Goal: Task Accomplishment & Management: Use online tool/utility

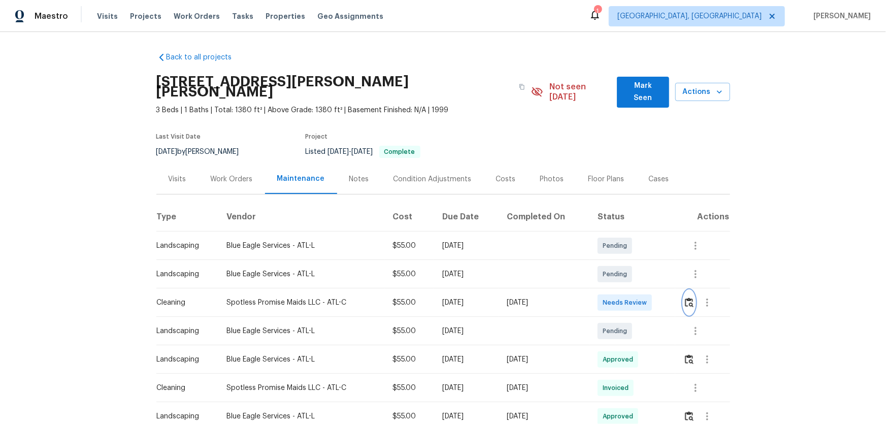
click at [686, 297] on img "button" at bounding box center [689, 302] width 9 height 10
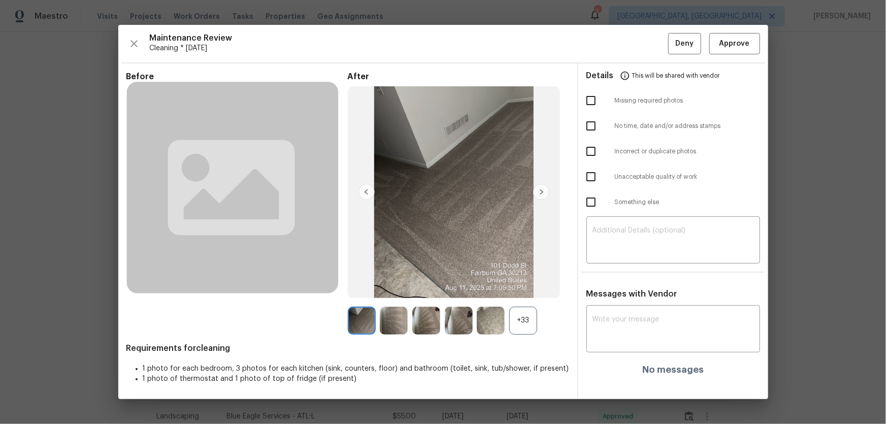
click at [528, 322] on div "+33" at bounding box center [523, 321] width 28 height 28
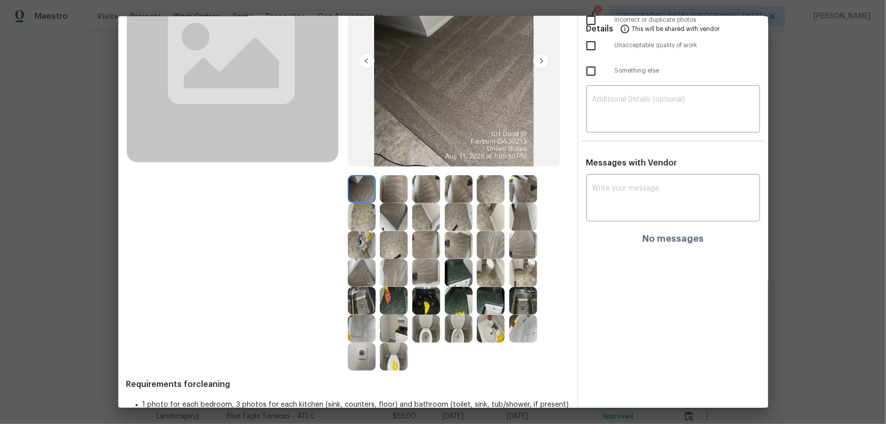
scroll to position [138, 0]
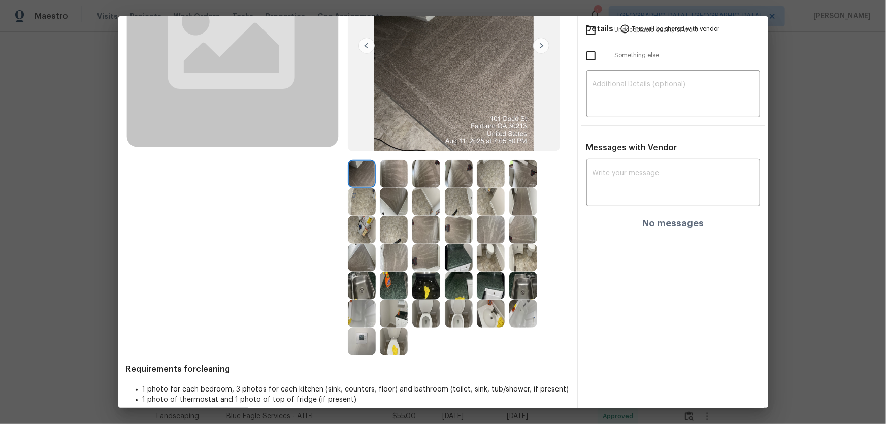
click at [452, 319] on img at bounding box center [459, 314] width 28 height 28
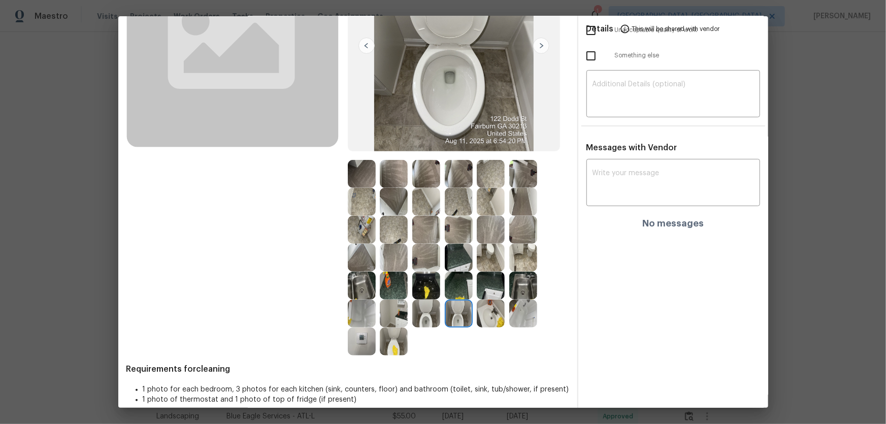
click at [485, 315] on img at bounding box center [491, 314] width 28 height 28
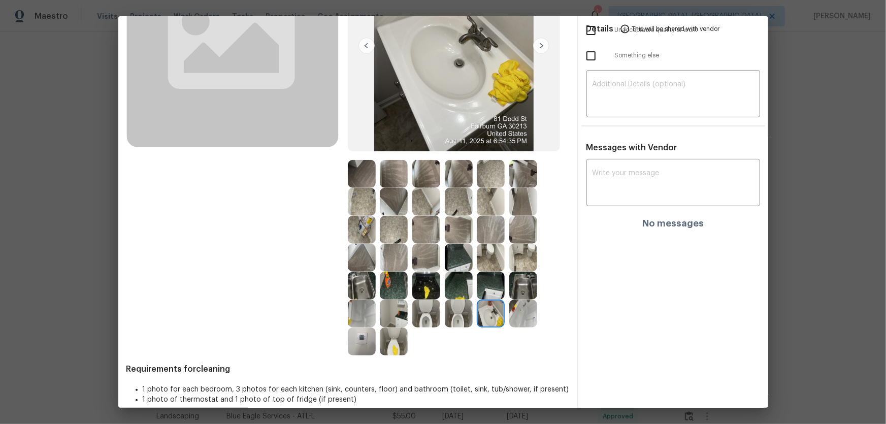
click at [515, 310] on img at bounding box center [523, 314] width 28 height 28
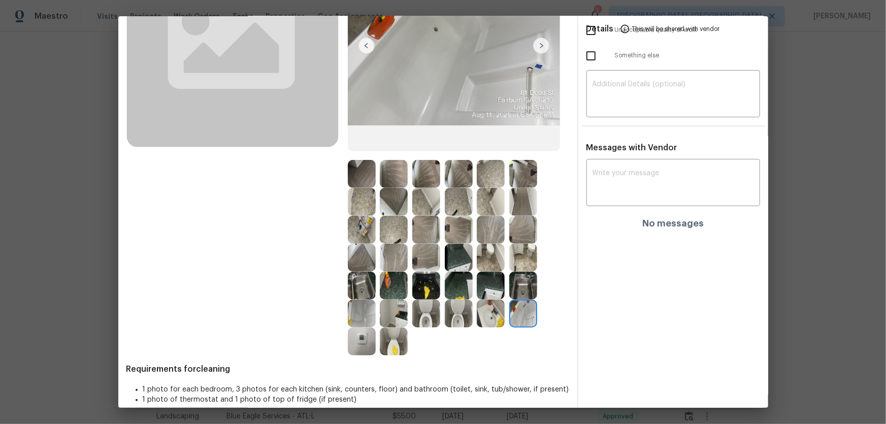
click at [498, 291] on img at bounding box center [491, 286] width 28 height 28
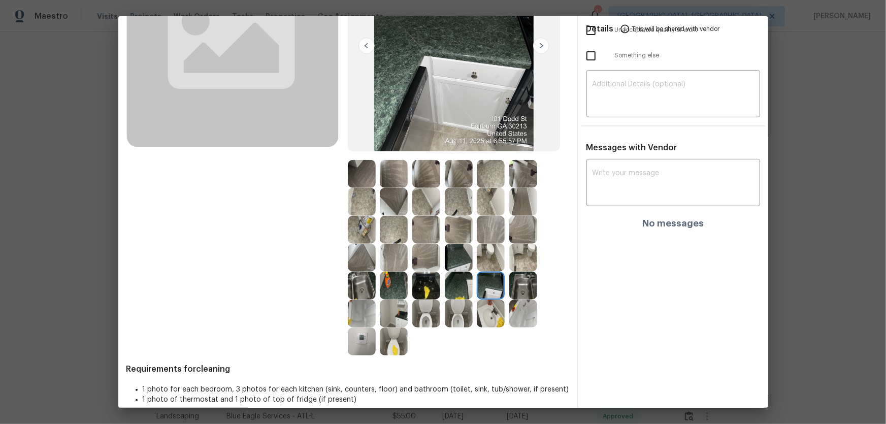
click at [456, 290] on img at bounding box center [459, 286] width 28 height 28
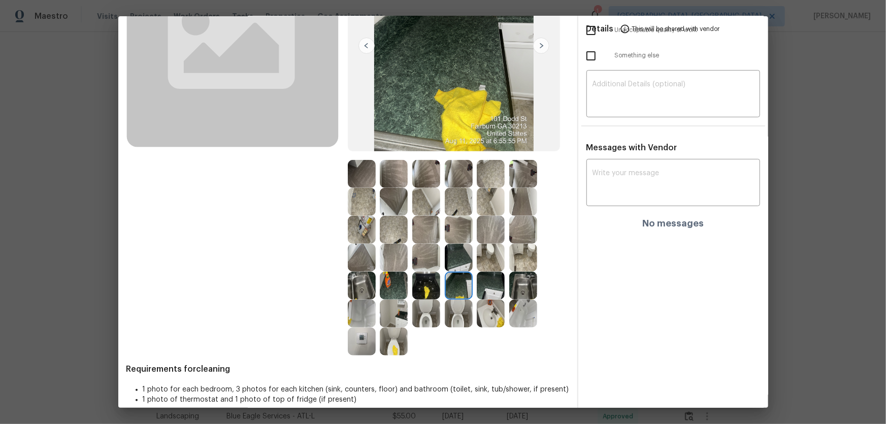
click at [427, 290] on img at bounding box center [426, 286] width 28 height 28
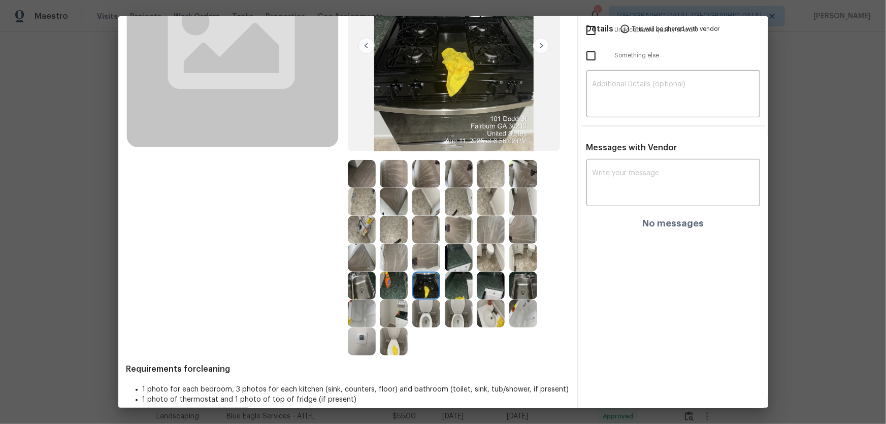
click at [386, 293] on img at bounding box center [394, 286] width 28 height 28
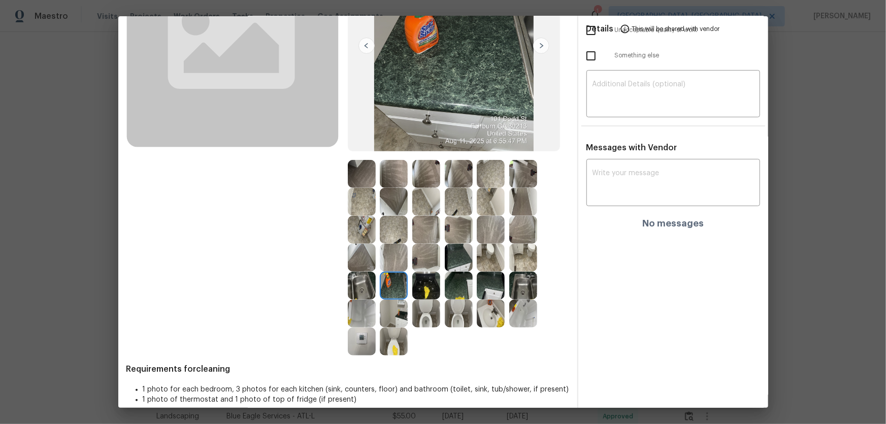
click at [364, 289] on img at bounding box center [362, 286] width 28 height 28
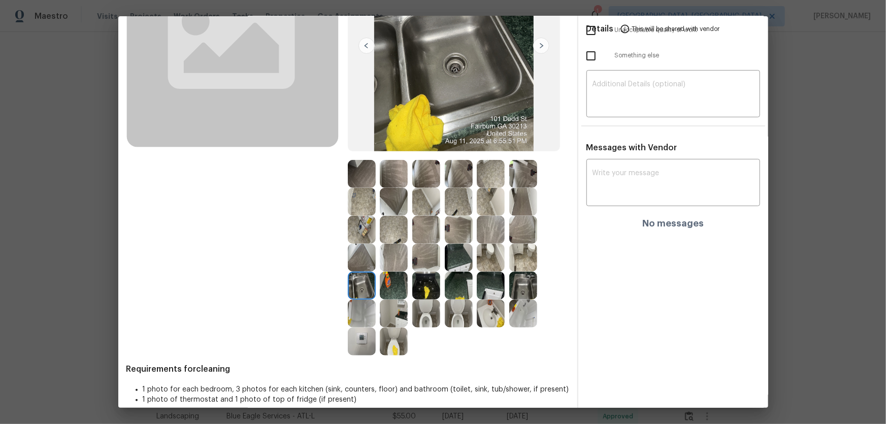
click at [362, 300] on img at bounding box center [362, 314] width 28 height 28
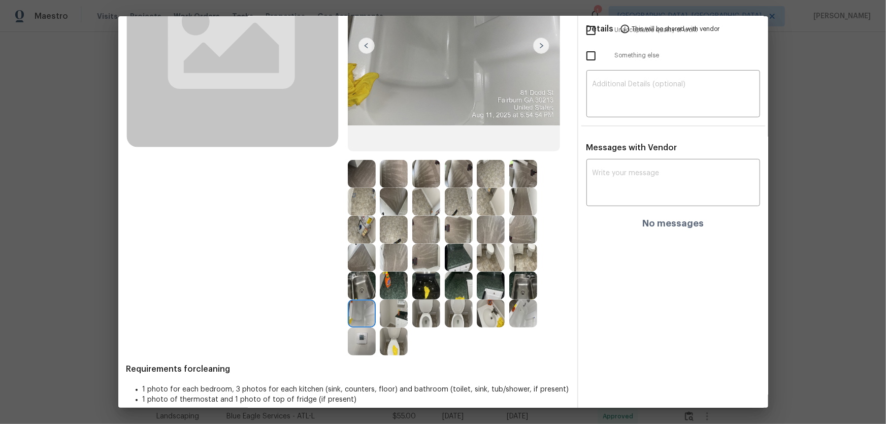
click at [357, 335] on img at bounding box center [362, 341] width 28 height 28
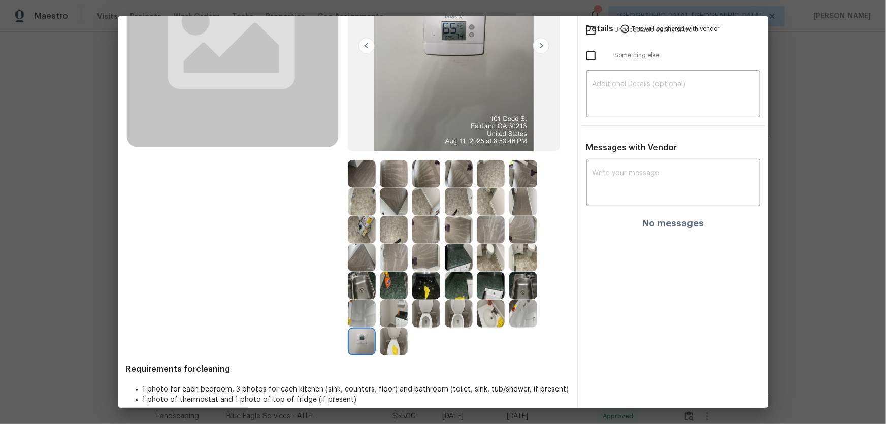
click at [467, 231] on img at bounding box center [459, 230] width 28 height 28
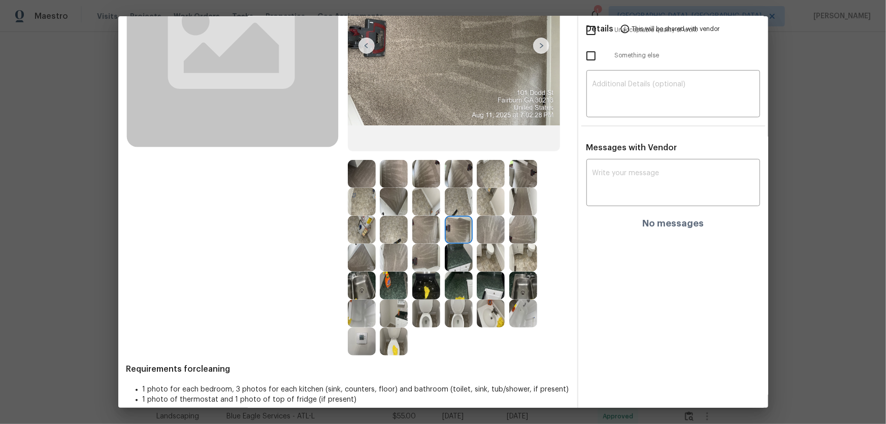
click at [484, 238] on img at bounding box center [491, 230] width 28 height 28
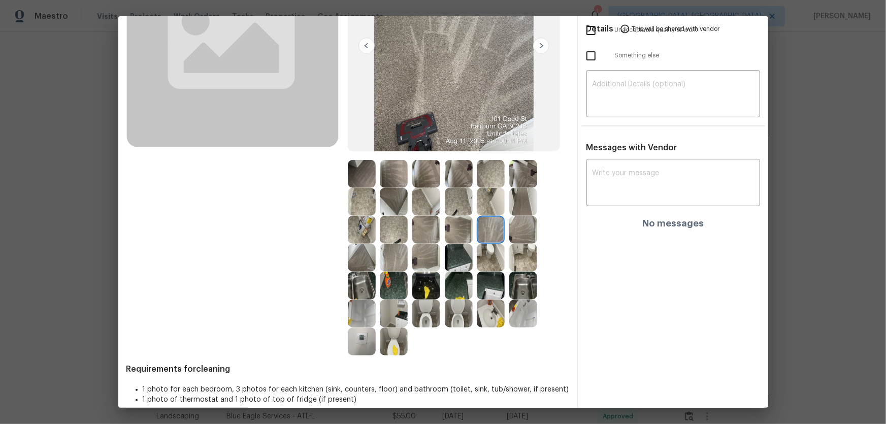
click at [516, 227] on img at bounding box center [523, 230] width 28 height 28
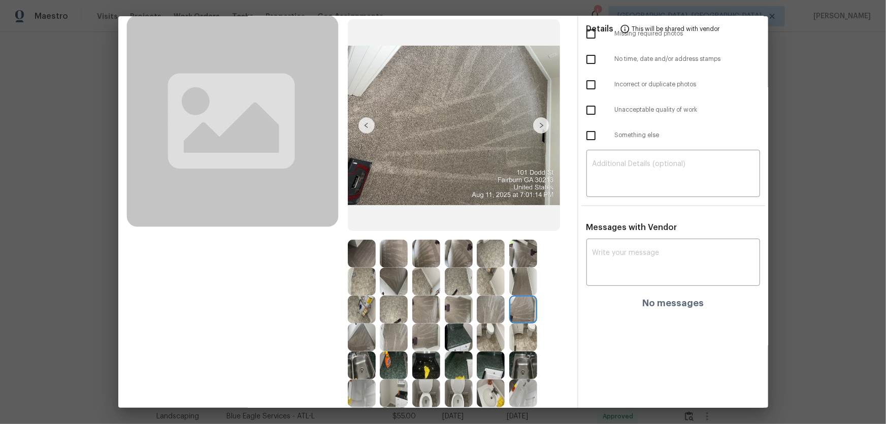
scroll to position [46, 0]
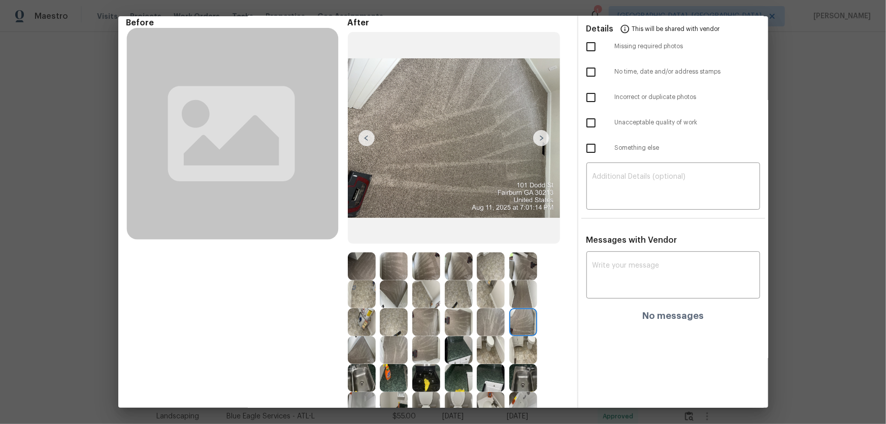
click at [525, 261] on img at bounding box center [523, 266] width 28 height 28
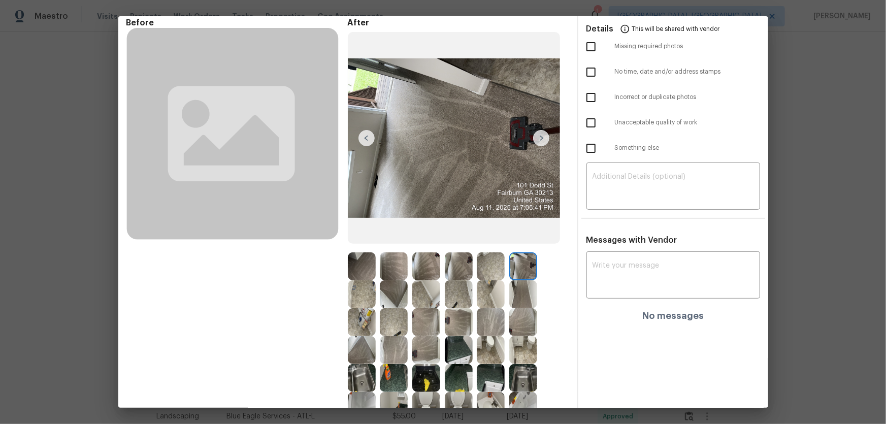
click at [488, 270] on img at bounding box center [491, 266] width 28 height 28
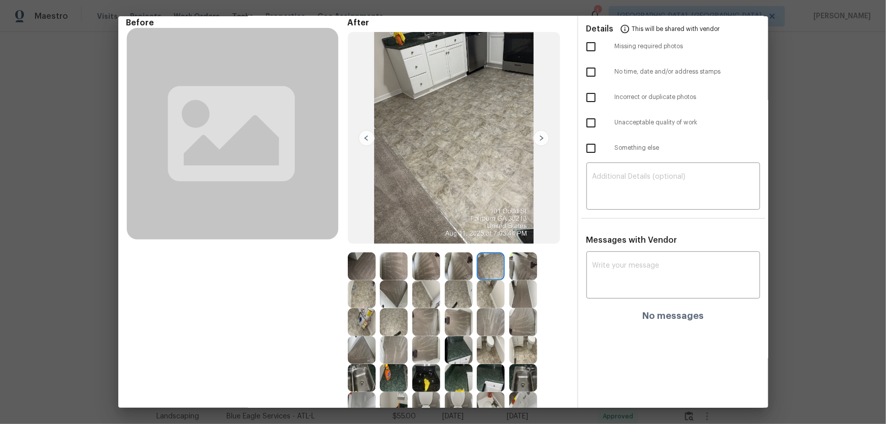
click at [460, 269] on img at bounding box center [459, 266] width 28 height 28
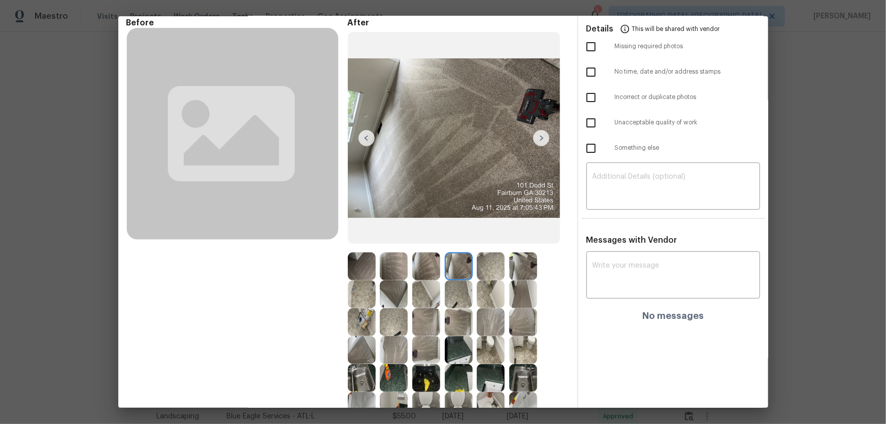
click at [425, 260] on img at bounding box center [426, 266] width 28 height 28
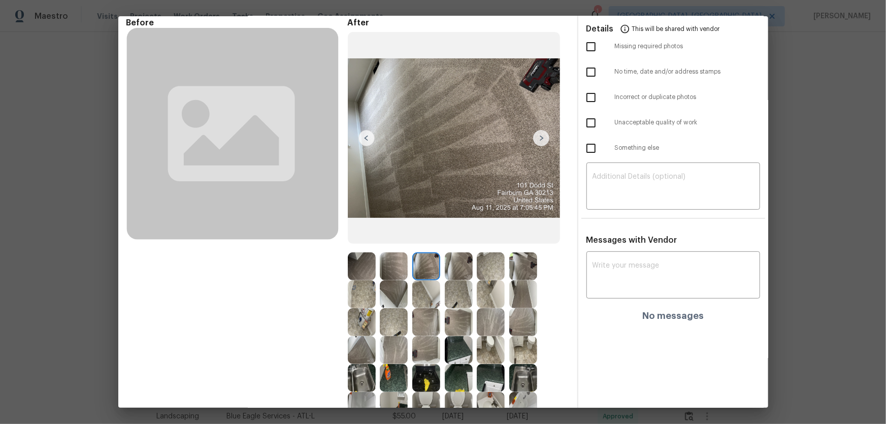
click at [388, 264] on img at bounding box center [394, 266] width 28 height 28
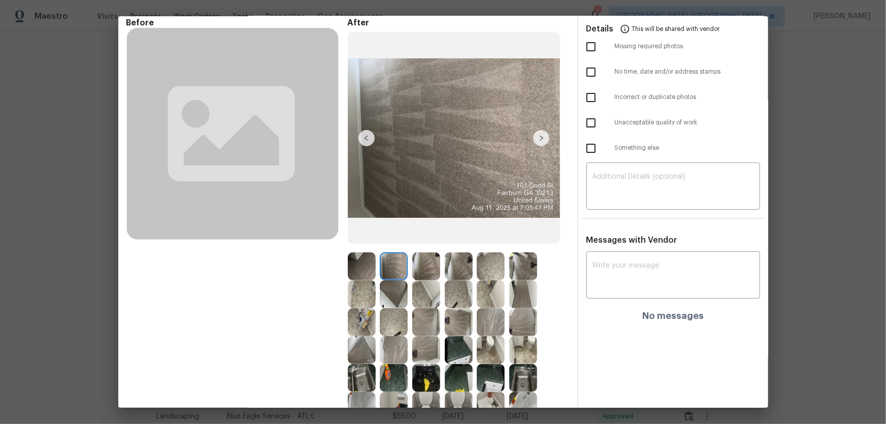
click at [360, 267] on img at bounding box center [362, 266] width 28 height 28
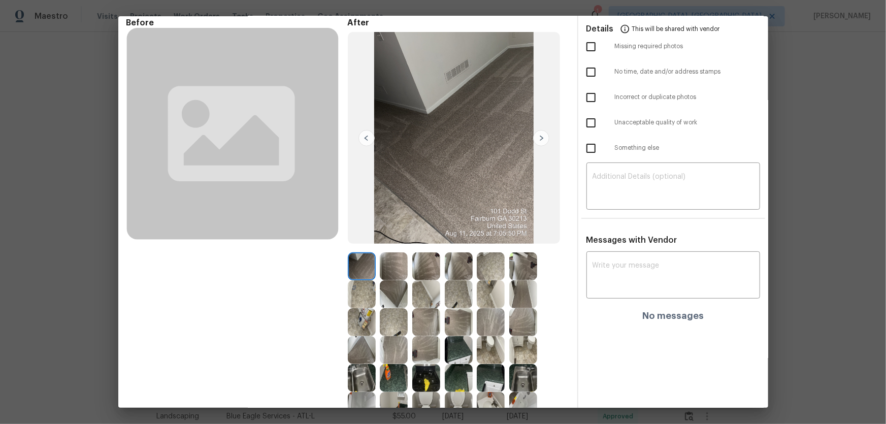
click at [355, 294] on img at bounding box center [362, 294] width 28 height 28
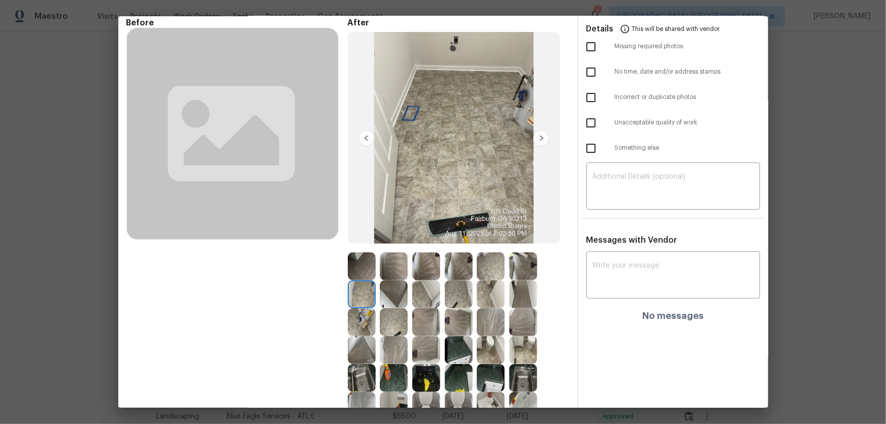
click at [380, 297] on img at bounding box center [394, 294] width 28 height 28
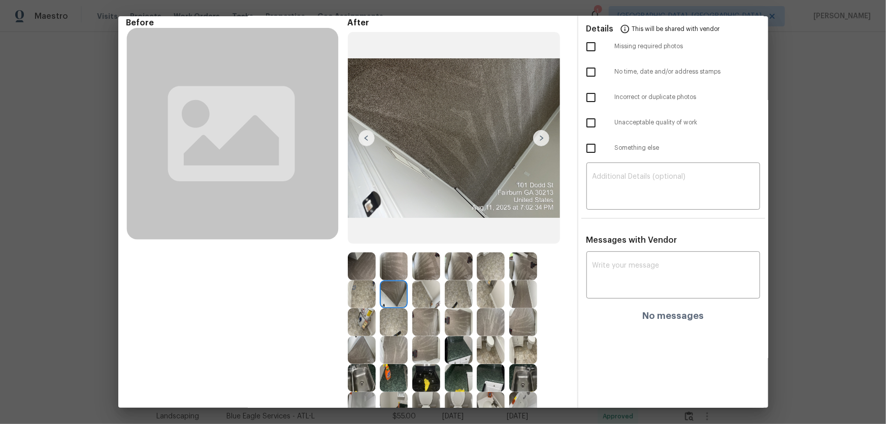
click at [386, 320] on img at bounding box center [394, 322] width 28 height 28
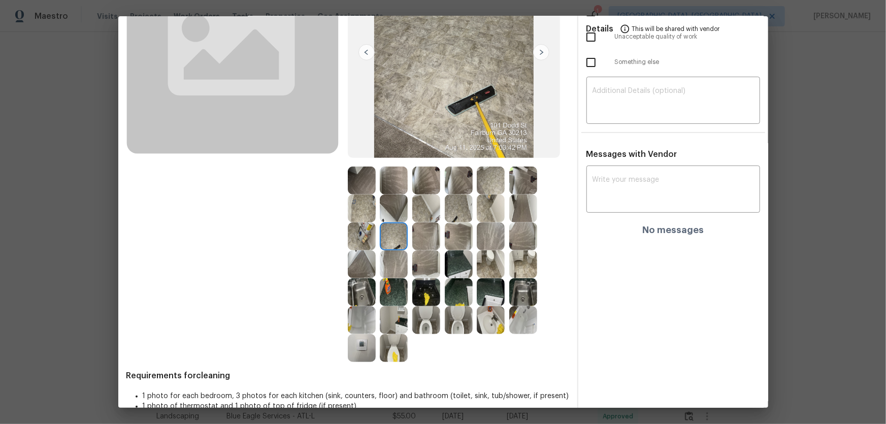
scroll to position [138, 0]
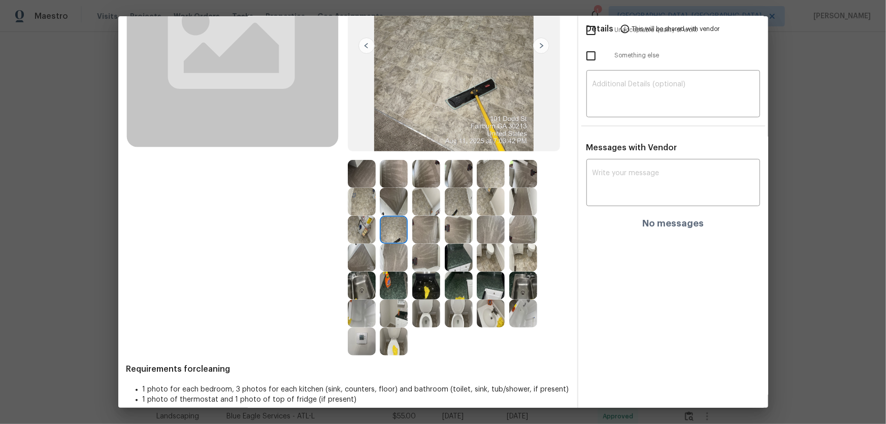
click at [356, 294] on img at bounding box center [362, 286] width 28 height 28
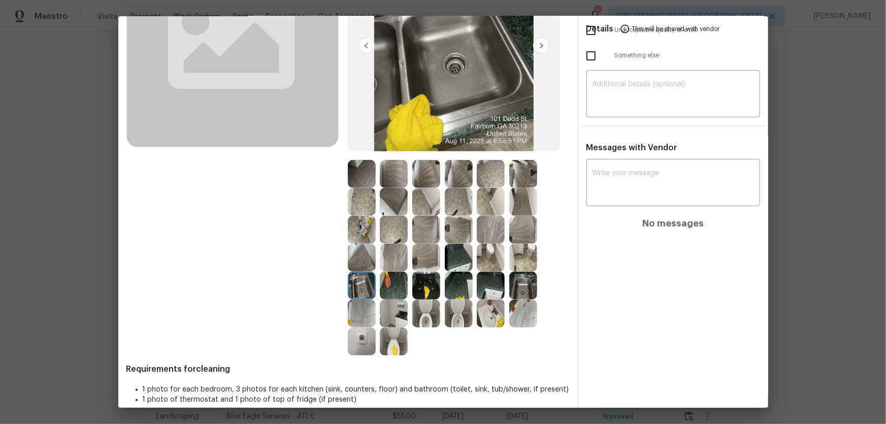
click at [360, 311] on img at bounding box center [362, 314] width 28 height 28
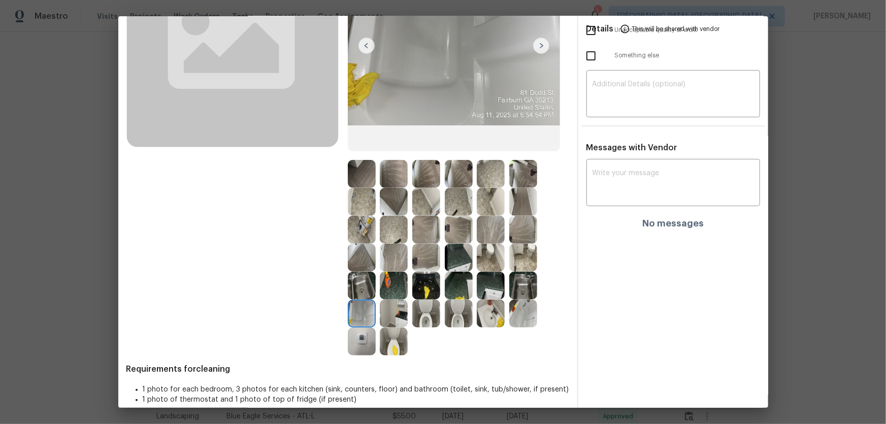
click at [385, 294] on img at bounding box center [394, 286] width 28 height 28
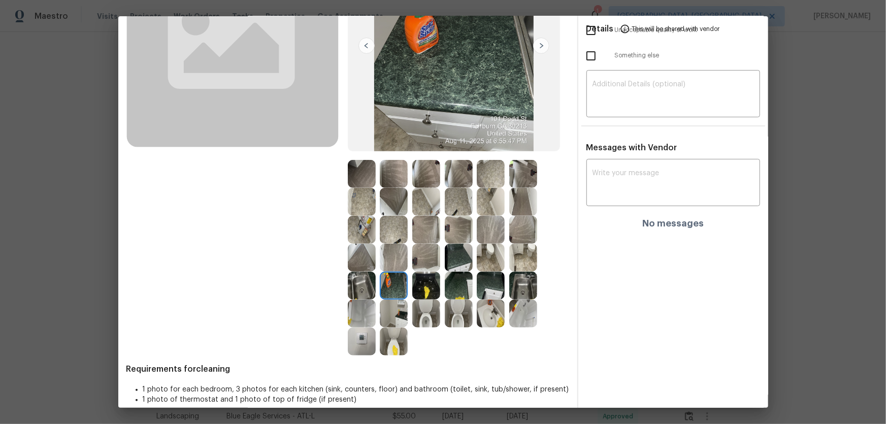
click at [426, 289] on img at bounding box center [426, 286] width 28 height 28
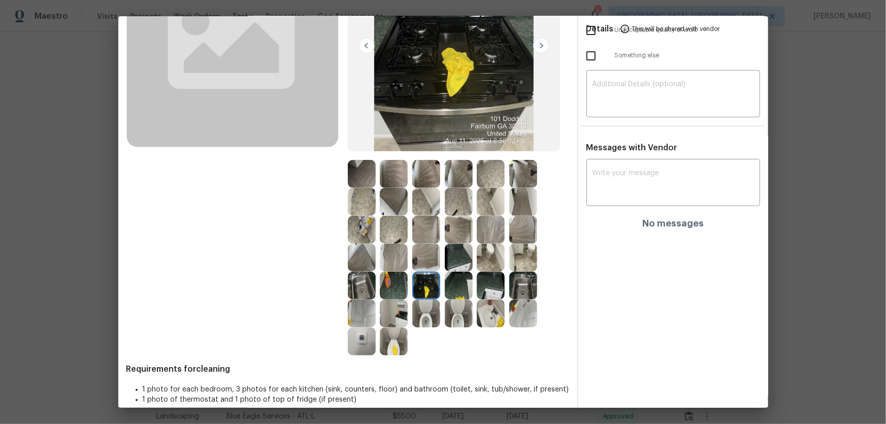
click at [460, 286] on img at bounding box center [459, 286] width 28 height 28
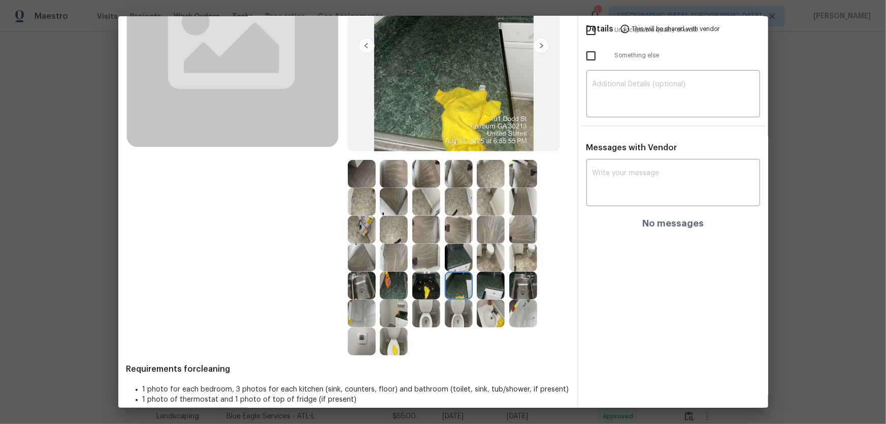
click at [481, 286] on img at bounding box center [491, 286] width 28 height 28
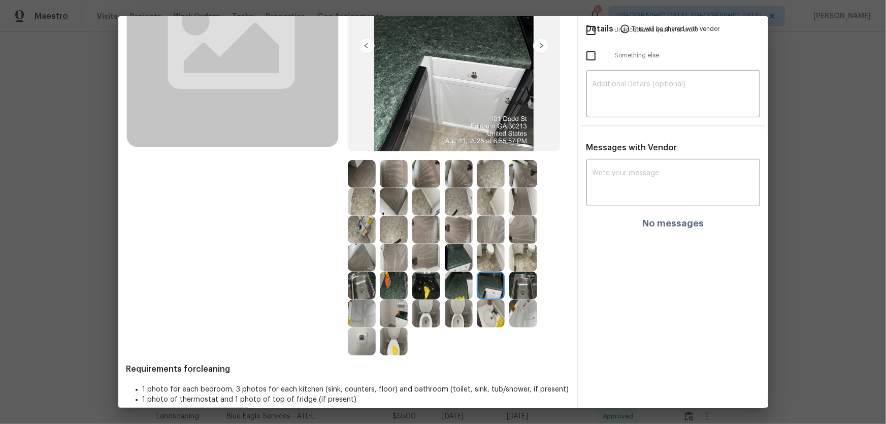
click at [454, 262] on img at bounding box center [459, 258] width 28 height 28
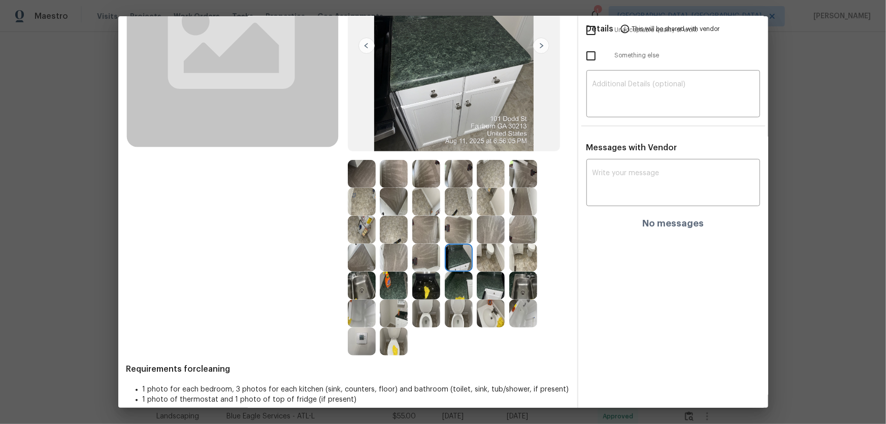
click at [492, 198] on img at bounding box center [491, 202] width 28 height 28
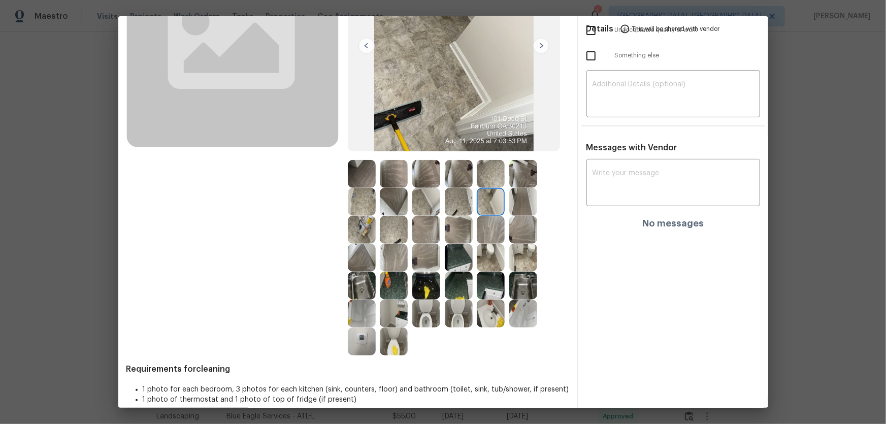
click at [516, 177] on img at bounding box center [523, 174] width 28 height 28
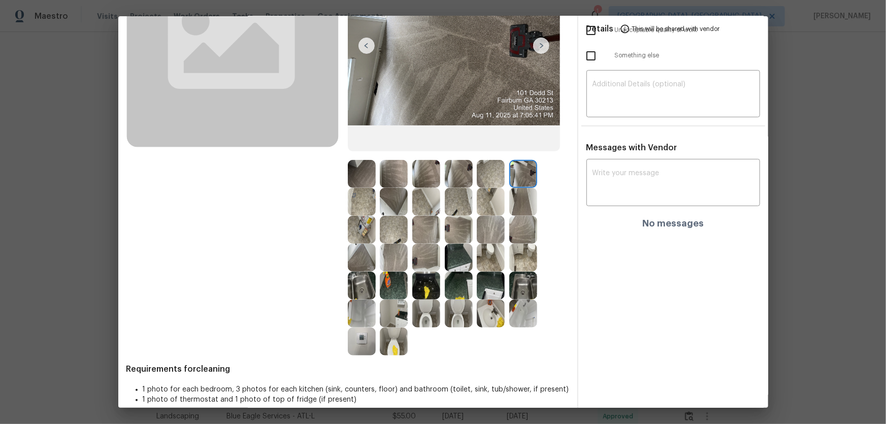
click at [490, 174] on img at bounding box center [491, 174] width 28 height 28
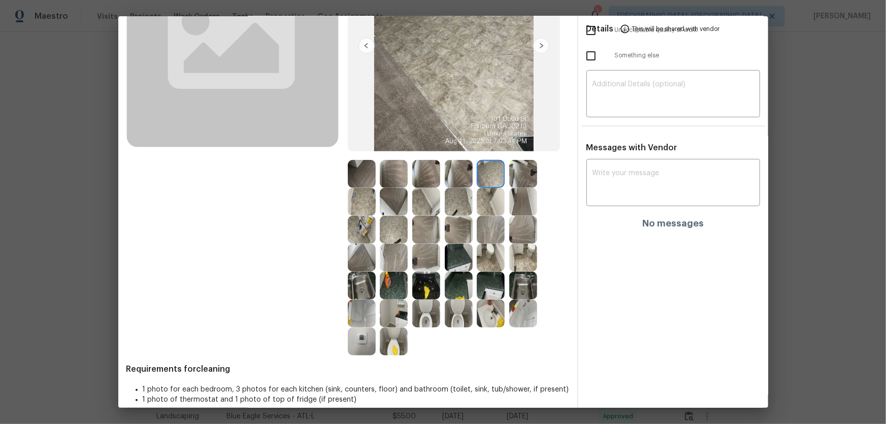
click at [456, 200] on img at bounding box center [459, 202] width 28 height 28
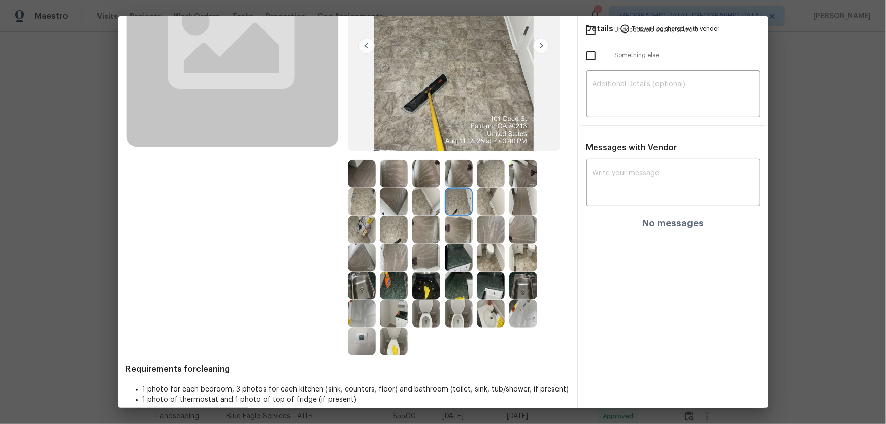
click at [428, 209] on img at bounding box center [426, 202] width 28 height 28
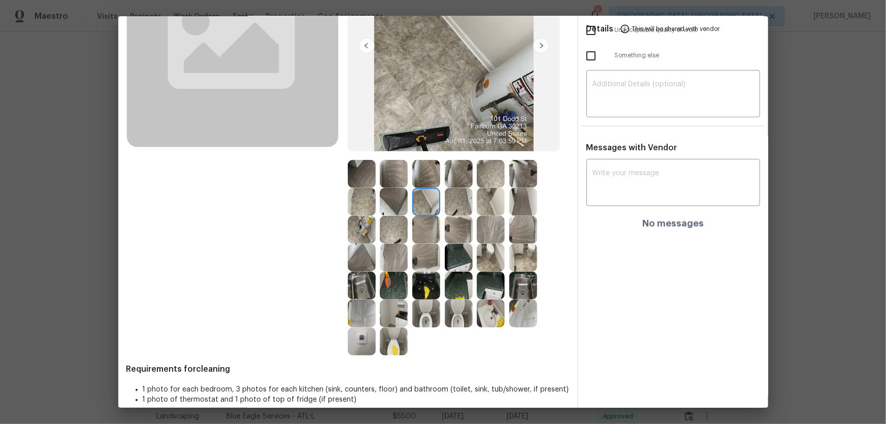
click at [414, 285] on img at bounding box center [426, 286] width 28 height 28
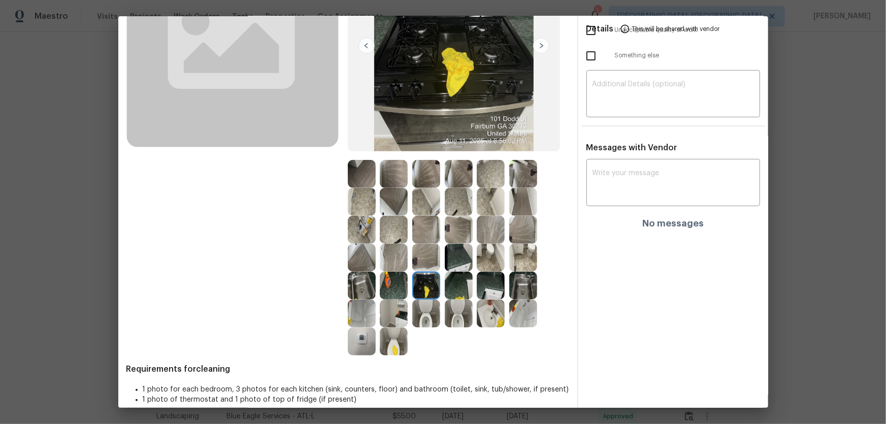
click at [390, 313] on img at bounding box center [394, 314] width 28 height 28
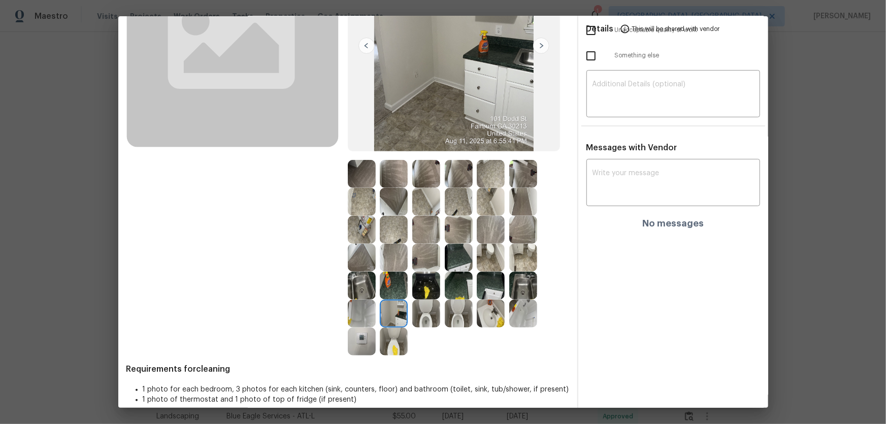
click at [498, 285] on img at bounding box center [491, 286] width 28 height 28
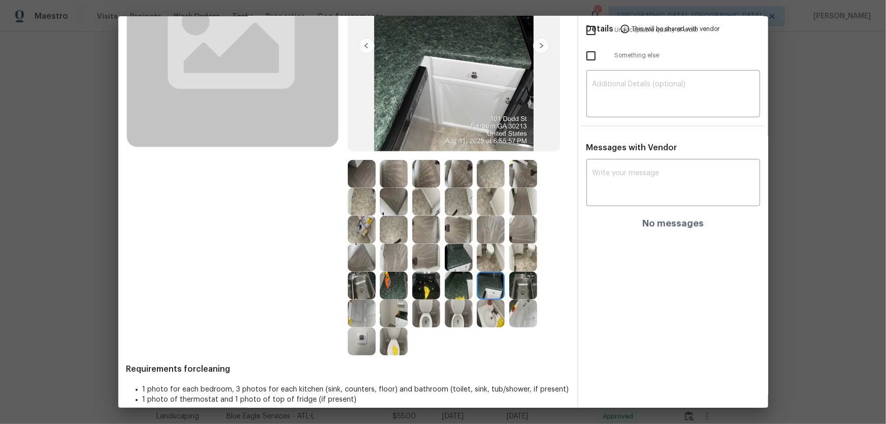
click at [521, 281] on img at bounding box center [523, 286] width 28 height 28
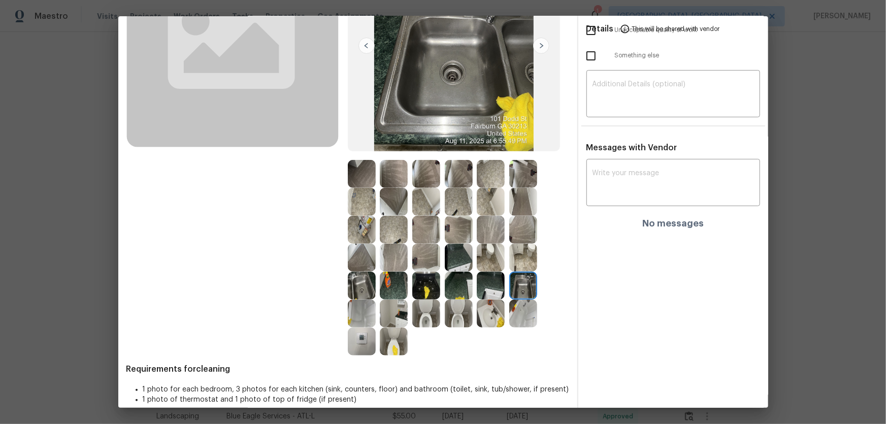
click at [354, 350] on img at bounding box center [362, 341] width 28 height 28
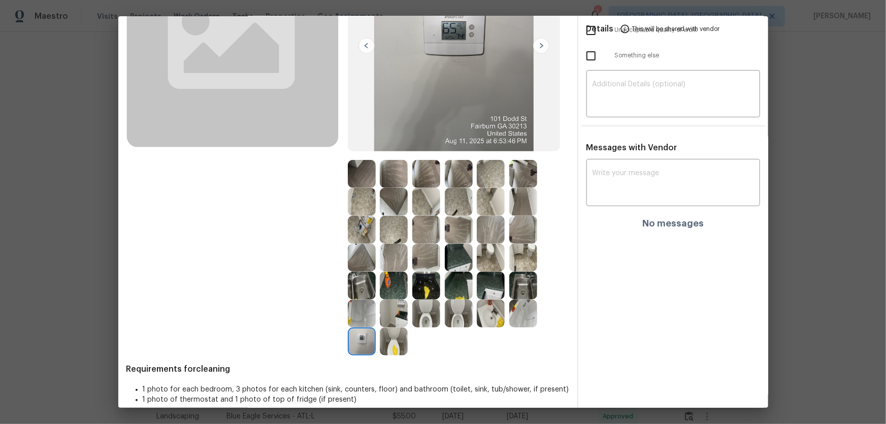
scroll to position [0, 0]
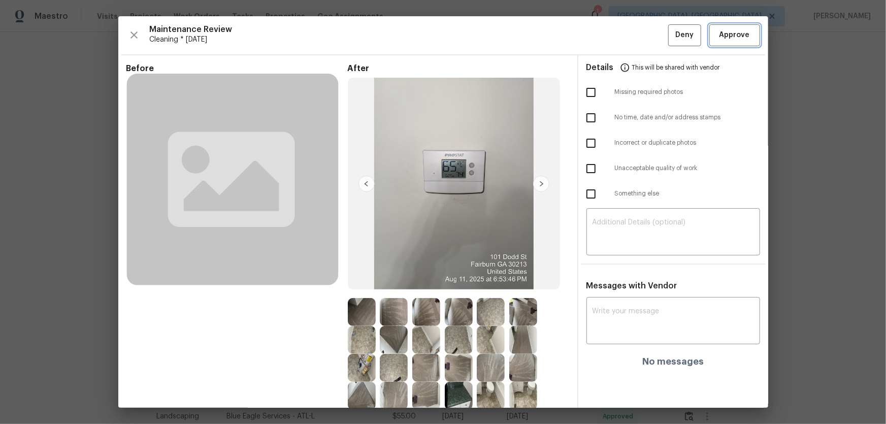
click at [729, 32] on span "Approve" at bounding box center [734, 35] width 30 height 13
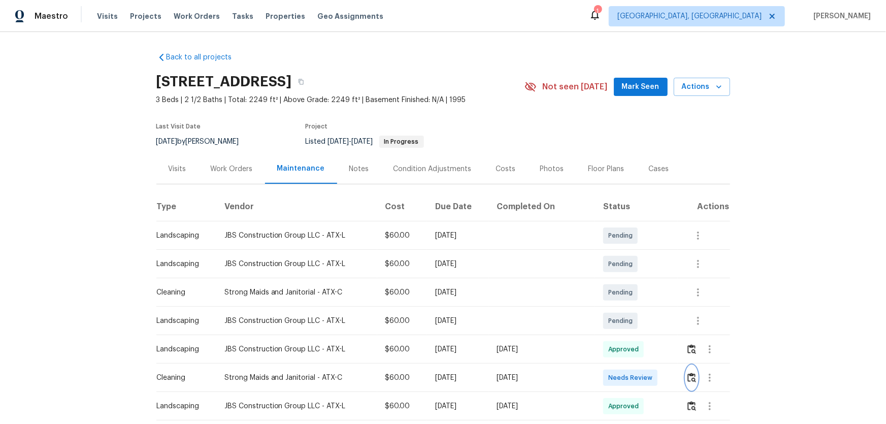
click at [630, 280] on button "button" at bounding box center [692, 378] width 12 height 24
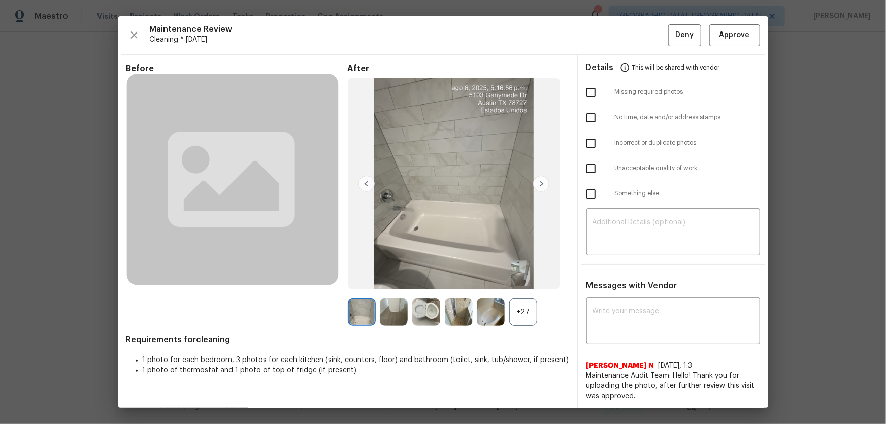
click at [516, 280] on div "+27" at bounding box center [523, 312] width 28 height 28
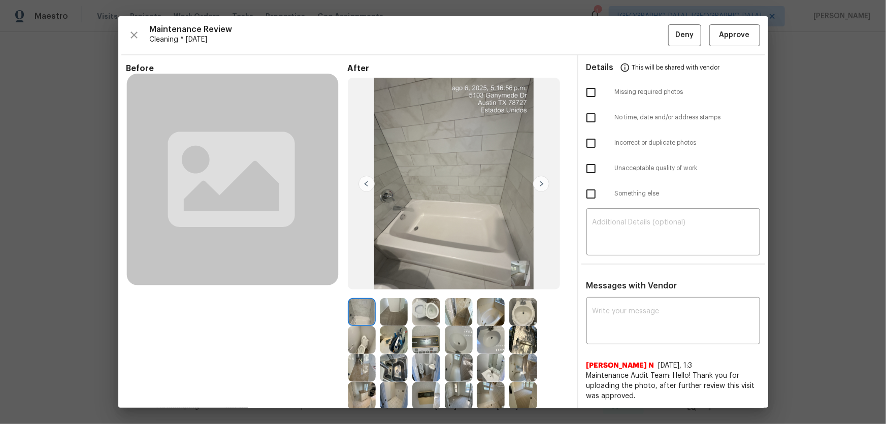
scroll to position [177, 0]
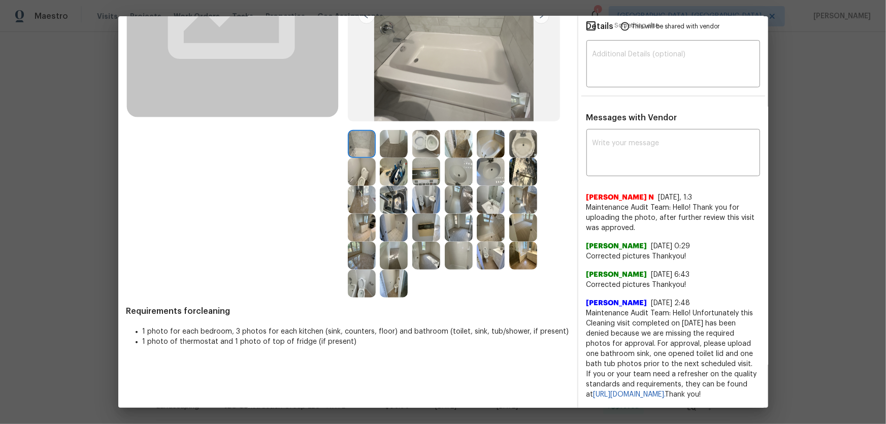
click at [436, 142] on img at bounding box center [426, 144] width 28 height 28
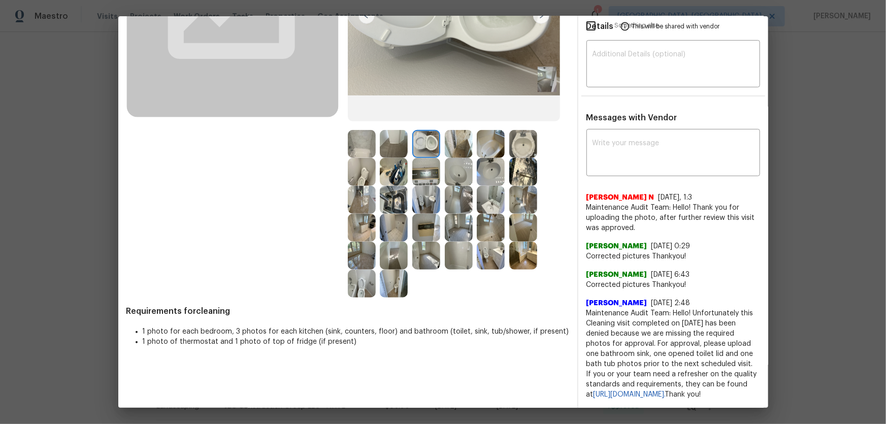
click at [358, 161] on img at bounding box center [362, 172] width 28 height 28
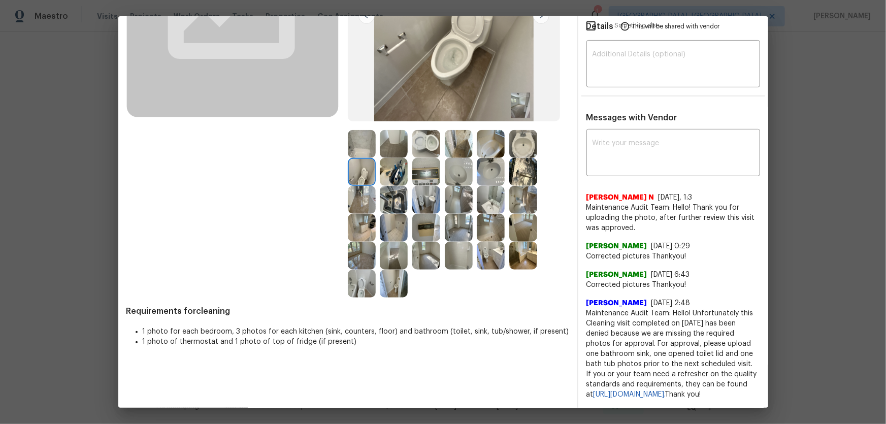
click at [363, 279] on img at bounding box center [362, 284] width 28 height 28
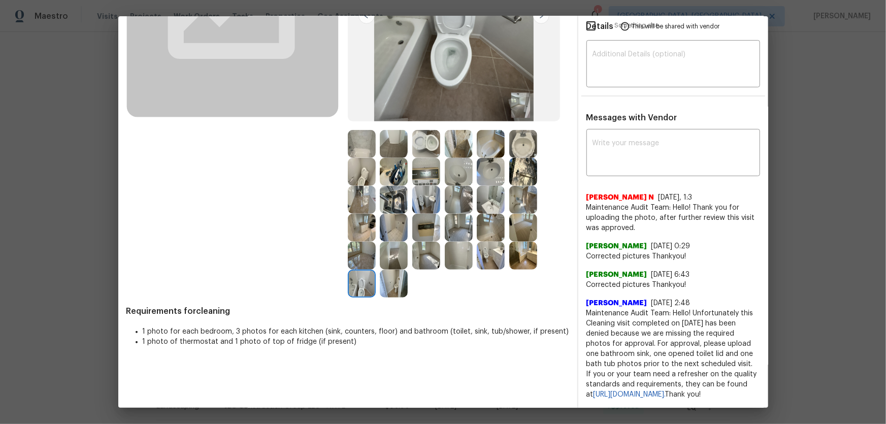
click at [461, 160] on img at bounding box center [459, 172] width 28 height 28
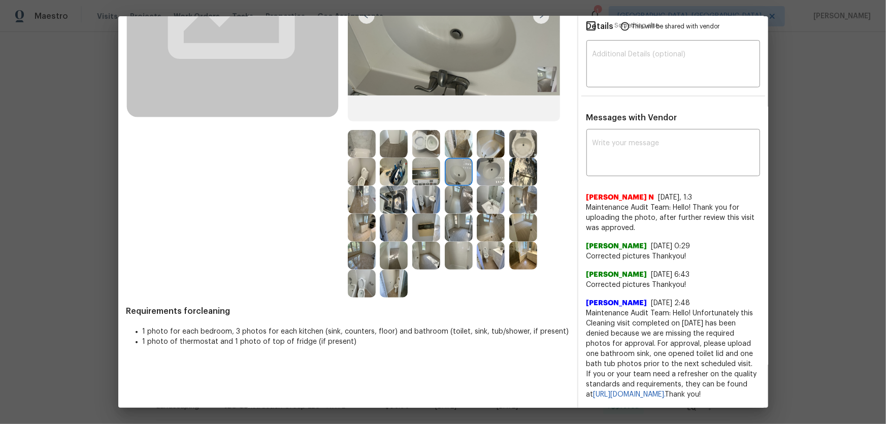
click at [494, 160] on img at bounding box center [491, 172] width 28 height 28
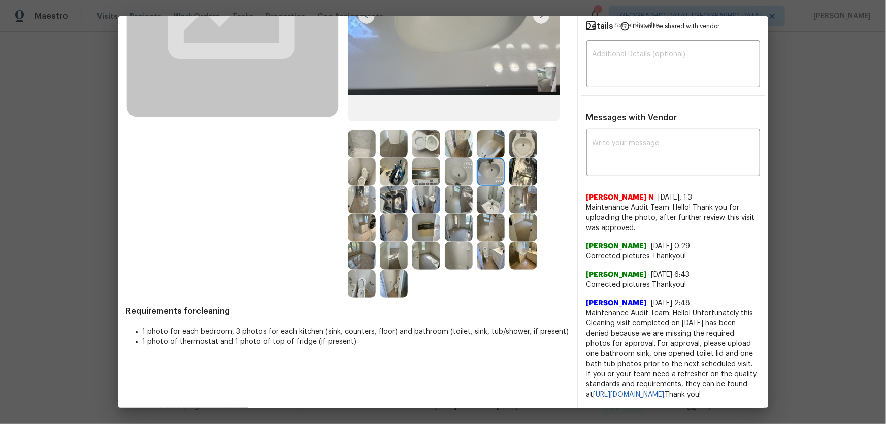
click at [548, 114] on div "After" at bounding box center [458, 96] width 221 height 403
click at [520, 130] on img at bounding box center [523, 144] width 28 height 28
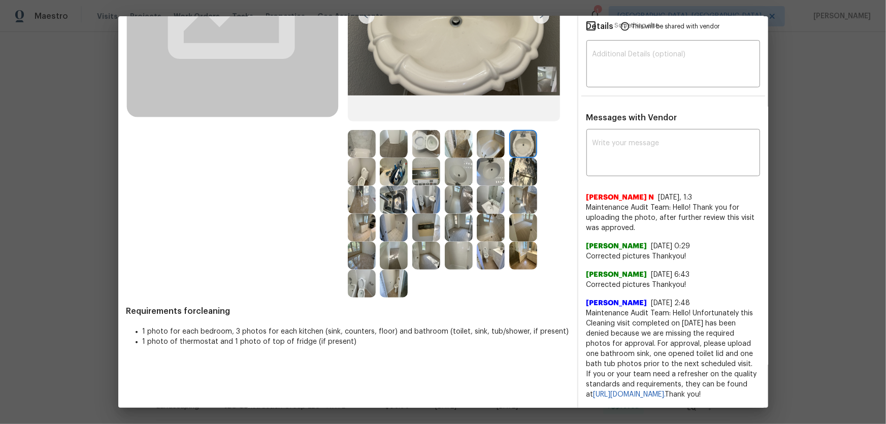
click at [491, 136] on img at bounding box center [491, 144] width 28 height 28
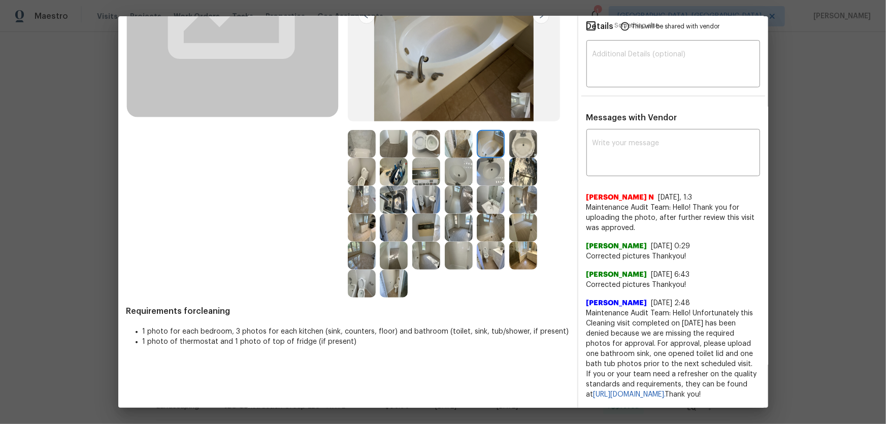
click at [458, 252] on img at bounding box center [459, 256] width 28 height 28
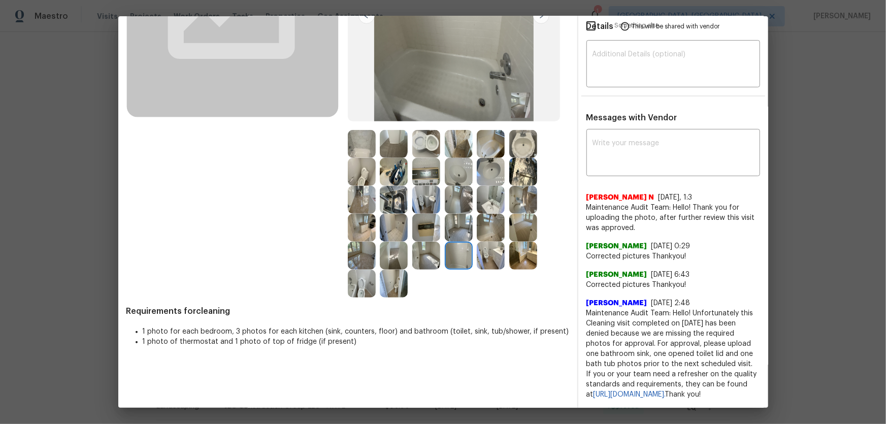
click at [479, 194] on img at bounding box center [491, 200] width 28 height 28
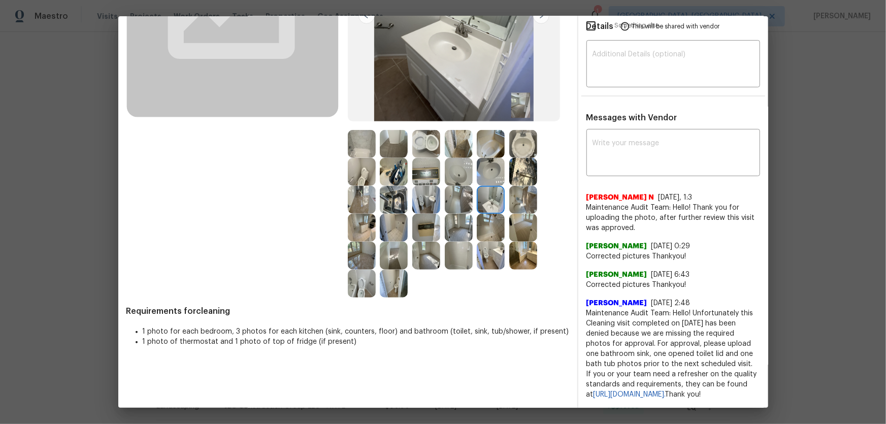
click at [451, 190] on img at bounding box center [459, 200] width 28 height 28
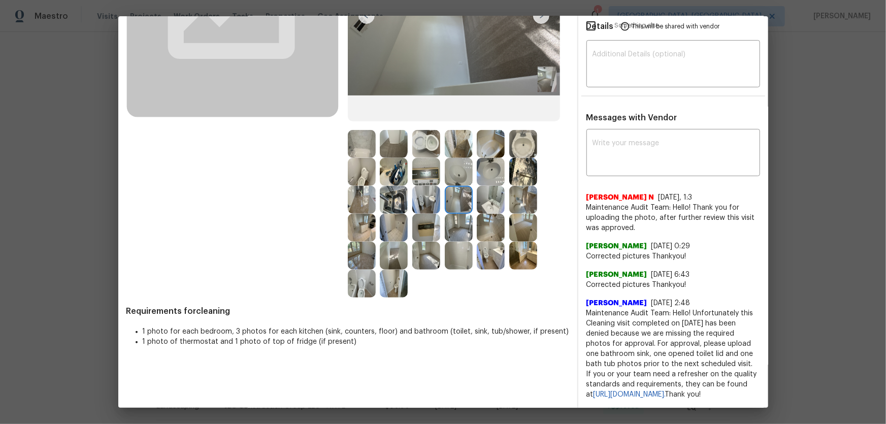
click at [421, 220] on img at bounding box center [426, 228] width 28 height 28
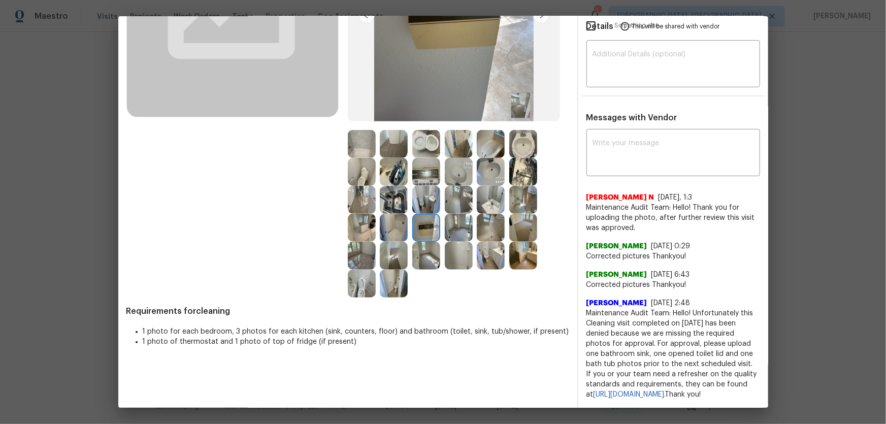
click at [518, 162] on img at bounding box center [523, 172] width 28 height 28
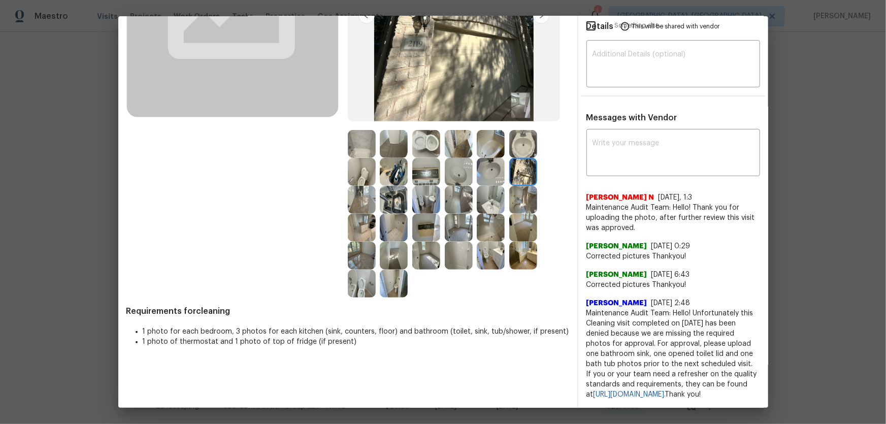
click at [494, 256] on img at bounding box center [491, 256] width 28 height 28
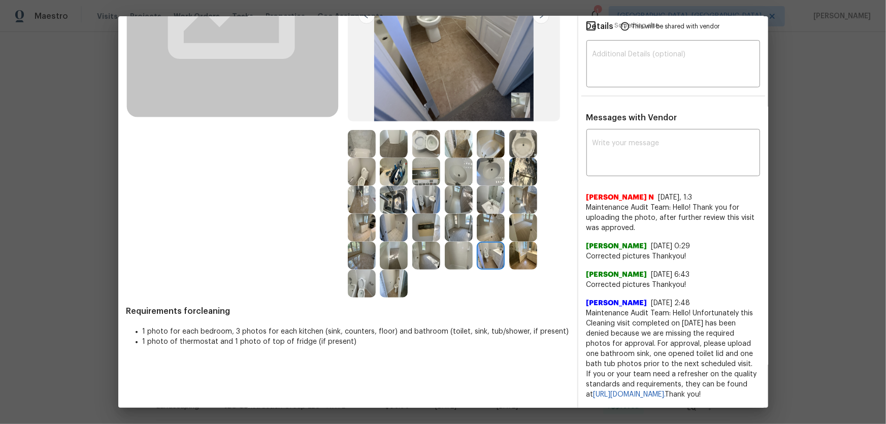
click at [364, 270] on img at bounding box center [362, 284] width 28 height 28
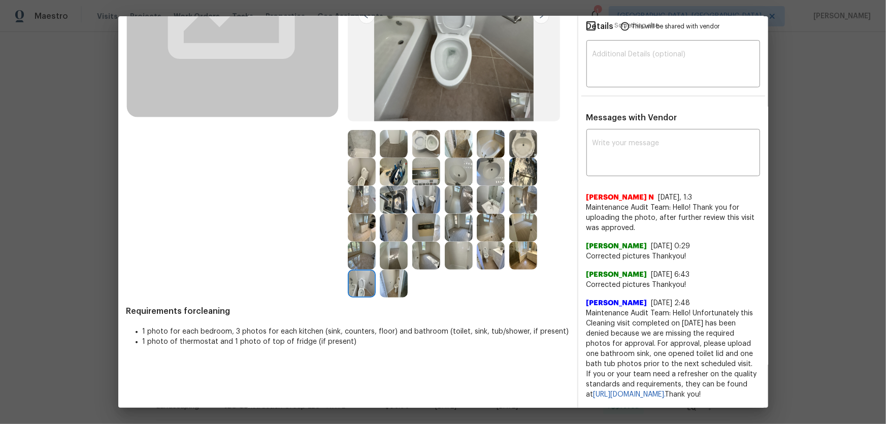
click at [359, 164] on img at bounding box center [362, 172] width 28 height 28
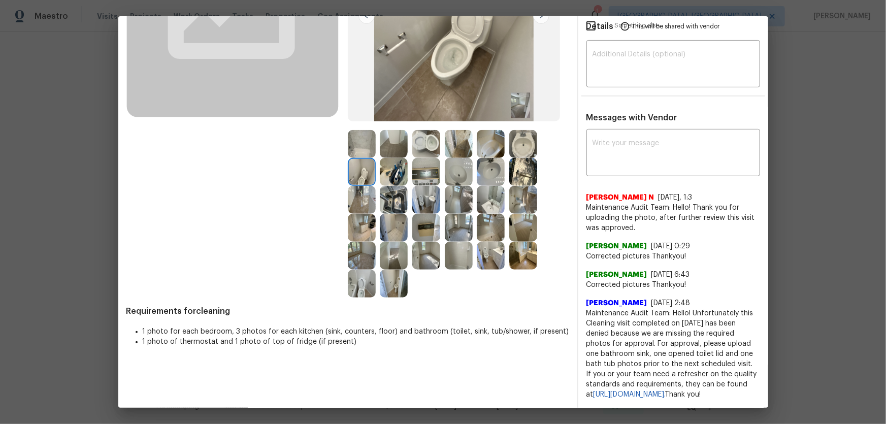
click at [414, 134] on img at bounding box center [426, 144] width 28 height 28
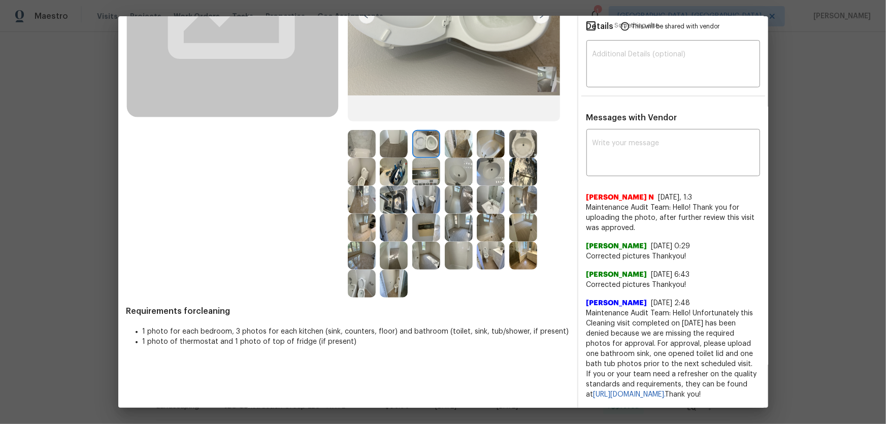
click at [456, 162] on img at bounding box center [459, 172] width 28 height 28
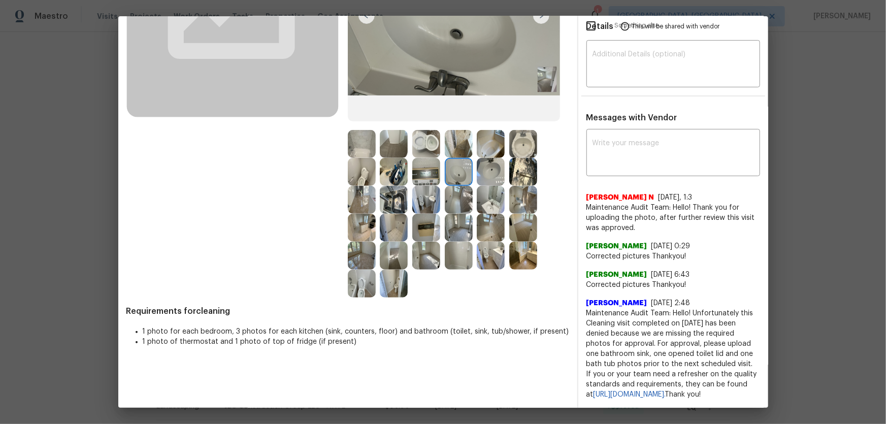
click at [491, 162] on img at bounding box center [491, 172] width 28 height 28
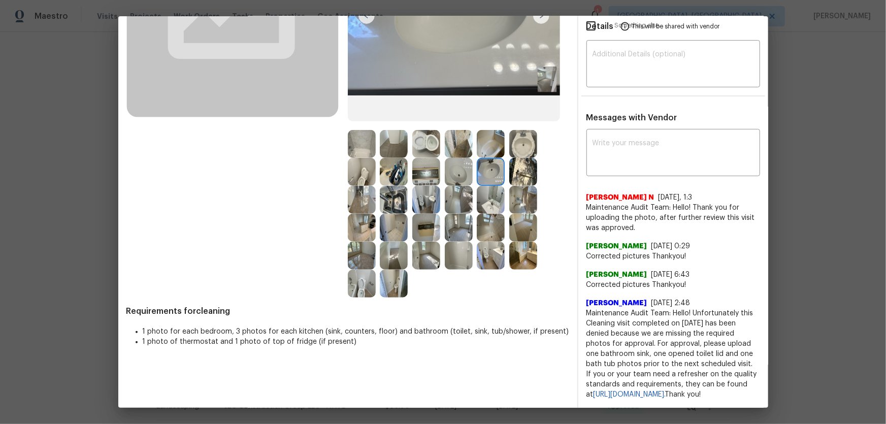
click at [523, 130] on img at bounding box center [523, 144] width 28 height 28
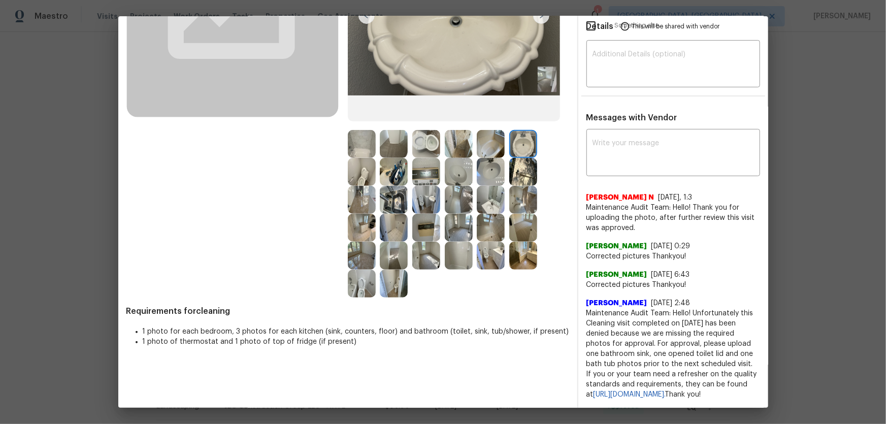
click at [492, 132] on img at bounding box center [491, 144] width 28 height 28
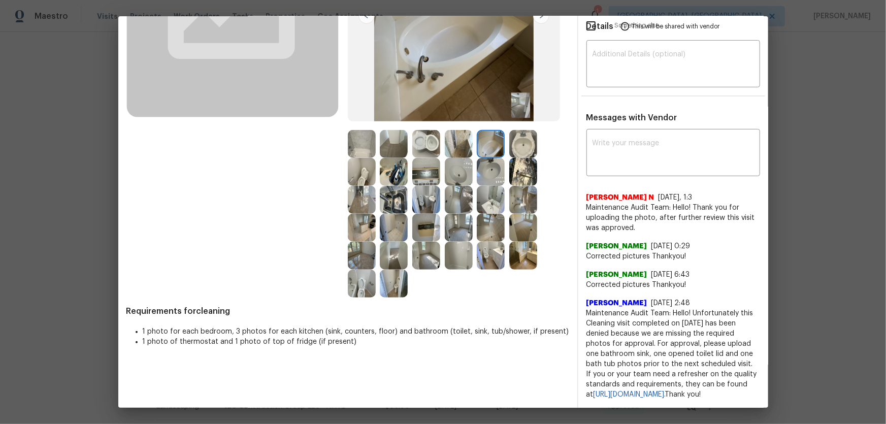
click at [485, 227] on img at bounding box center [491, 228] width 28 height 28
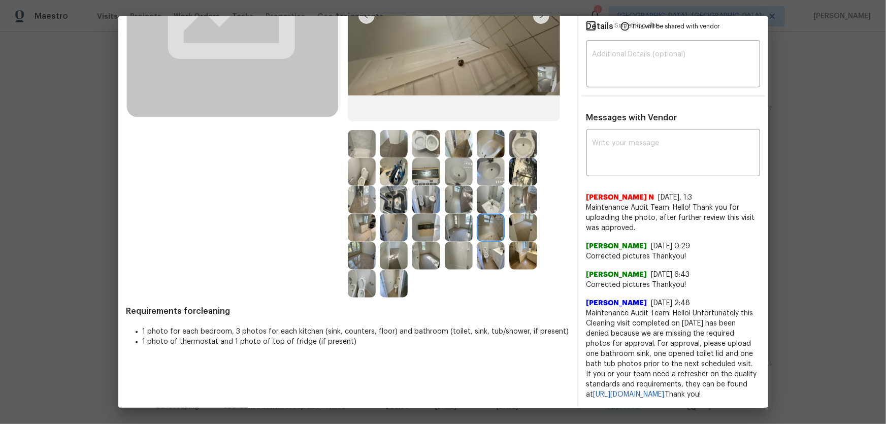
click at [415, 217] on img at bounding box center [426, 228] width 28 height 28
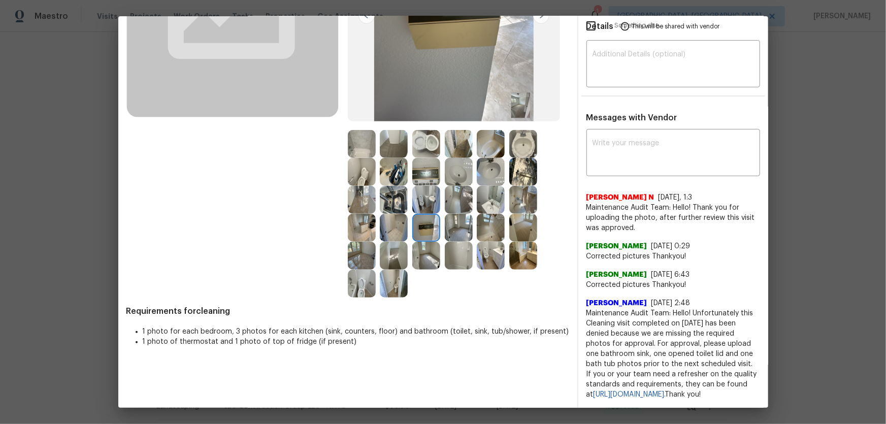
click at [414, 197] on img at bounding box center [426, 200] width 28 height 28
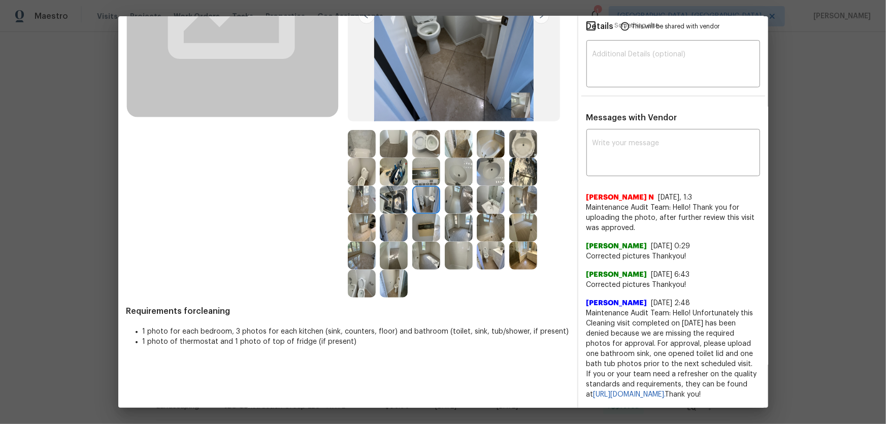
click at [396, 191] on img at bounding box center [394, 200] width 28 height 28
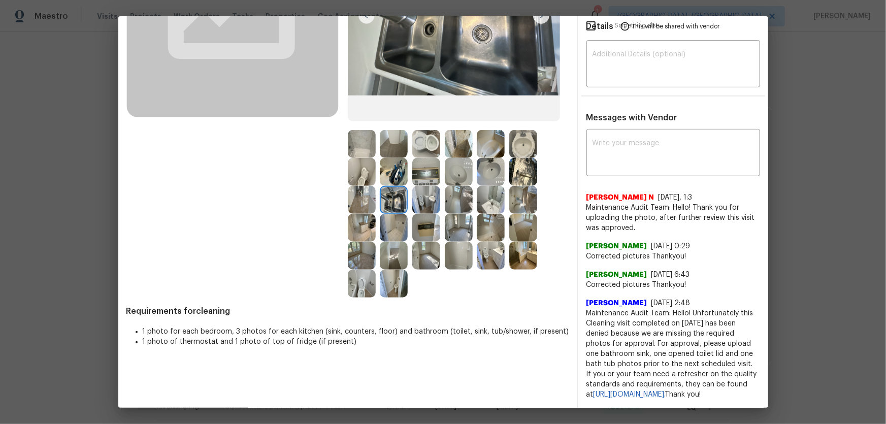
click at [388, 160] on img at bounding box center [394, 172] width 28 height 28
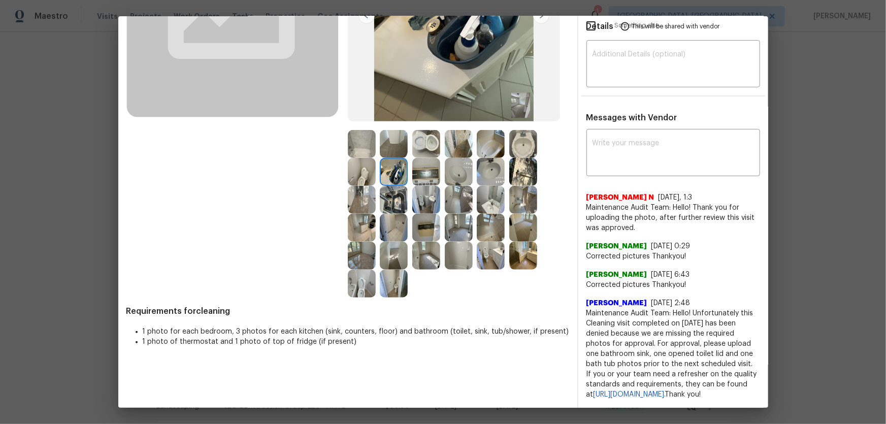
click at [412, 160] on img at bounding box center [426, 172] width 28 height 28
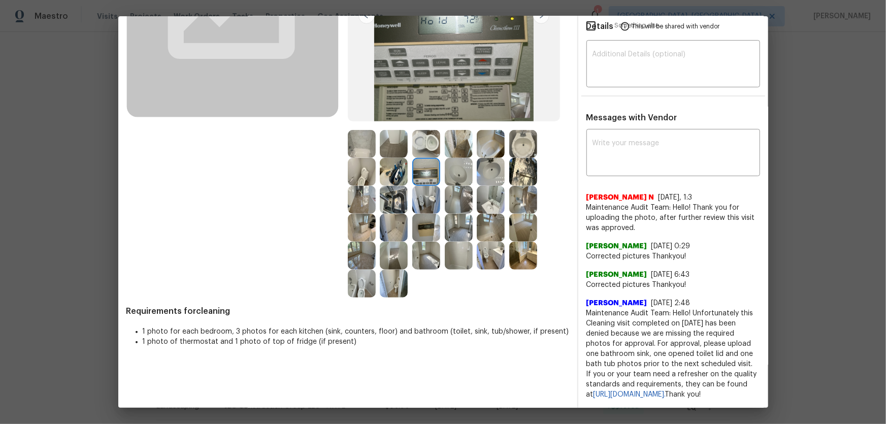
click at [380, 278] on img at bounding box center [394, 284] width 28 height 28
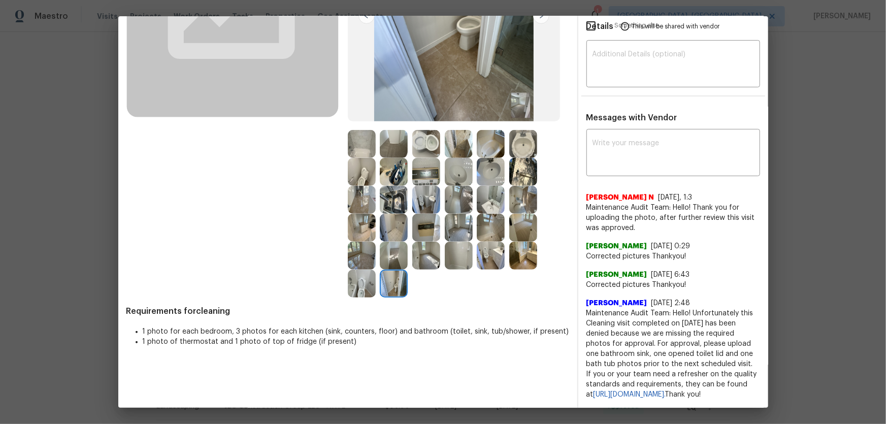
click at [452, 257] on img at bounding box center [459, 256] width 28 height 28
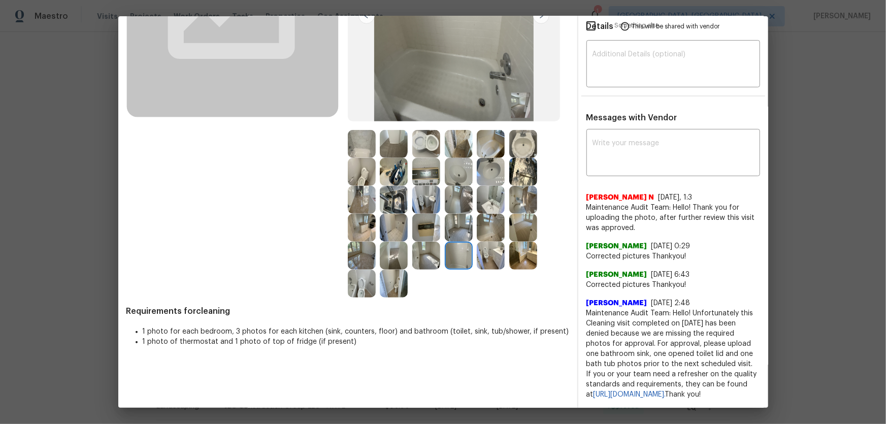
click at [483, 216] on img at bounding box center [491, 228] width 28 height 28
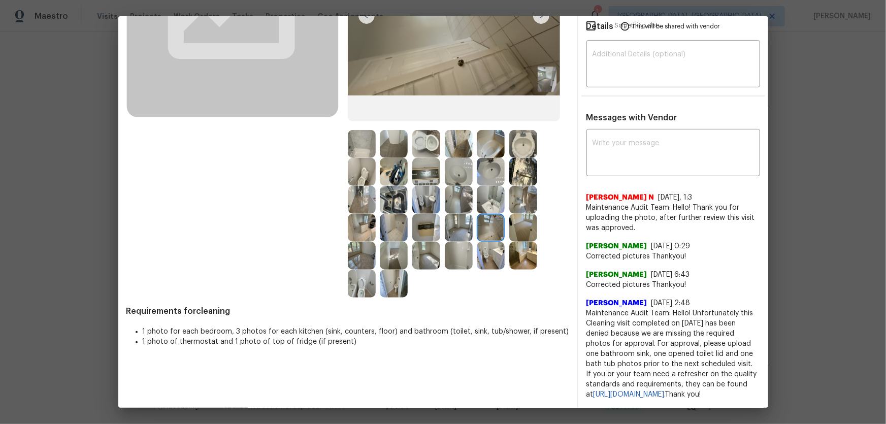
click at [520, 216] on img at bounding box center [523, 228] width 28 height 28
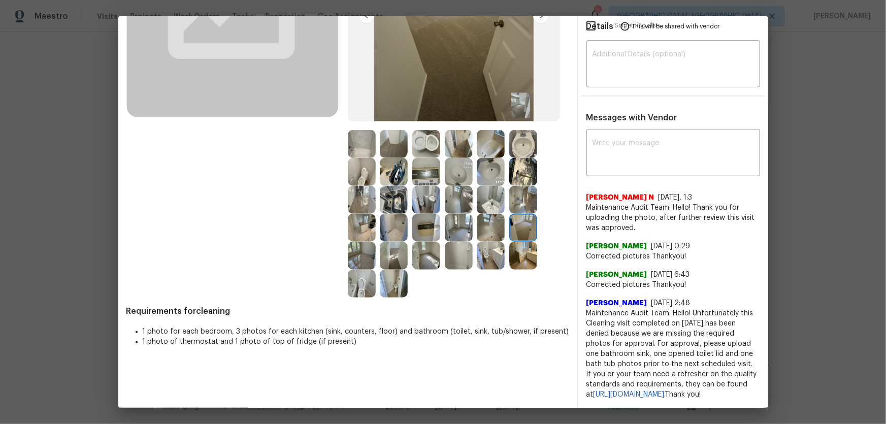
click at [521, 242] on img at bounding box center [523, 256] width 28 height 28
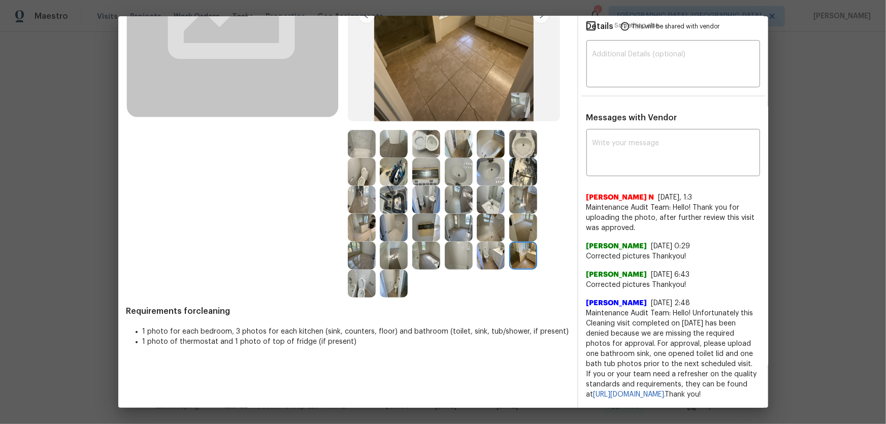
click at [522, 168] on img at bounding box center [523, 172] width 28 height 28
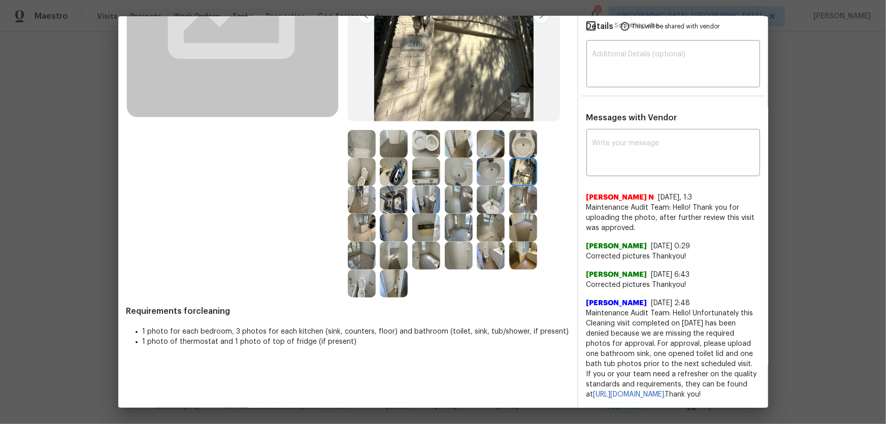
click at [418, 162] on img at bounding box center [426, 172] width 28 height 28
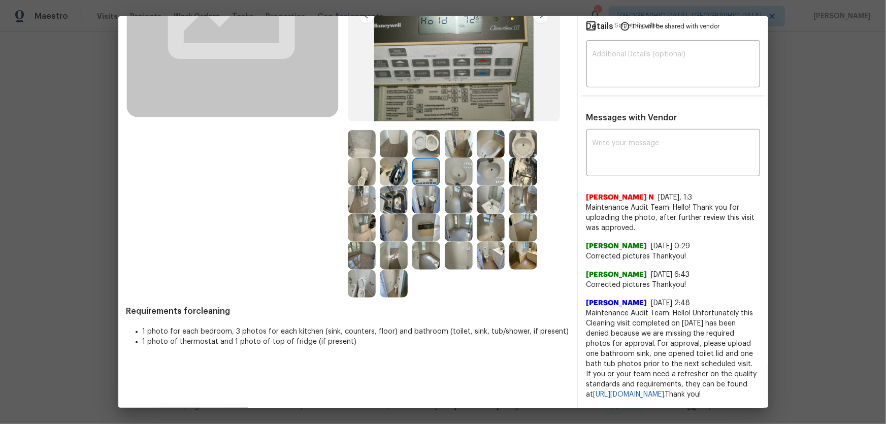
click at [397, 162] on img at bounding box center [394, 172] width 28 height 28
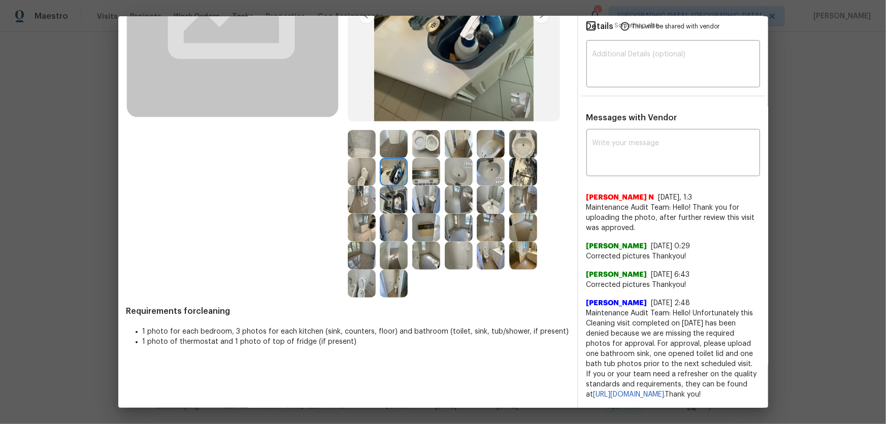
click at [386, 190] on img at bounding box center [394, 200] width 28 height 28
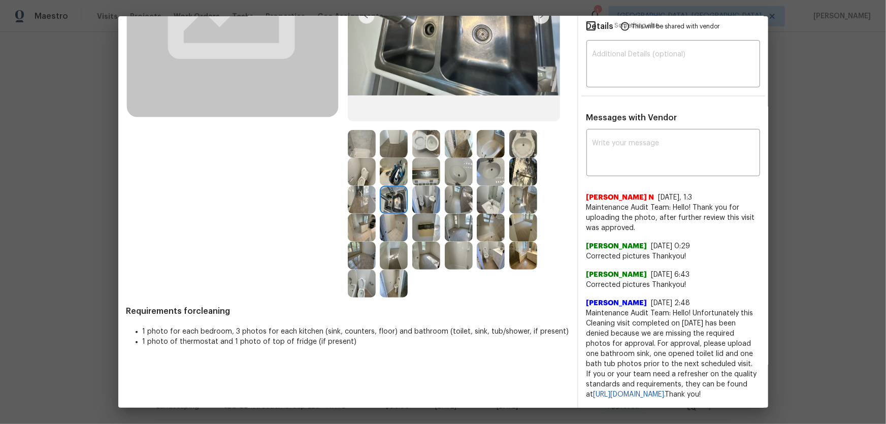
click at [360, 221] on img at bounding box center [362, 228] width 28 height 28
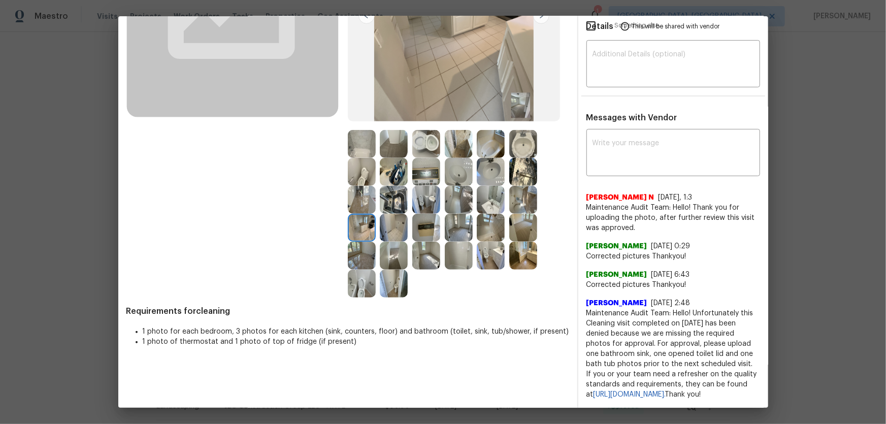
click at [422, 251] on img at bounding box center [426, 256] width 28 height 28
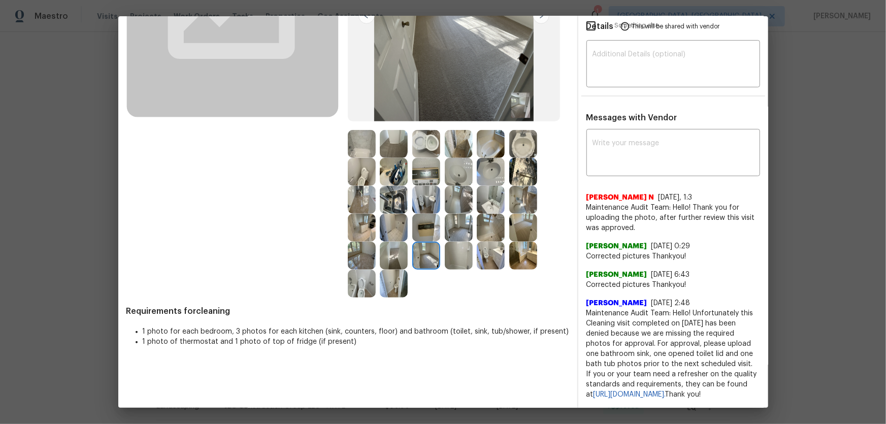
click at [394, 245] on img at bounding box center [394, 256] width 28 height 28
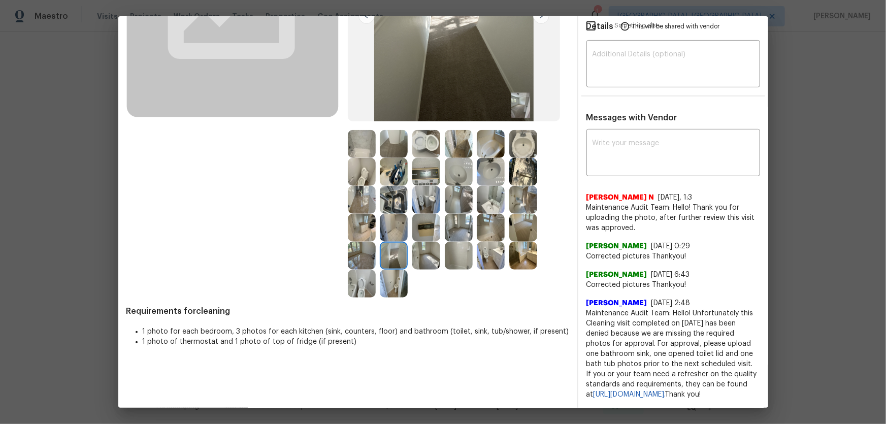
click at [451, 224] on img at bounding box center [459, 228] width 28 height 28
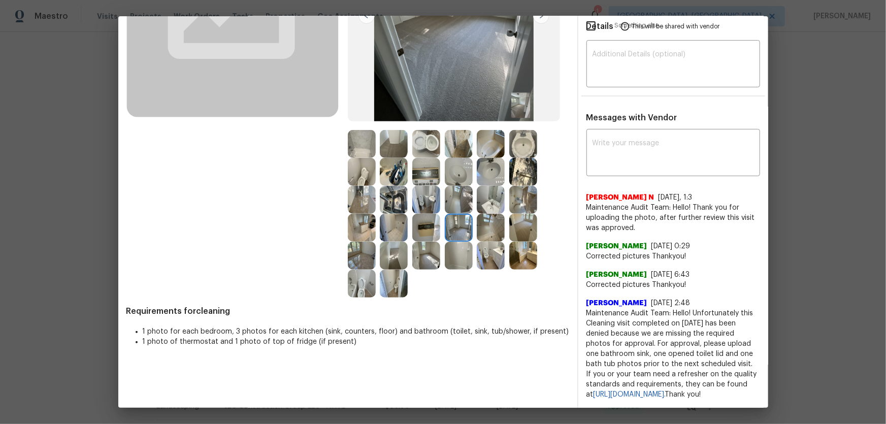
click at [489, 221] on img at bounding box center [491, 228] width 28 height 28
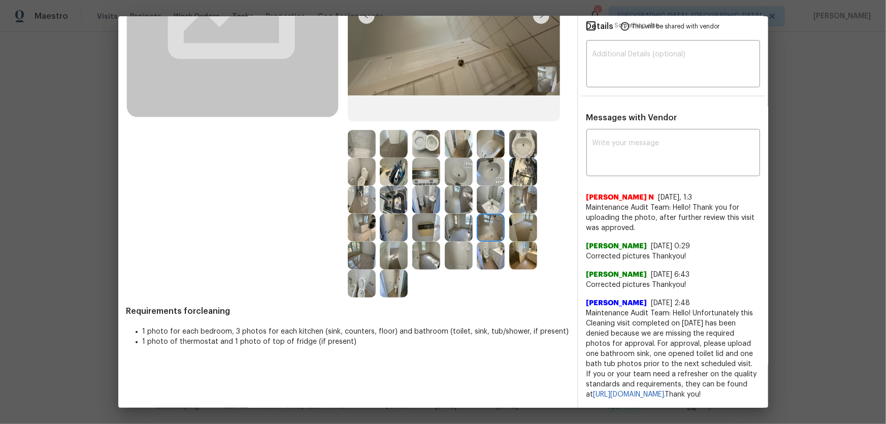
click at [412, 168] on img at bounding box center [426, 172] width 28 height 28
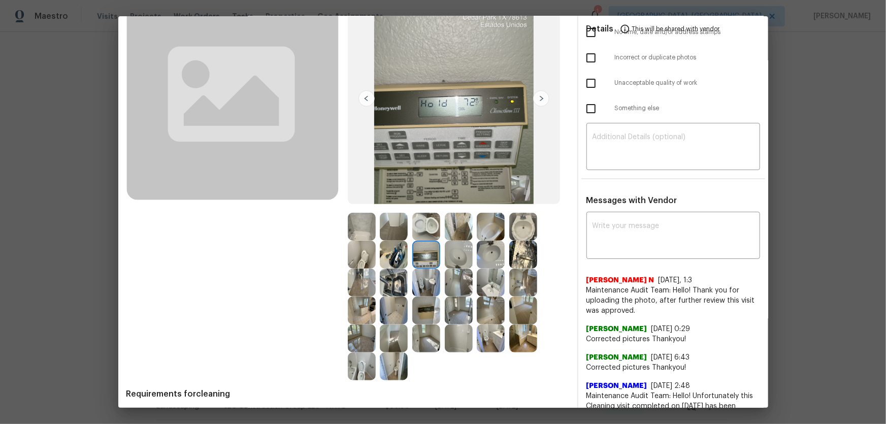
scroll to position [0, 0]
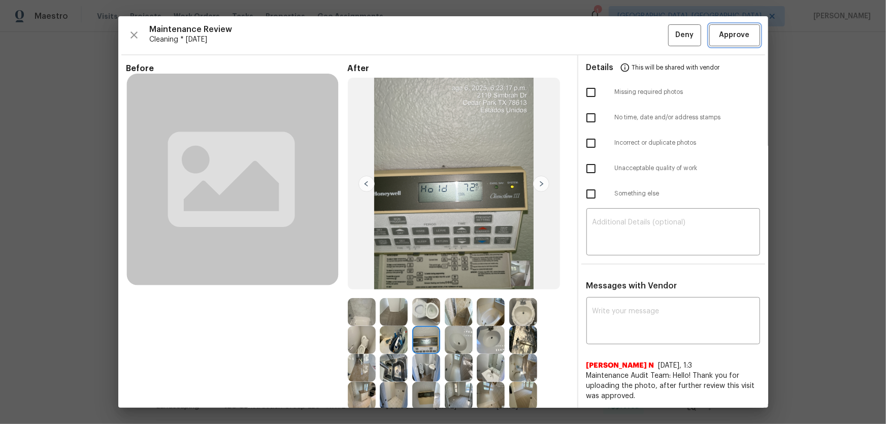
click at [630, 38] on button "Approve" at bounding box center [734, 35] width 51 height 22
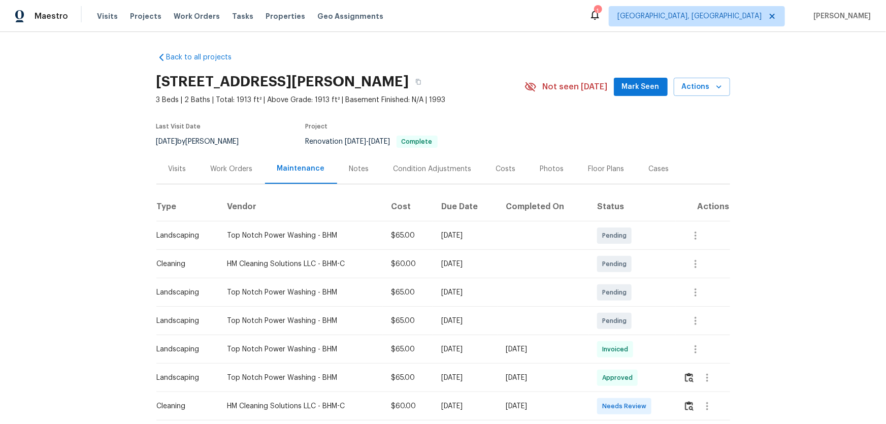
scroll to position [46, 0]
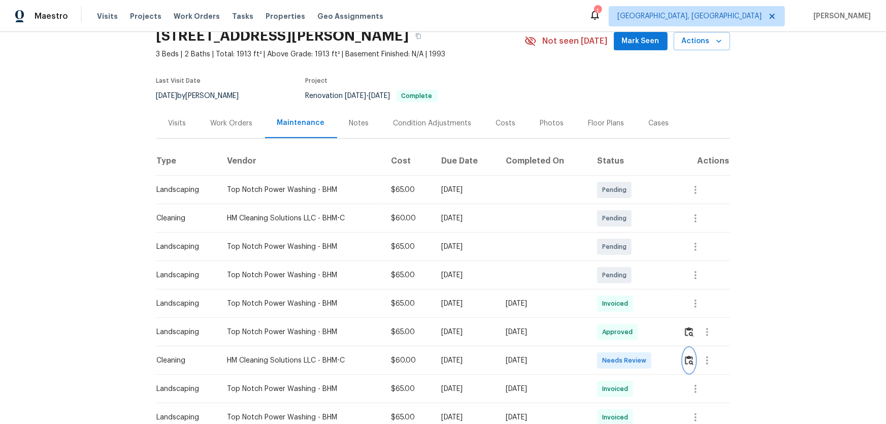
click at [687, 363] on img "button" at bounding box center [689, 360] width 9 height 10
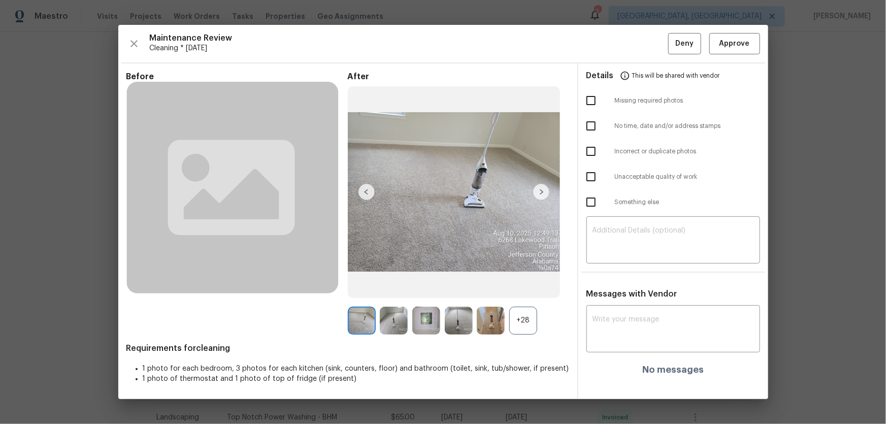
click at [523, 322] on div "+28" at bounding box center [523, 321] width 28 height 28
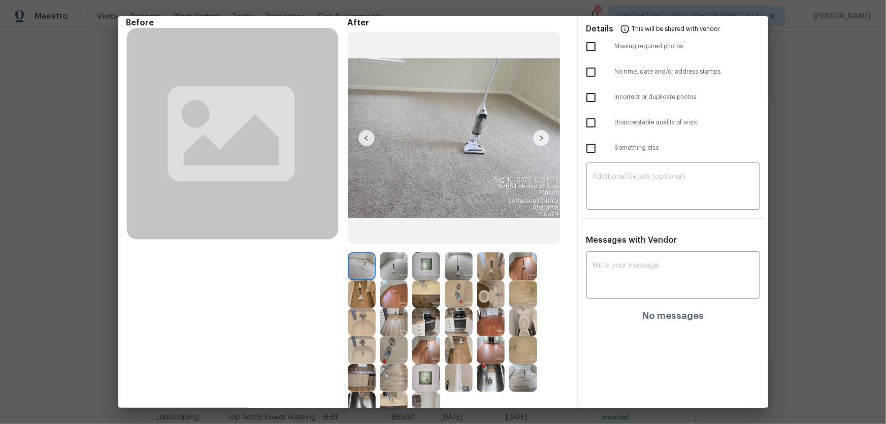
click at [484, 287] on img at bounding box center [491, 294] width 28 height 28
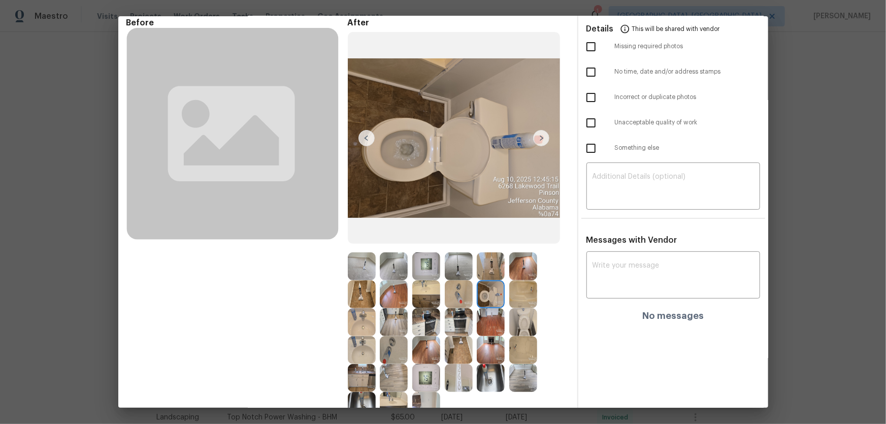
click at [533, 321] on img at bounding box center [523, 322] width 28 height 28
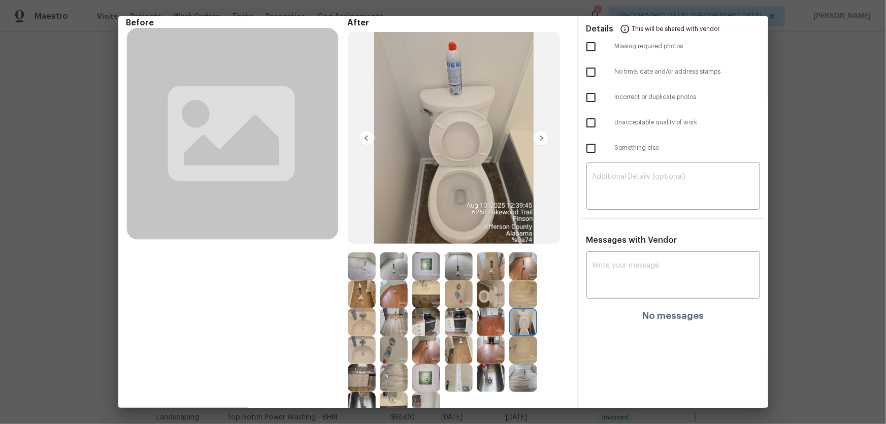
scroll to position [92, 0]
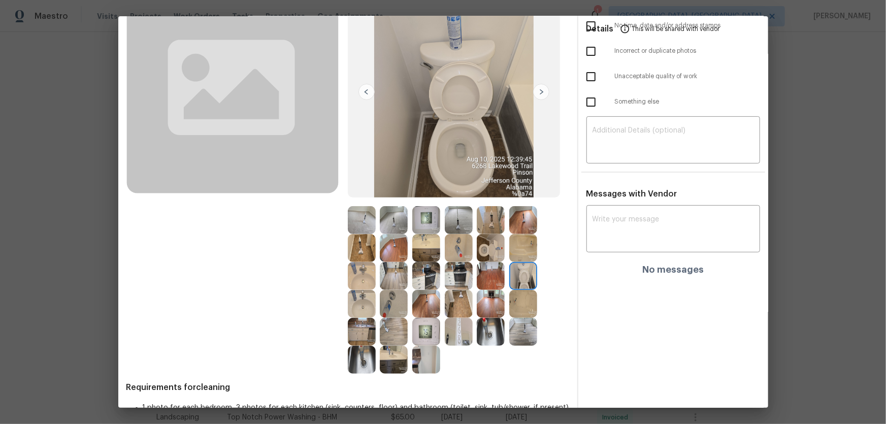
click at [421, 250] on img at bounding box center [426, 248] width 28 height 28
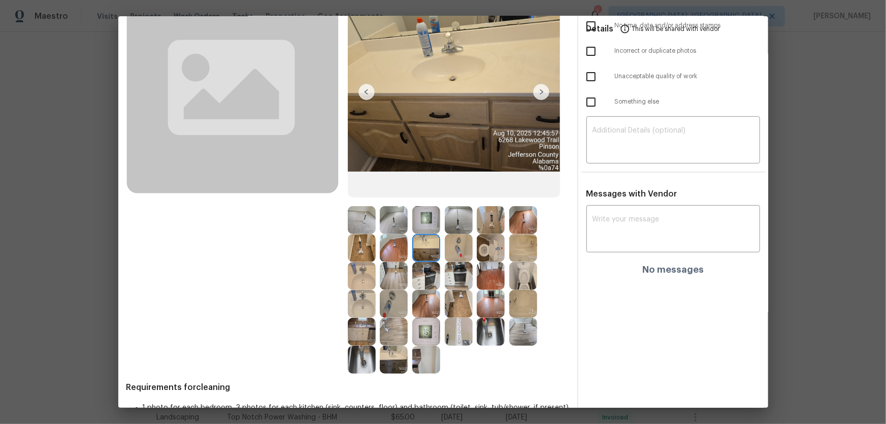
click at [352, 273] on img at bounding box center [362, 276] width 28 height 28
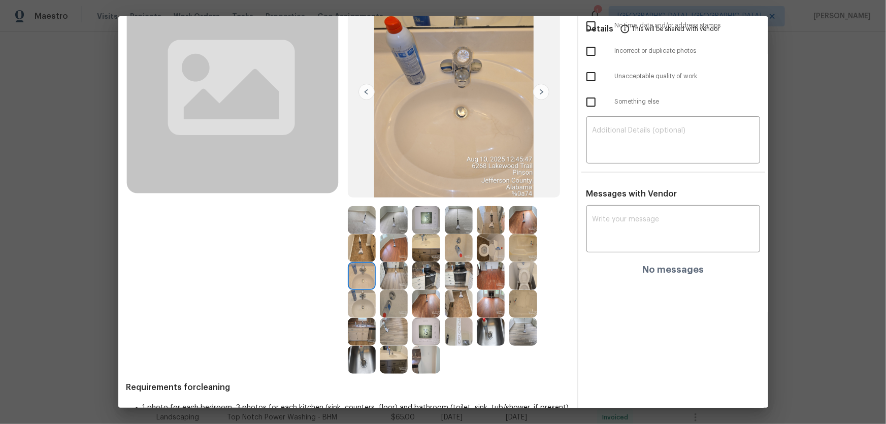
click at [352, 296] on img at bounding box center [362, 304] width 28 height 28
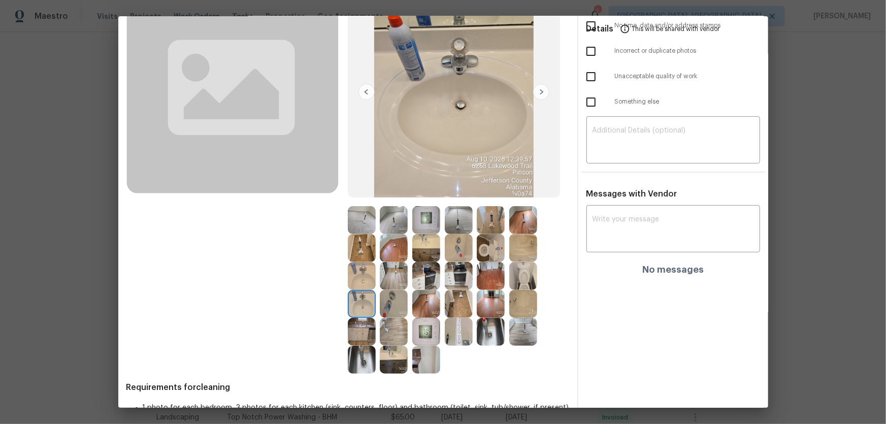
click at [383, 300] on img at bounding box center [394, 304] width 28 height 28
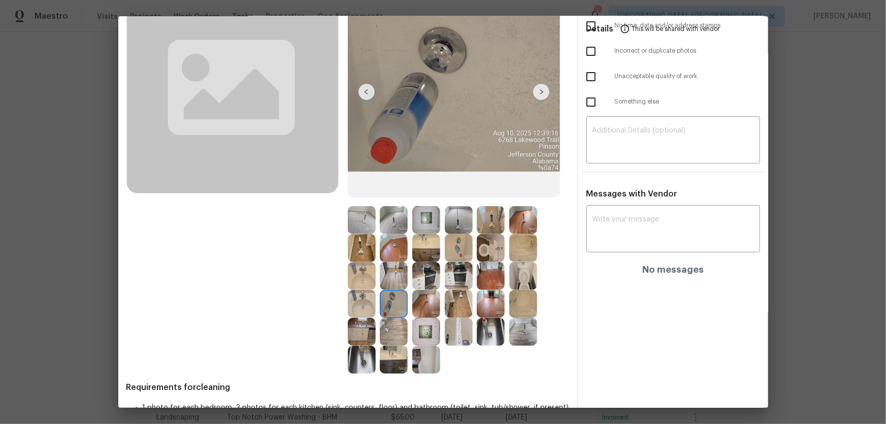
click at [515, 252] on img at bounding box center [523, 248] width 28 height 28
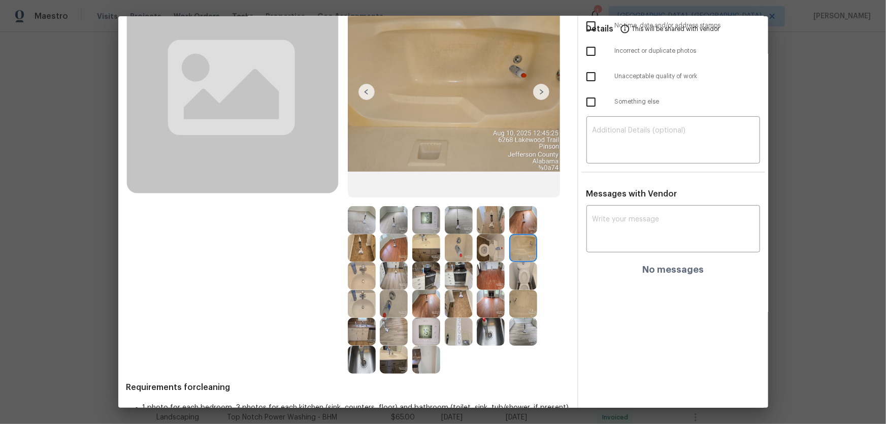
click at [426, 221] on img at bounding box center [426, 220] width 28 height 28
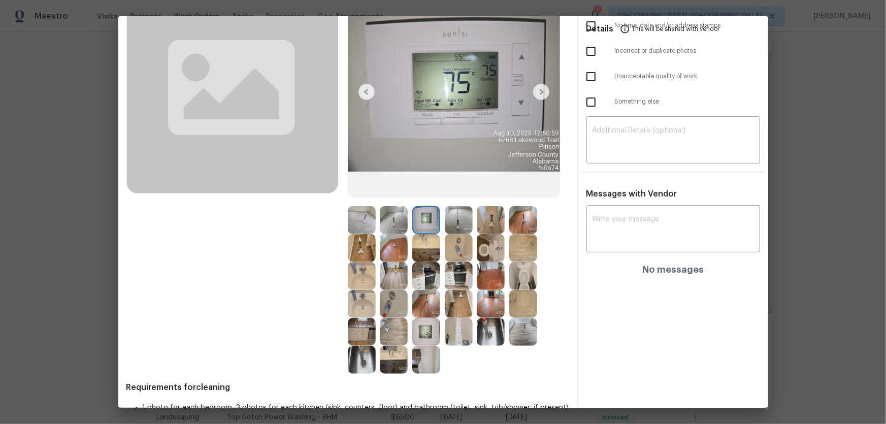
click at [362, 223] on img at bounding box center [362, 220] width 28 height 28
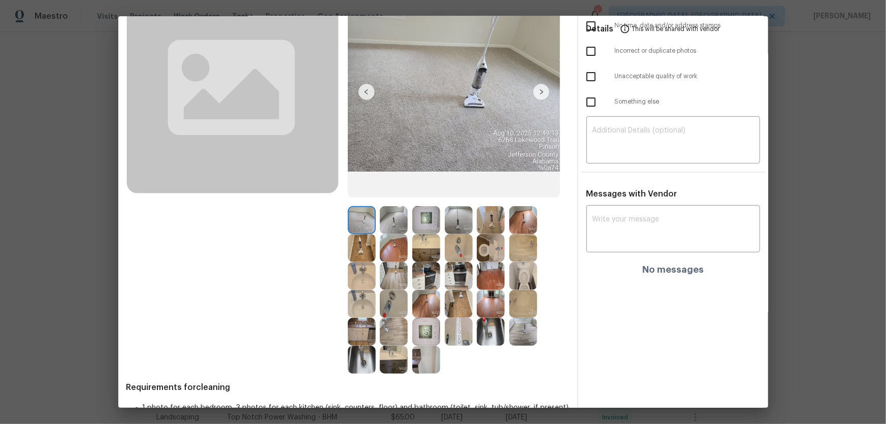
click at [386, 219] on img at bounding box center [394, 220] width 28 height 28
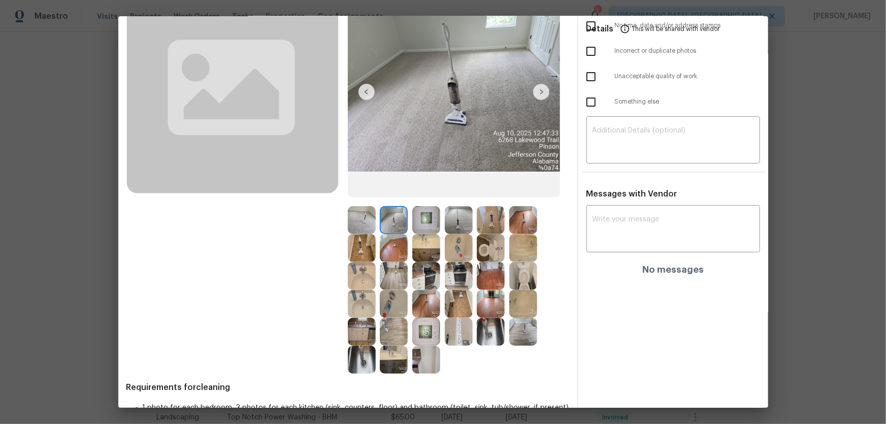
click at [387, 252] on img at bounding box center [394, 248] width 28 height 28
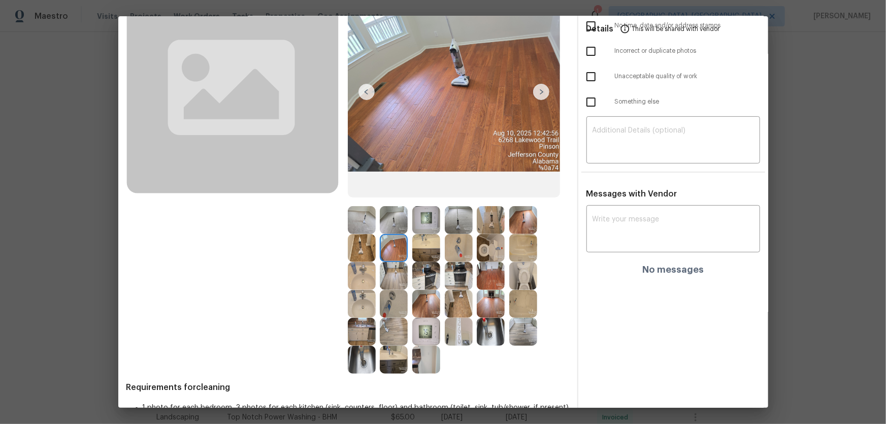
click at [515, 225] on img at bounding box center [523, 220] width 28 height 28
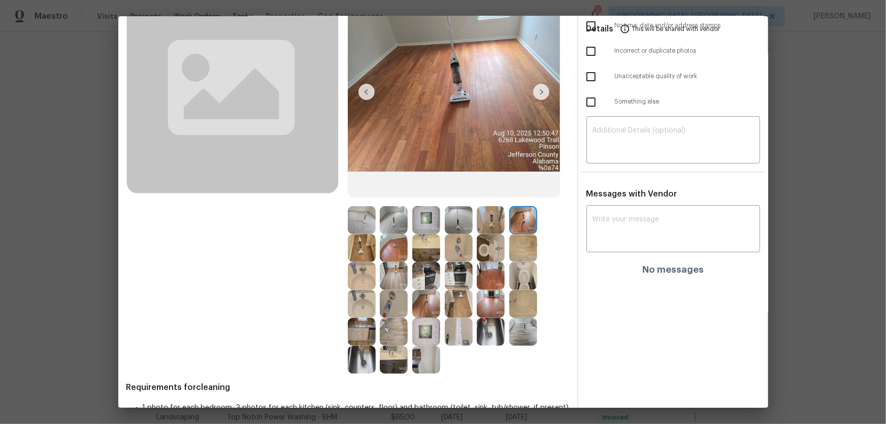
click at [441, 225] on div at bounding box center [428, 220] width 32 height 28
click at [461, 225] on img at bounding box center [459, 220] width 28 height 28
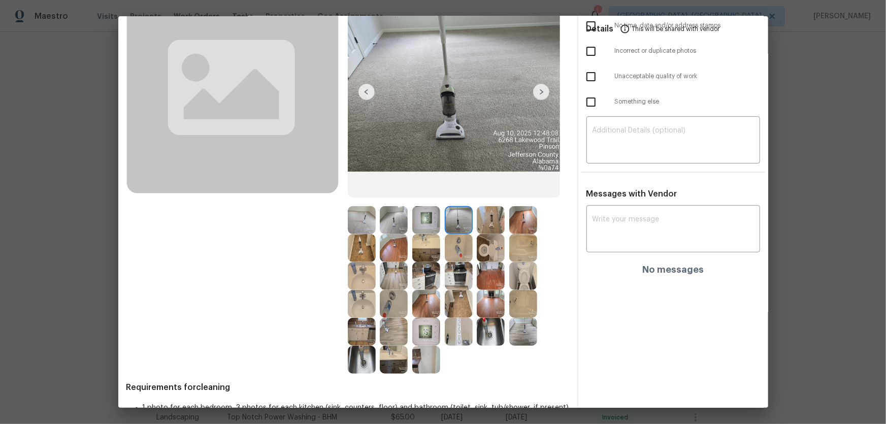
click at [474, 225] on div at bounding box center [461, 220] width 32 height 28
click at [490, 307] on img at bounding box center [491, 304] width 28 height 28
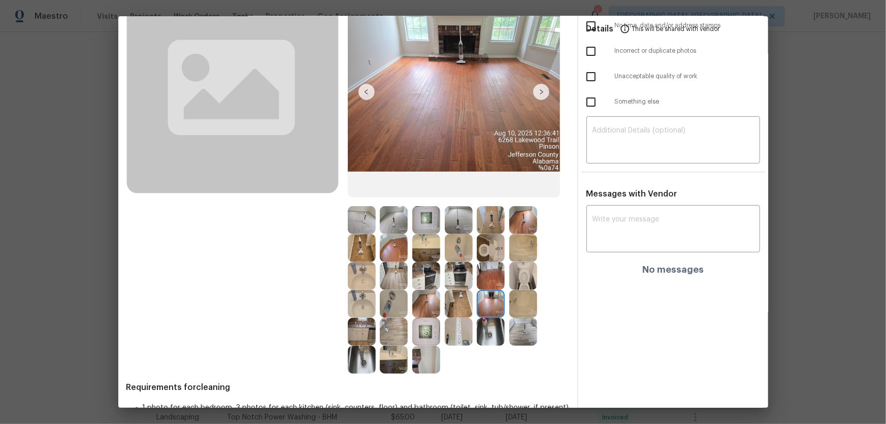
click at [482, 325] on img at bounding box center [491, 332] width 28 height 28
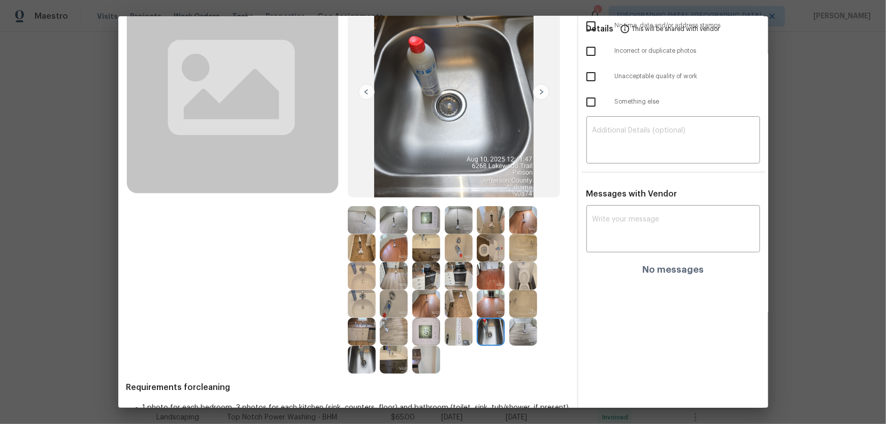
click at [445, 330] on img at bounding box center [459, 332] width 28 height 28
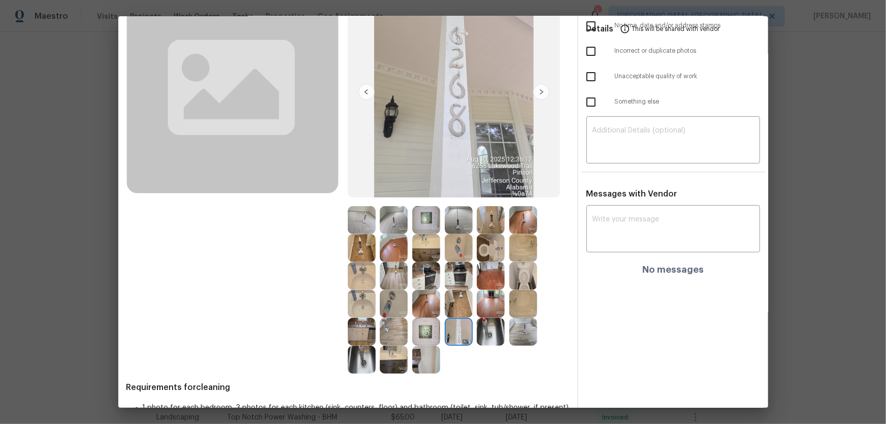
click at [414, 330] on img at bounding box center [426, 332] width 28 height 28
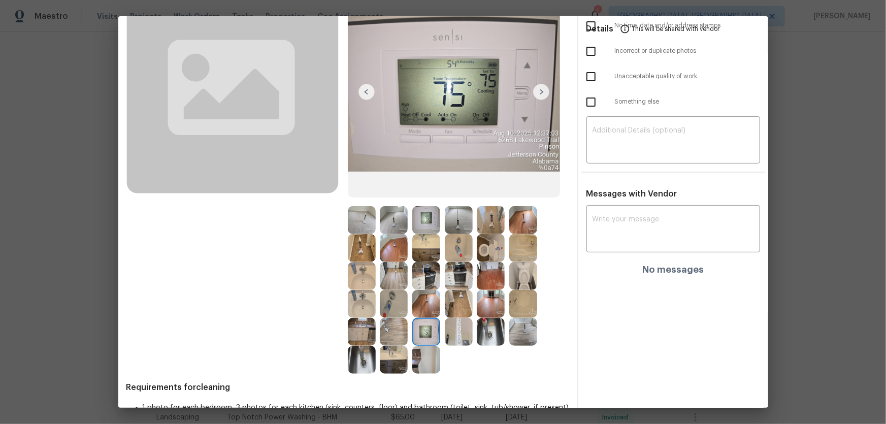
click at [385, 347] on img at bounding box center [394, 360] width 28 height 28
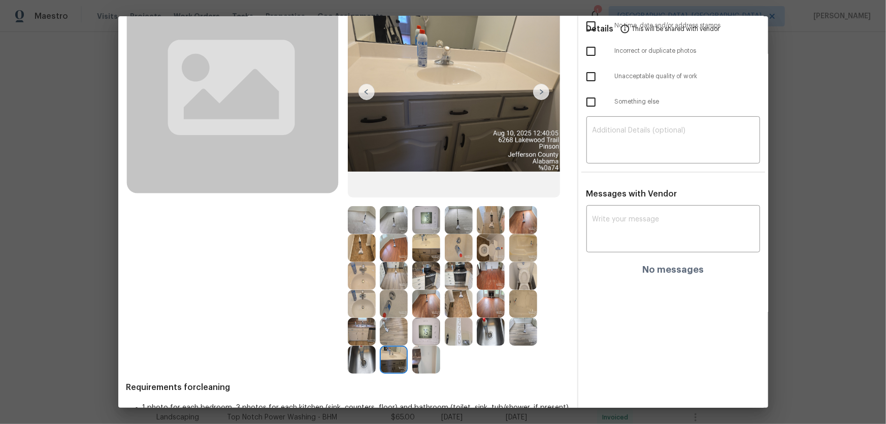
click at [369, 346] on img at bounding box center [362, 360] width 28 height 28
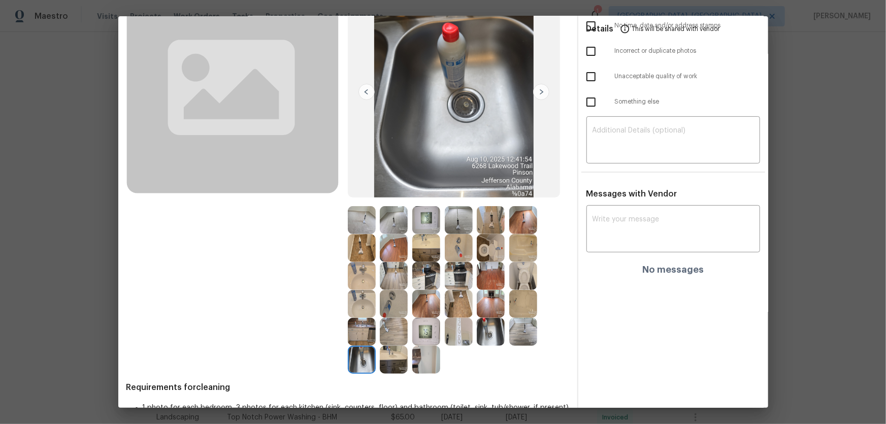
click at [363, 329] on img at bounding box center [362, 332] width 28 height 28
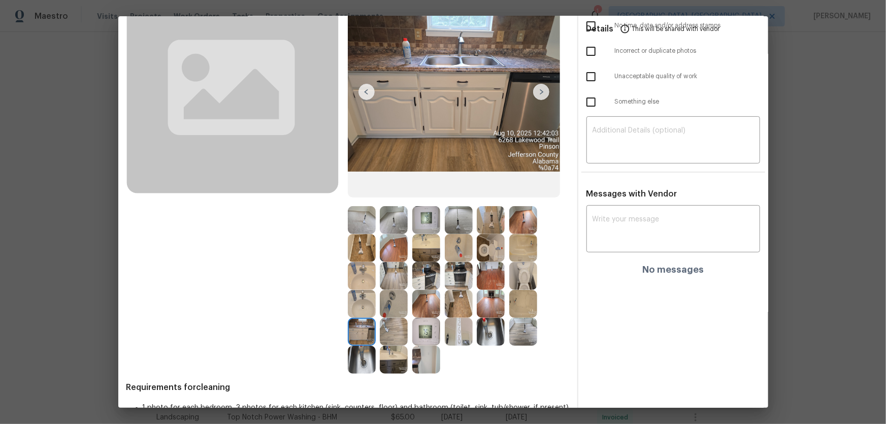
click at [381, 329] on img at bounding box center [394, 332] width 28 height 28
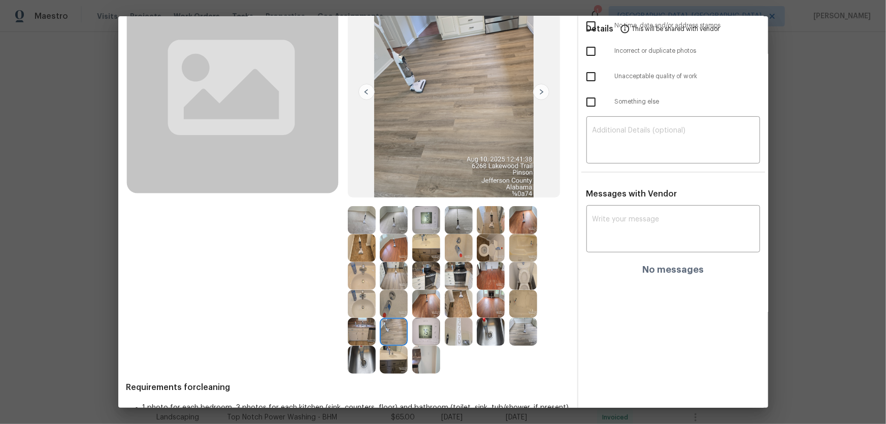
click at [394, 307] on img at bounding box center [394, 304] width 28 height 28
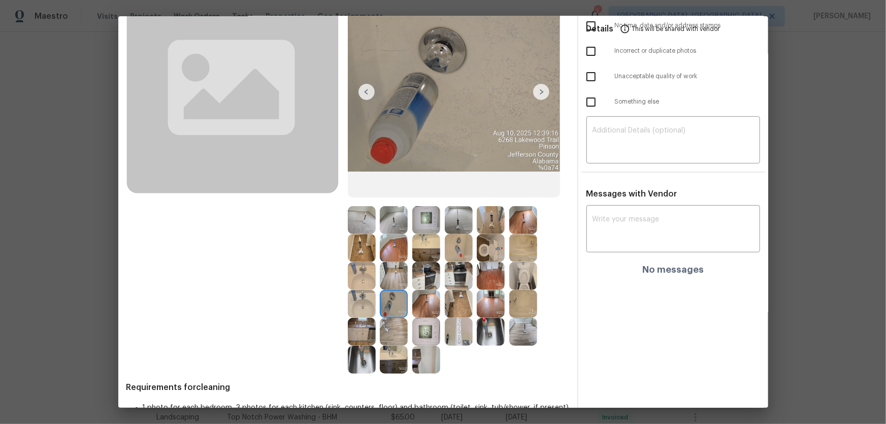
click at [449, 333] on img at bounding box center [459, 332] width 28 height 28
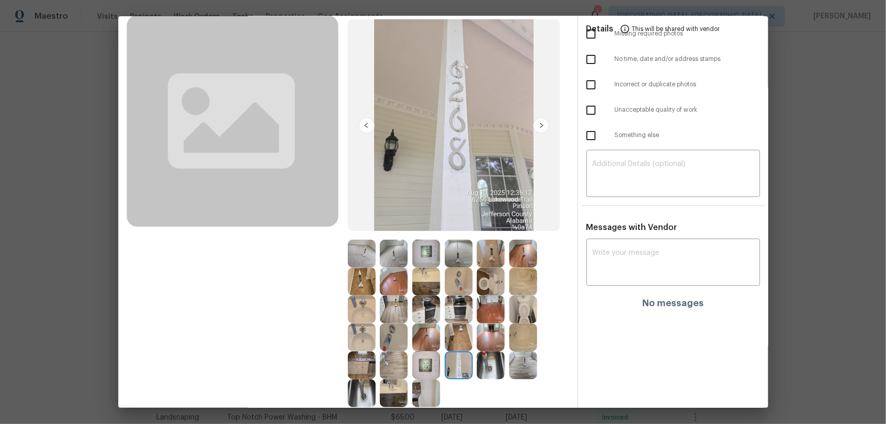
scroll to position [0, 0]
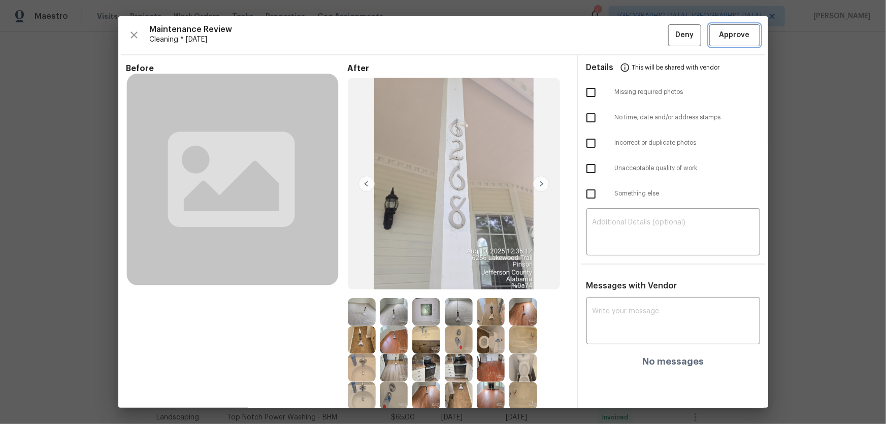
click at [736, 37] on span "Approve" at bounding box center [734, 35] width 30 height 13
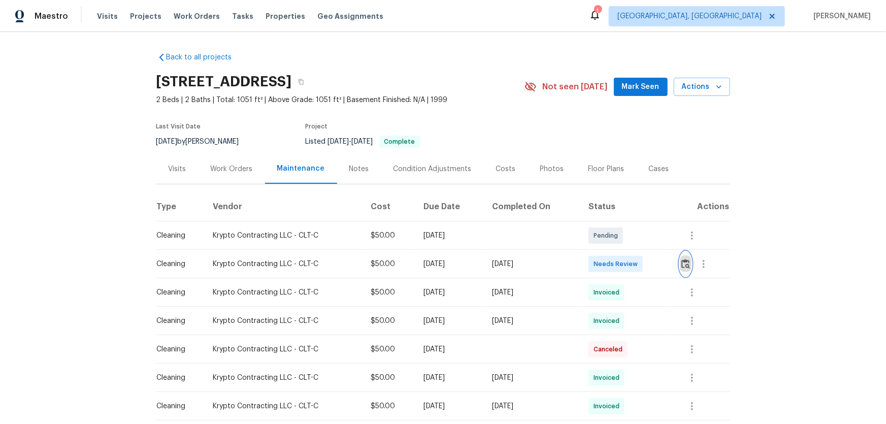
click at [681, 269] on button "button" at bounding box center [686, 264] width 12 height 24
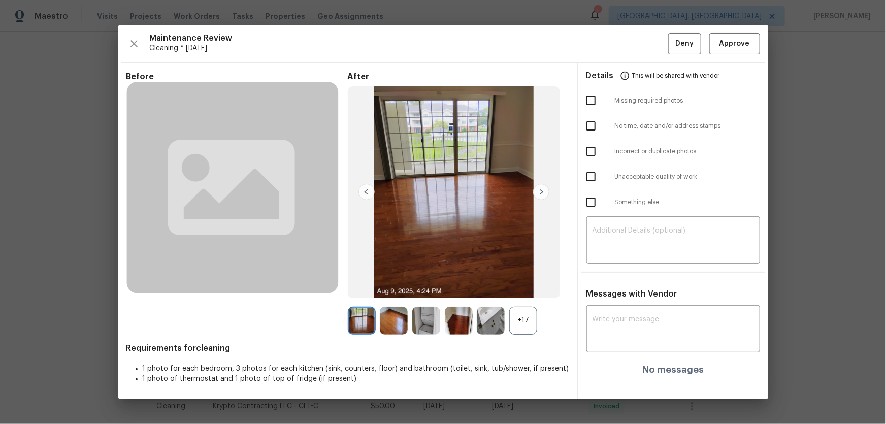
click at [512, 315] on div "+17" at bounding box center [523, 321] width 28 height 28
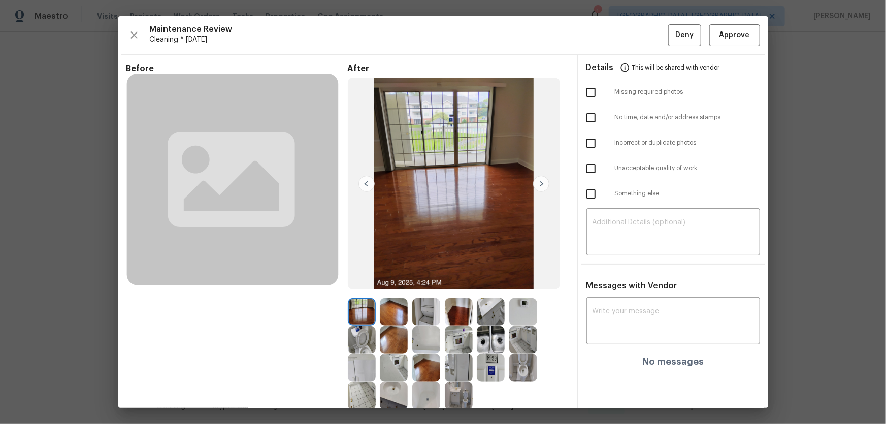
scroll to position [66, 0]
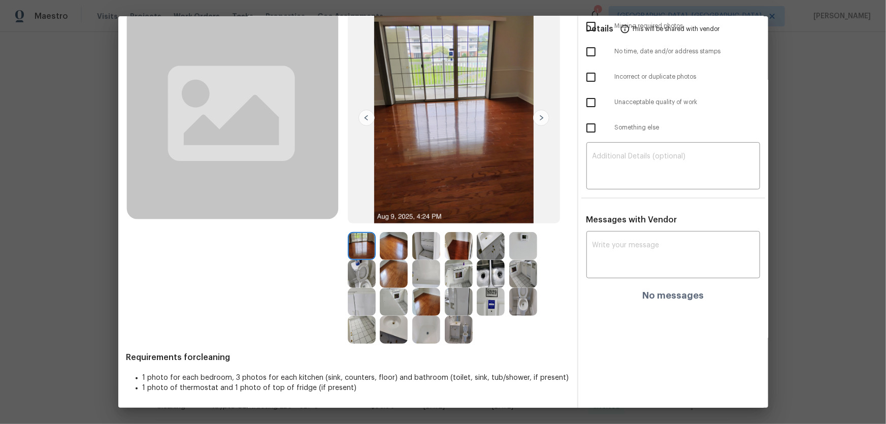
click at [520, 305] on img at bounding box center [523, 302] width 28 height 28
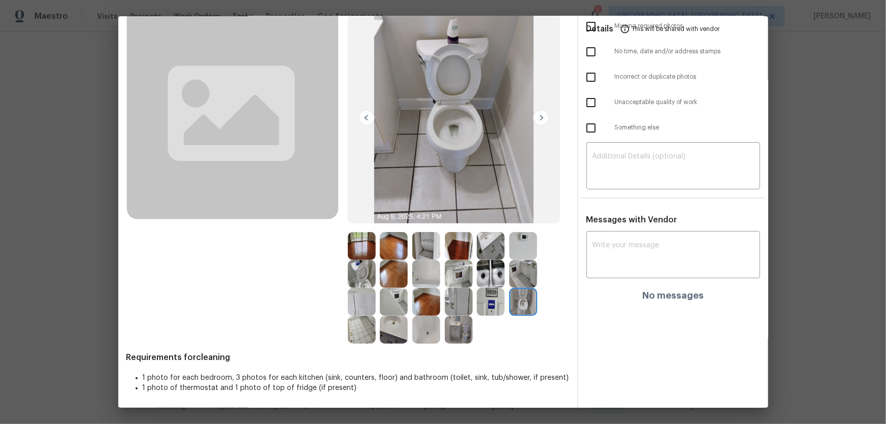
click at [370, 273] on img at bounding box center [362, 274] width 28 height 28
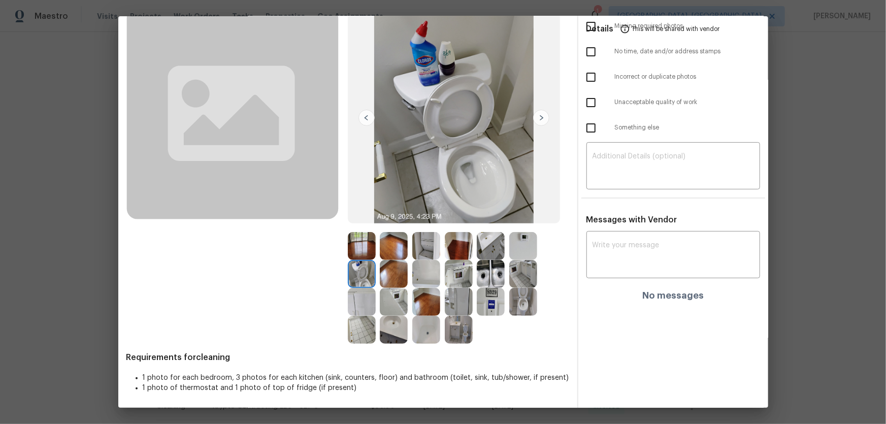
click at [405, 331] on img at bounding box center [394, 330] width 28 height 28
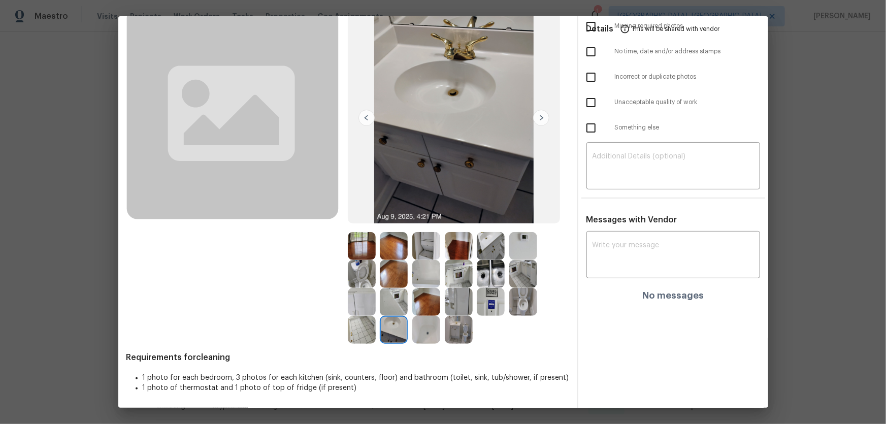
click at [502, 302] on img at bounding box center [491, 302] width 28 height 28
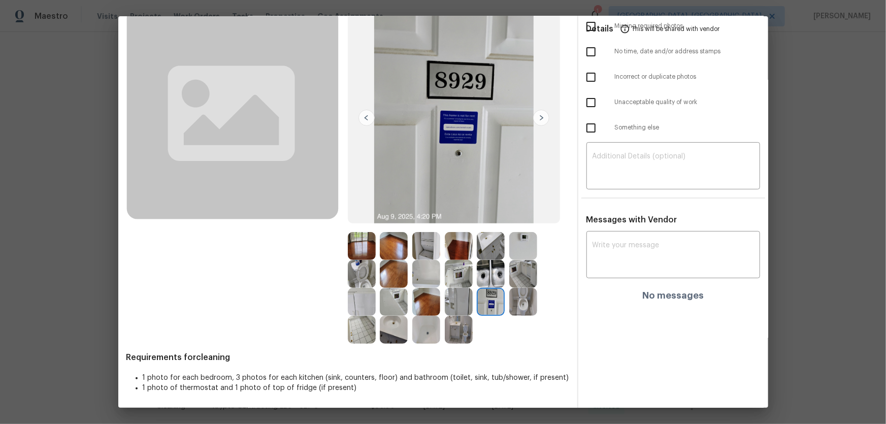
drag, startPoint x: 451, startPoint y: 276, endPoint x: 461, endPoint y: 276, distance: 10.7
click at [451, 276] on img at bounding box center [459, 274] width 28 height 28
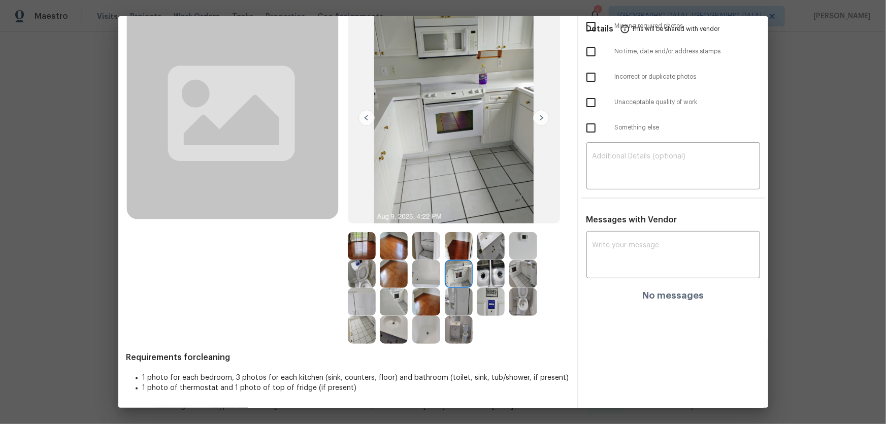
click at [484, 275] on img at bounding box center [491, 274] width 28 height 28
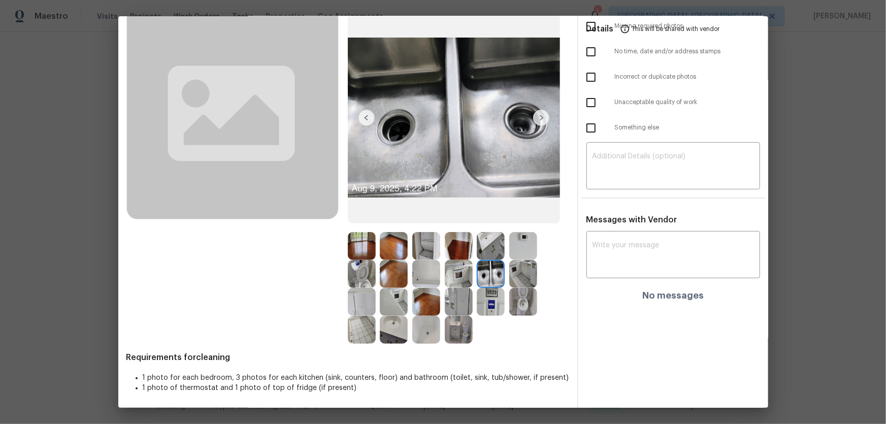
click at [449, 289] on img at bounding box center [459, 302] width 28 height 28
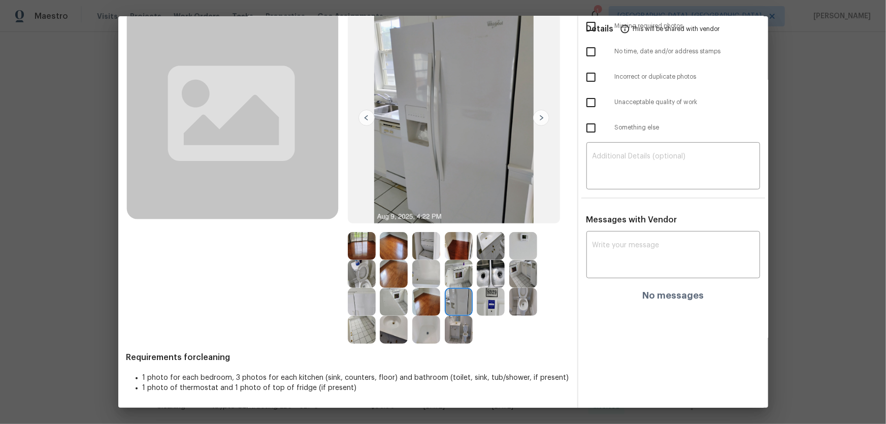
click at [457, 269] on img at bounding box center [459, 274] width 28 height 28
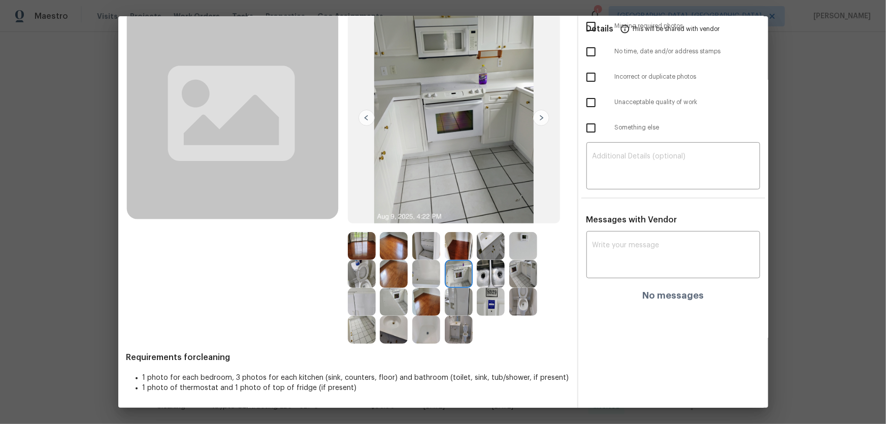
click at [496, 276] on img at bounding box center [491, 274] width 28 height 28
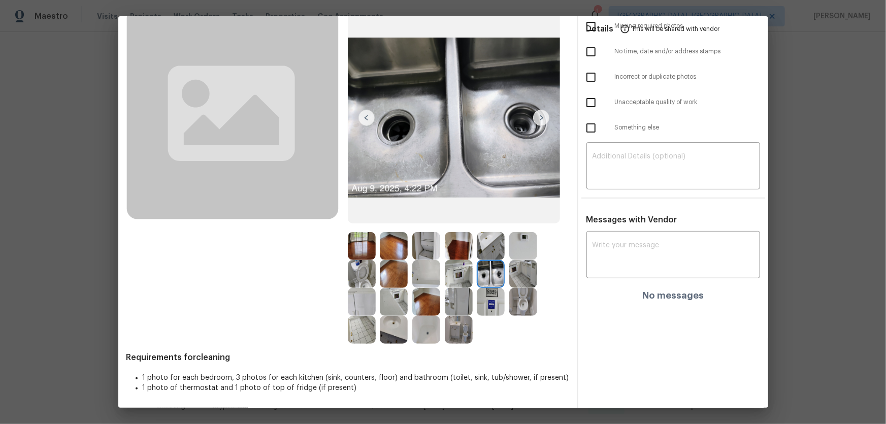
click at [493, 297] on img at bounding box center [491, 302] width 28 height 28
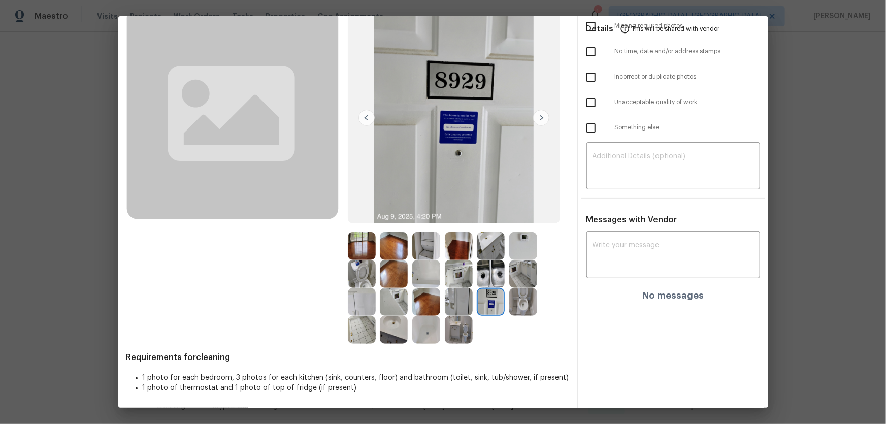
click at [376, 319] on div at bounding box center [364, 330] width 32 height 28
click at [387, 322] on img at bounding box center [394, 330] width 28 height 28
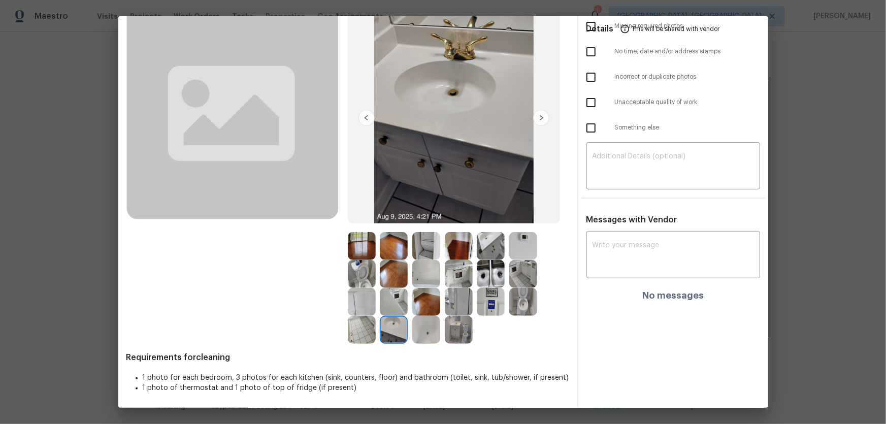
click at [487, 245] on img at bounding box center [491, 246] width 28 height 28
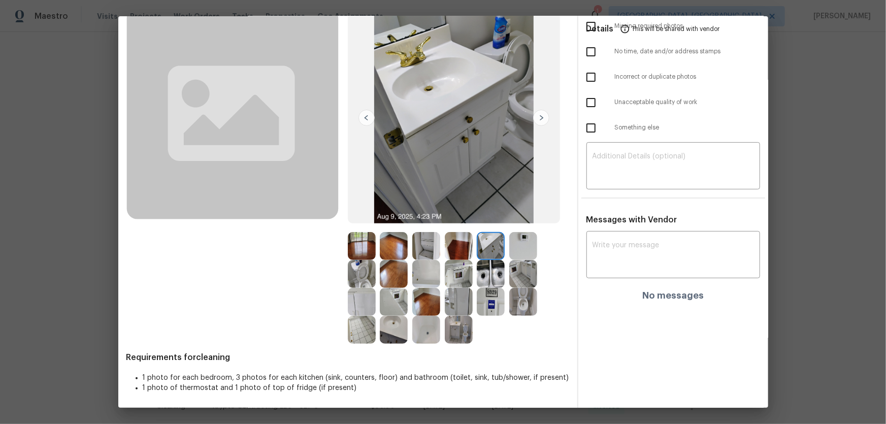
click at [430, 322] on img at bounding box center [426, 330] width 28 height 28
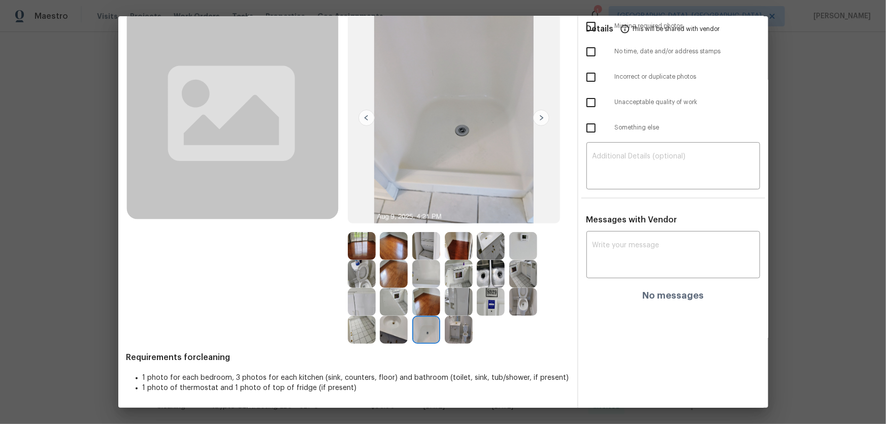
click at [424, 269] on img at bounding box center [426, 274] width 28 height 28
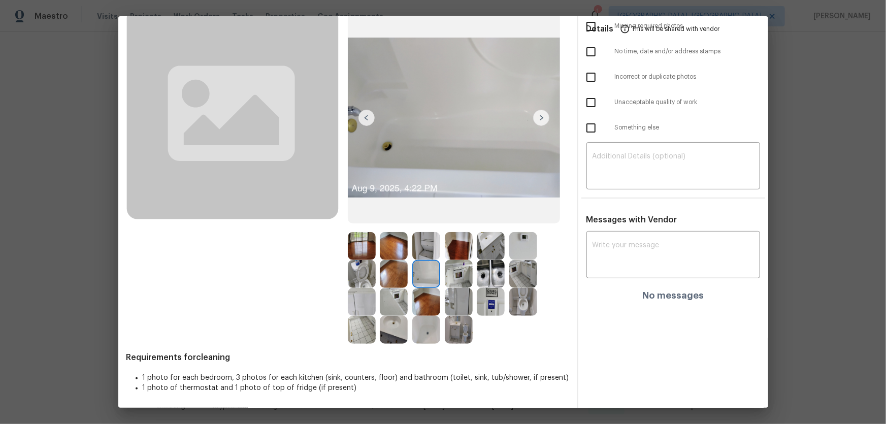
click at [356, 269] on img at bounding box center [362, 274] width 28 height 28
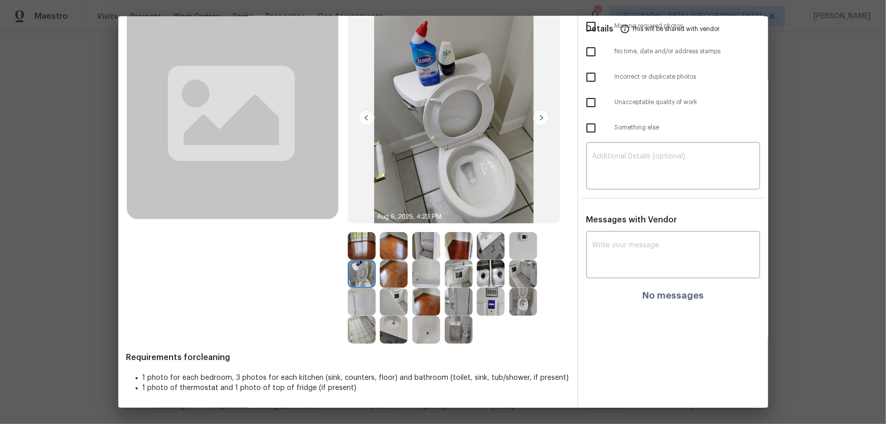
click at [527, 305] on img at bounding box center [523, 302] width 28 height 28
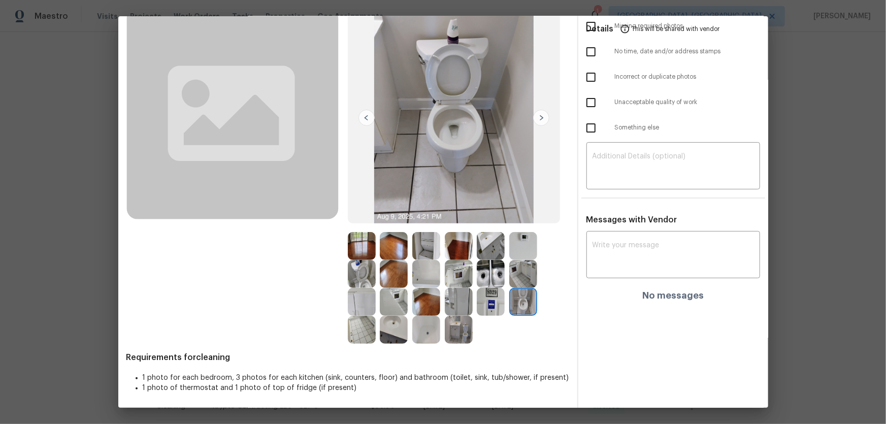
click at [523, 282] on img at bounding box center [523, 274] width 28 height 28
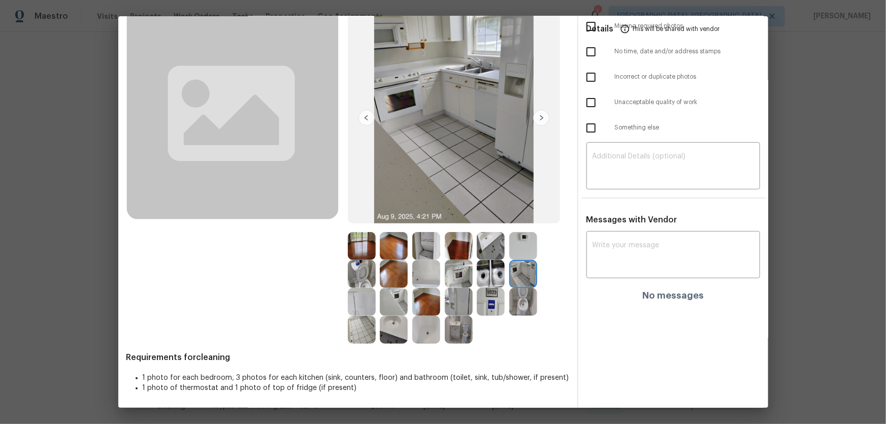
click at [520, 248] on img at bounding box center [523, 246] width 28 height 28
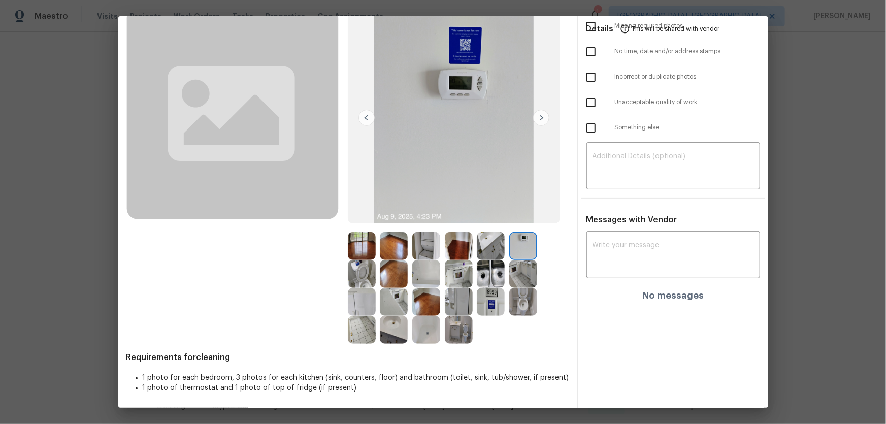
click at [495, 245] on img at bounding box center [491, 246] width 28 height 28
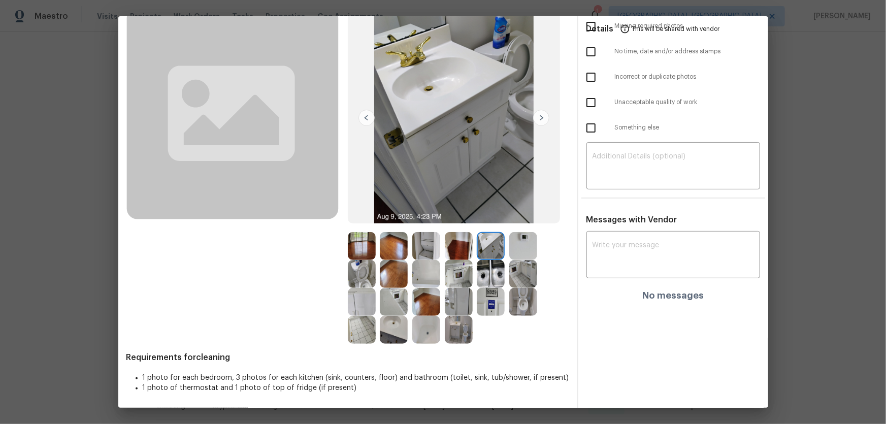
click at [514, 245] on img at bounding box center [523, 246] width 28 height 28
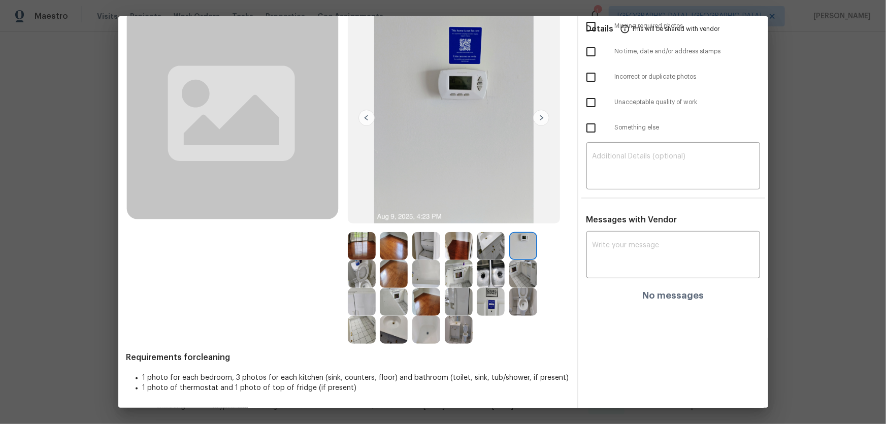
click at [389, 284] on img at bounding box center [394, 274] width 28 height 28
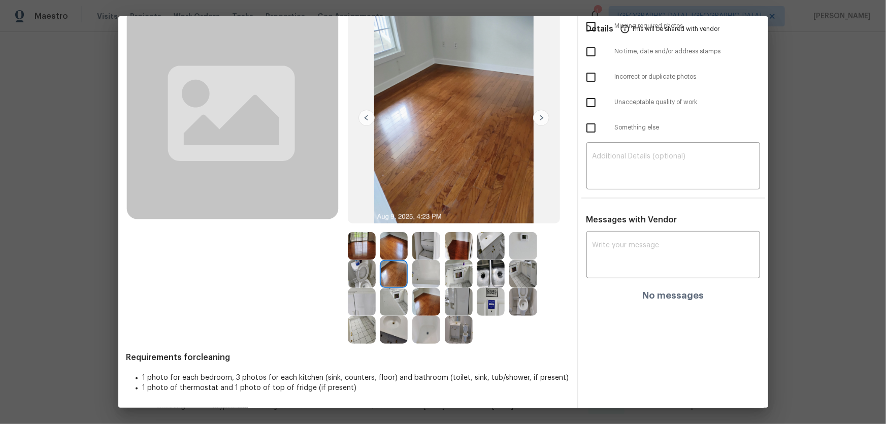
click at [428, 316] on img at bounding box center [426, 330] width 28 height 28
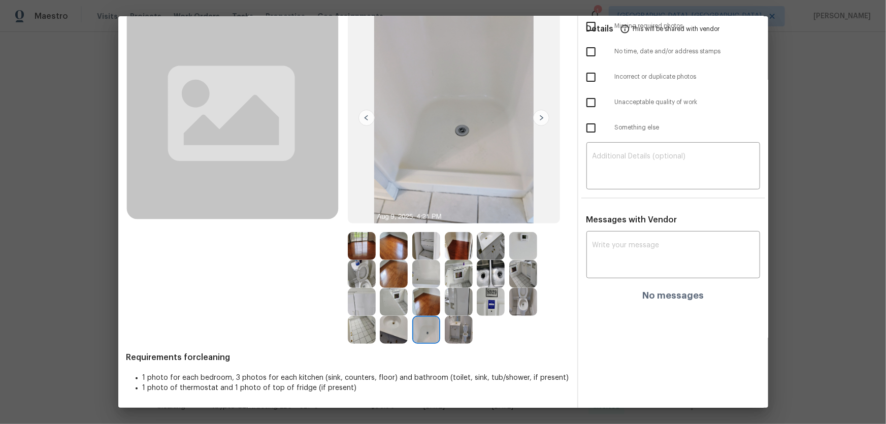
click at [421, 308] on img at bounding box center [426, 302] width 28 height 28
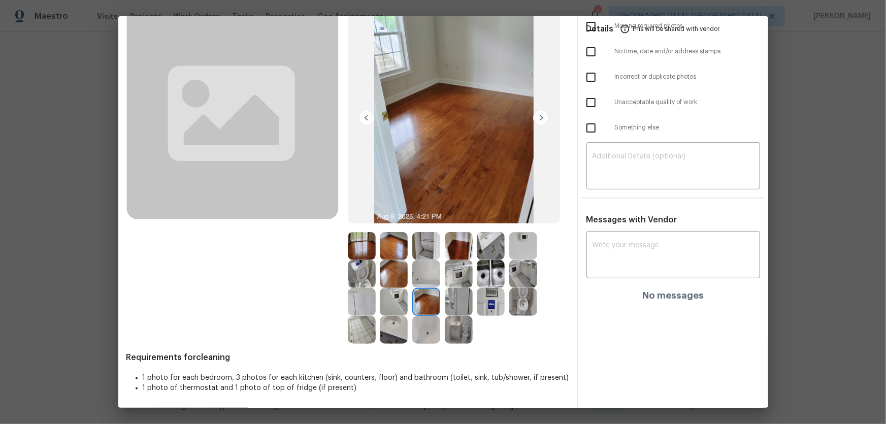
click at [385, 304] on img at bounding box center [394, 302] width 28 height 28
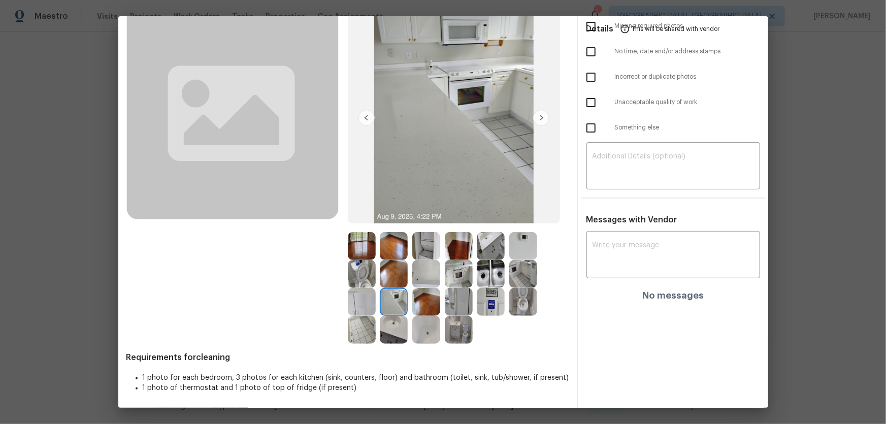
click at [367, 303] on img at bounding box center [362, 302] width 28 height 28
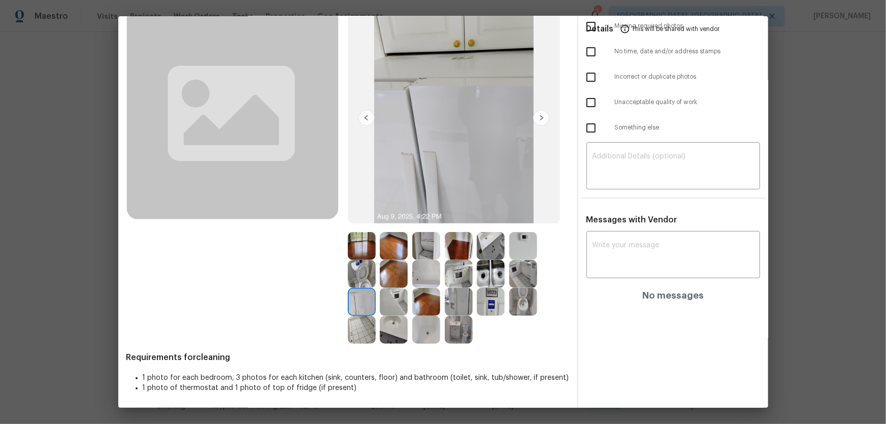
click at [361, 314] on img at bounding box center [362, 302] width 28 height 28
click at [416, 238] on img at bounding box center [426, 246] width 28 height 28
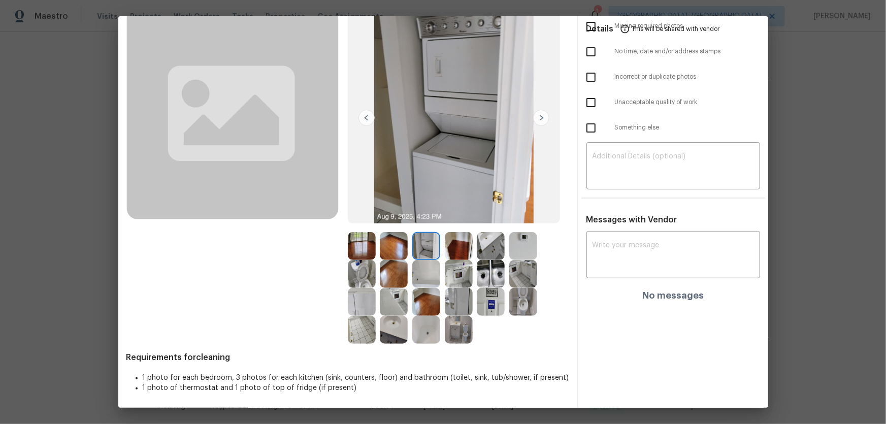
click at [451, 242] on img at bounding box center [459, 246] width 28 height 28
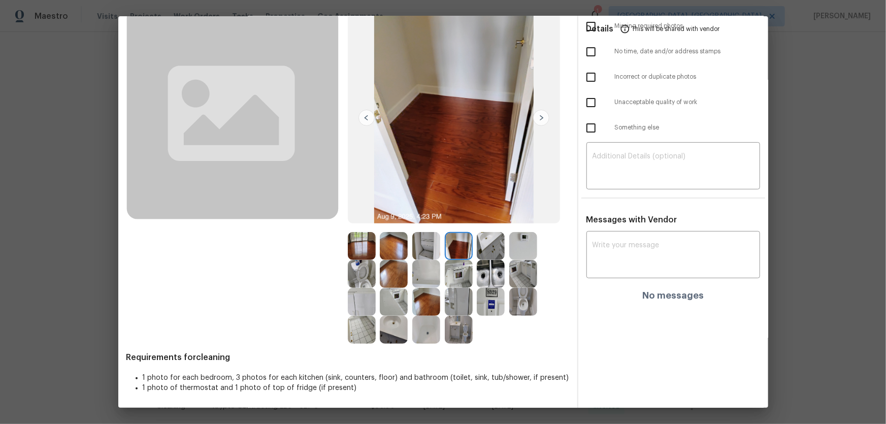
click at [492, 240] on img at bounding box center [491, 246] width 28 height 28
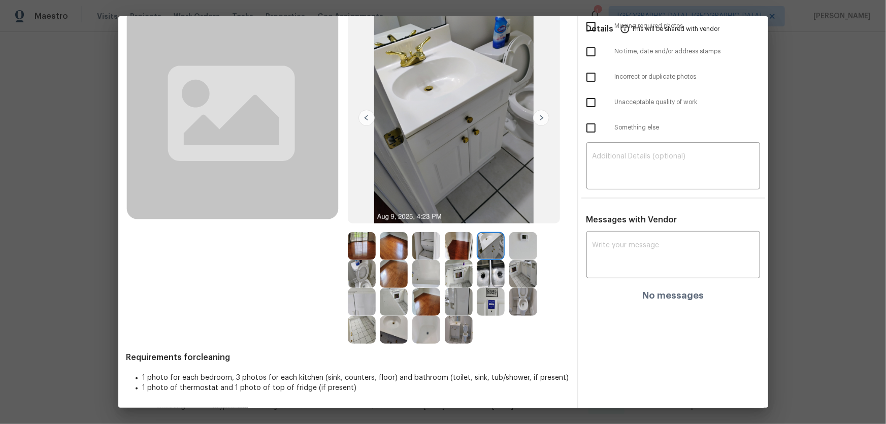
click at [510, 243] on img at bounding box center [523, 246] width 28 height 28
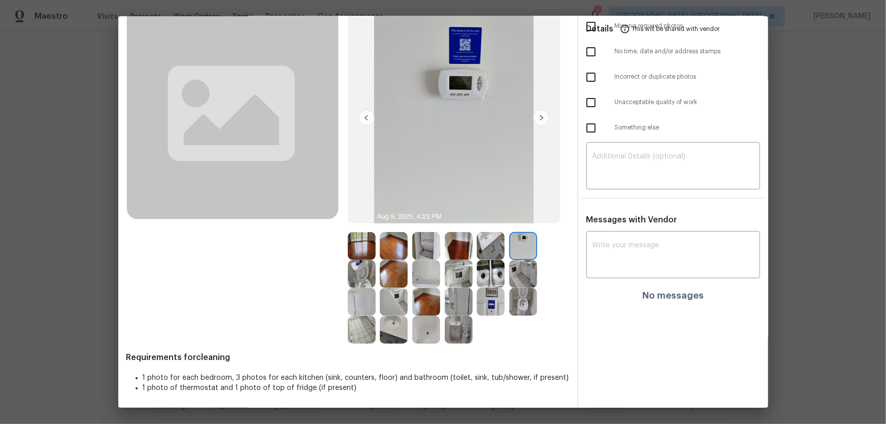
click at [488, 307] on img at bounding box center [491, 302] width 28 height 28
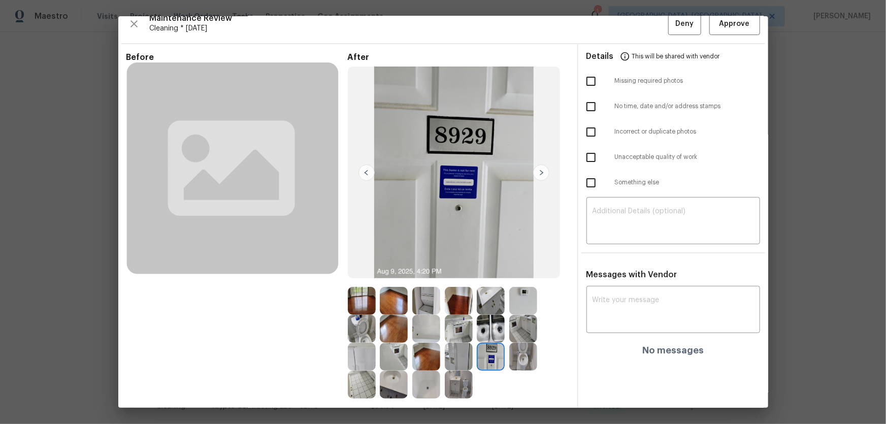
scroll to position [0, 0]
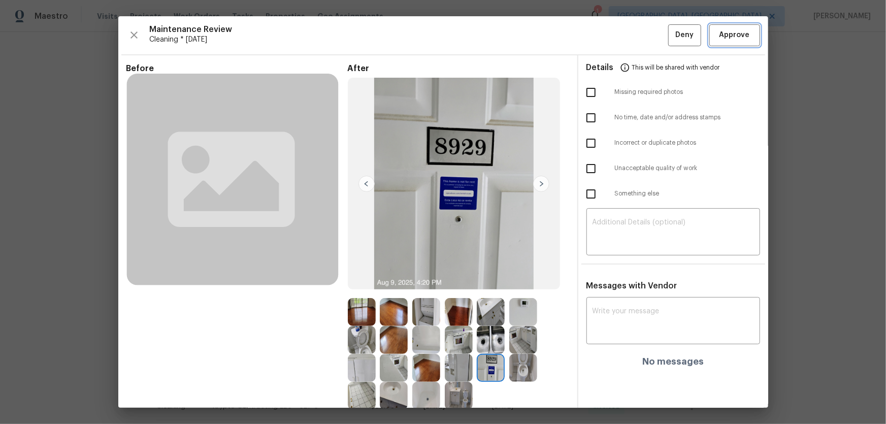
click at [744, 40] on span "Approve" at bounding box center [734, 35] width 35 height 13
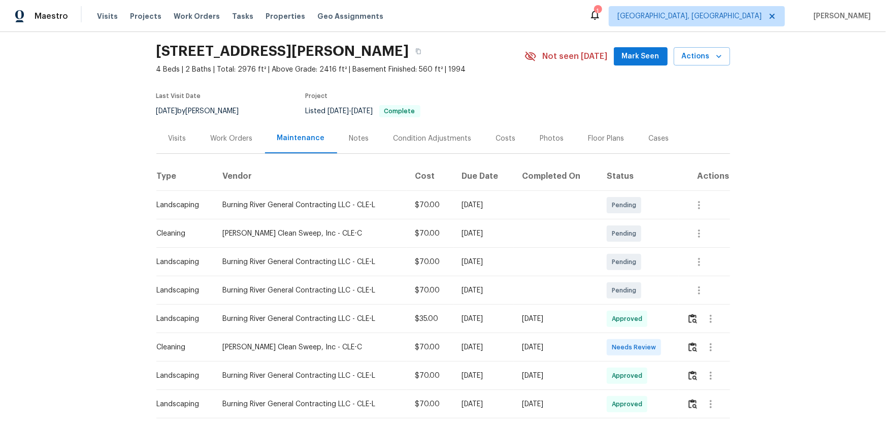
scroll to position [46, 0]
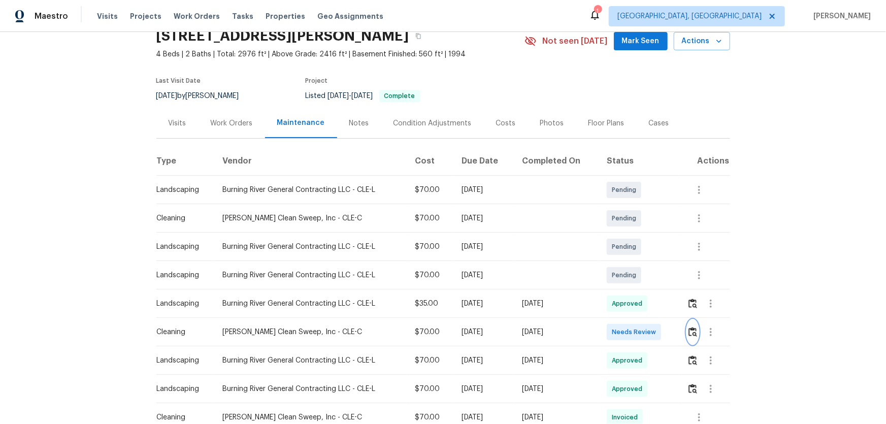
click at [689, 332] on img "button" at bounding box center [692, 332] width 9 height 10
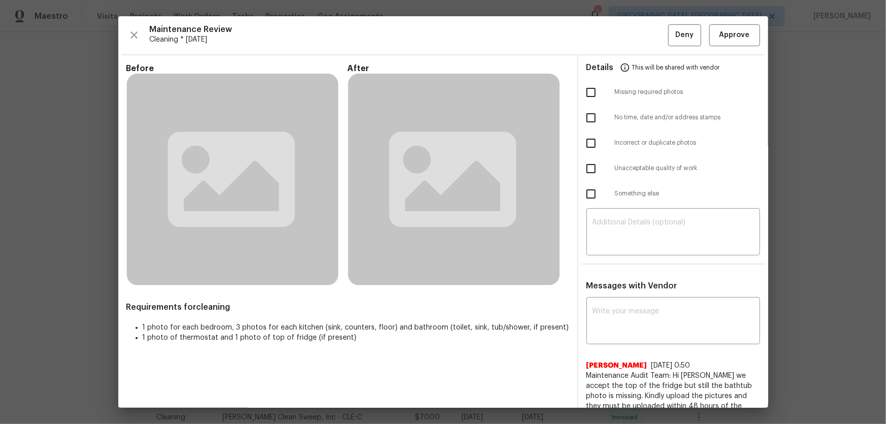
scroll to position [138, 0]
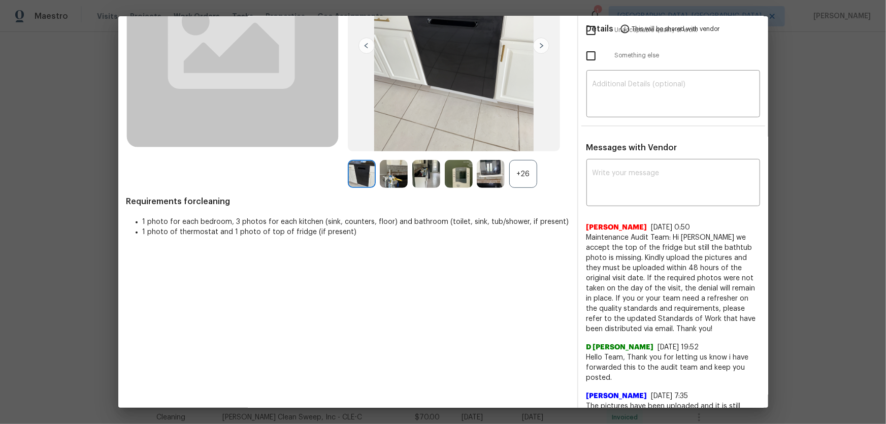
click at [528, 171] on div "+26" at bounding box center [523, 174] width 28 height 28
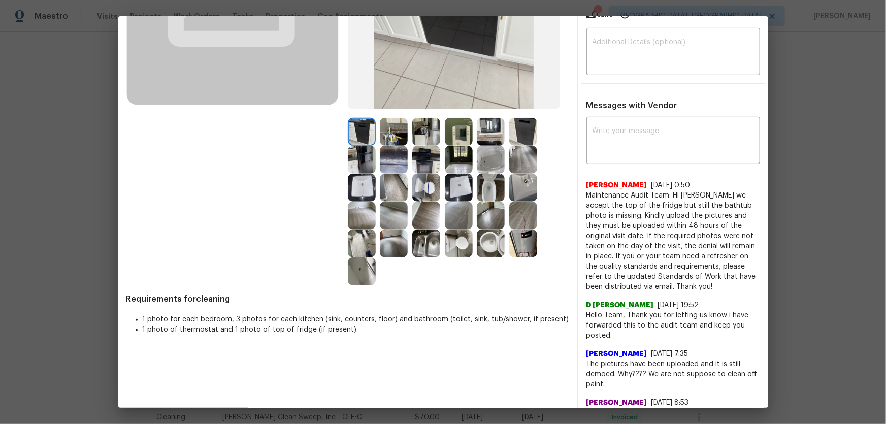
scroll to position [230, 0]
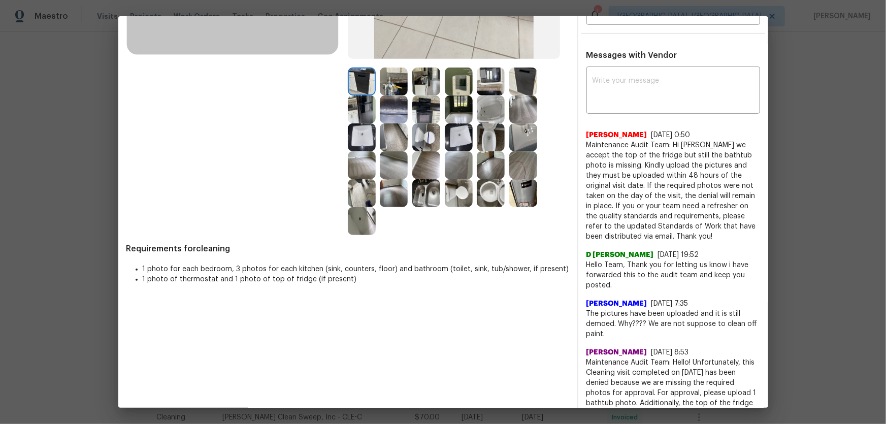
click at [456, 90] on img at bounding box center [459, 82] width 28 height 28
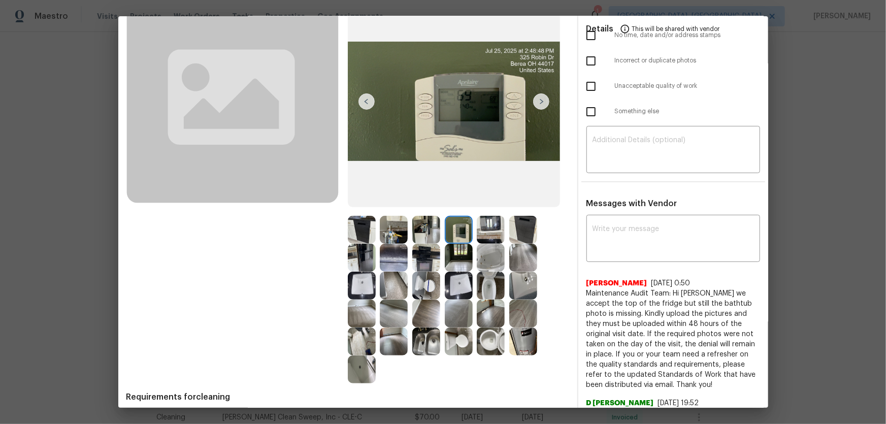
scroll to position [92, 0]
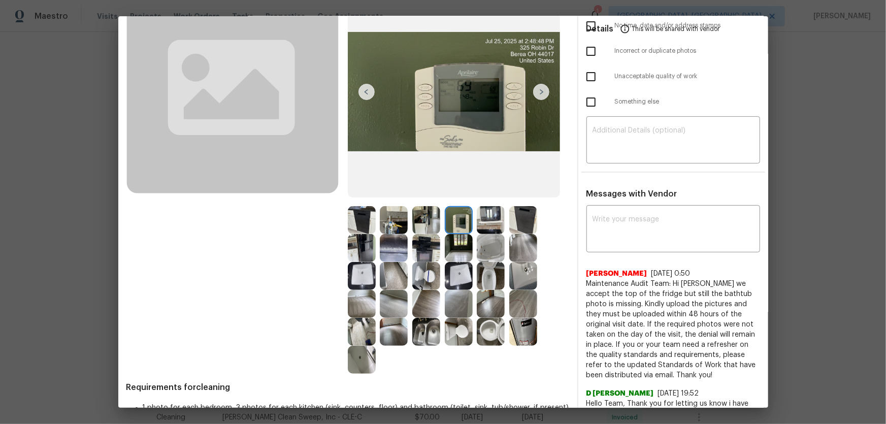
click at [478, 328] on img at bounding box center [491, 332] width 28 height 28
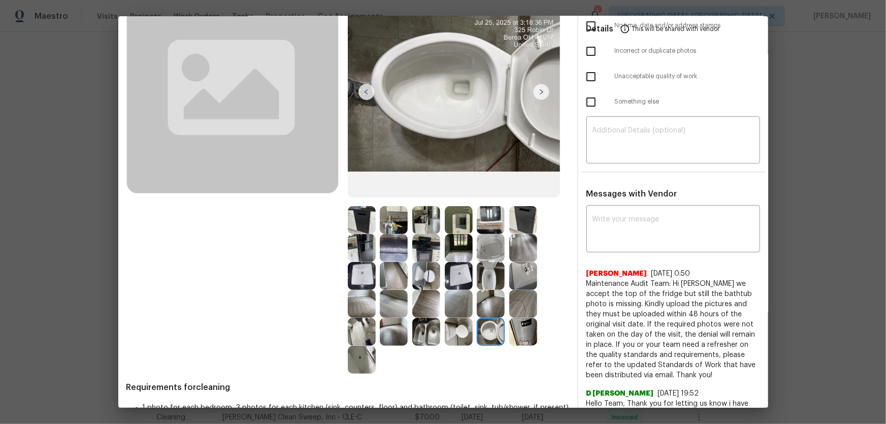
click at [489, 278] on img at bounding box center [491, 276] width 28 height 28
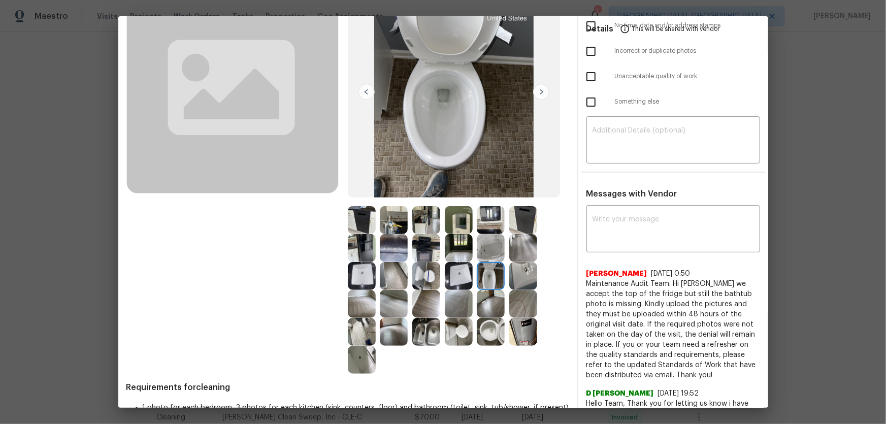
click at [460, 278] on img at bounding box center [459, 276] width 28 height 28
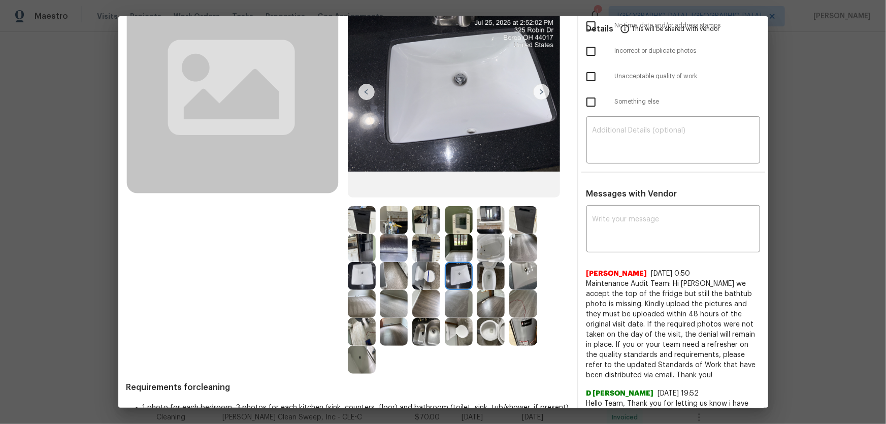
click at [519, 278] on img at bounding box center [523, 276] width 28 height 28
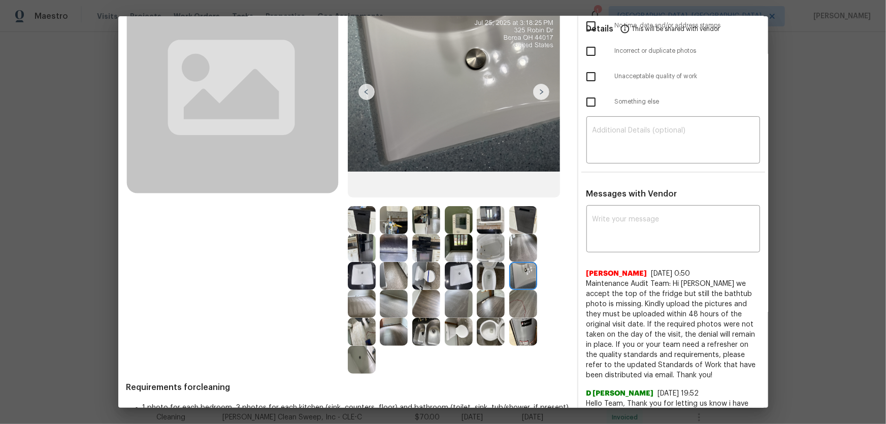
click at [416, 336] on img at bounding box center [426, 332] width 28 height 28
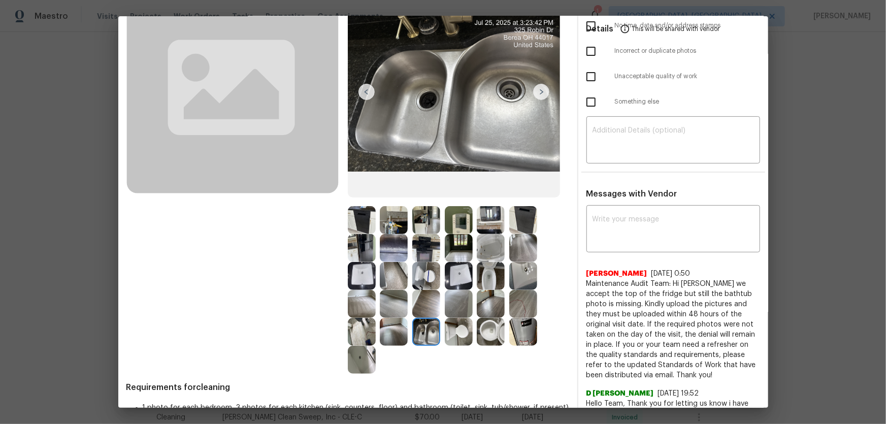
click at [392, 334] on img at bounding box center [394, 332] width 28 height 28
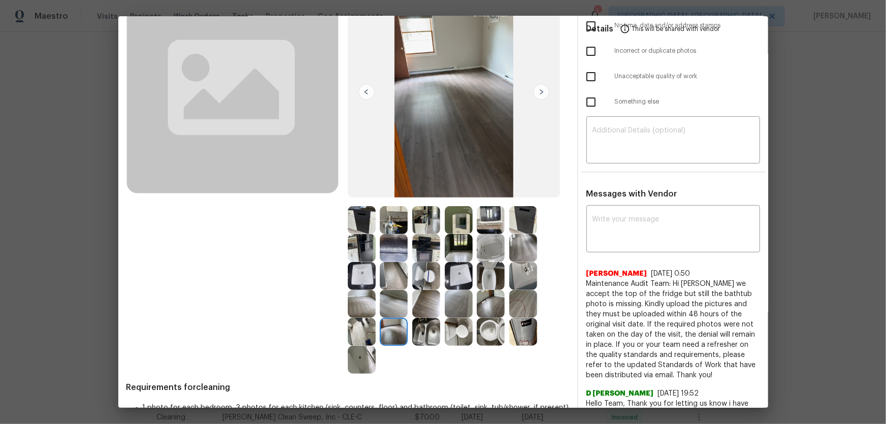
click at [368, 355] on img at bounding box center [362, 360] width 28 height 28
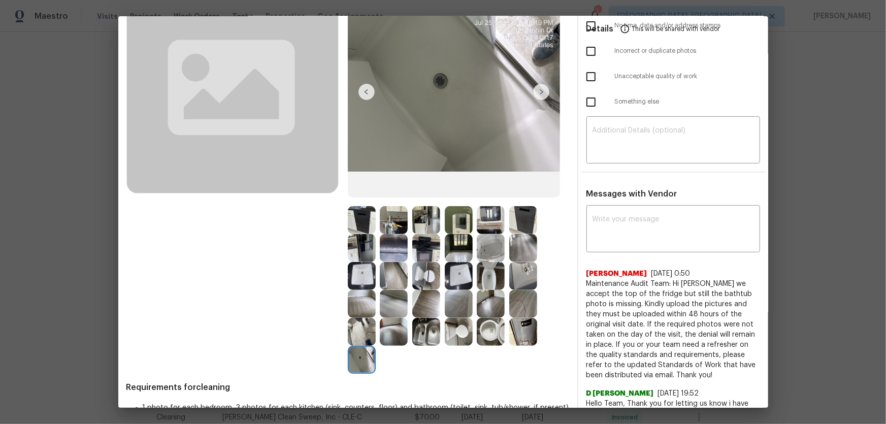
click at [488, 246] on img at bounding box center [491, 248] width 28 height 28
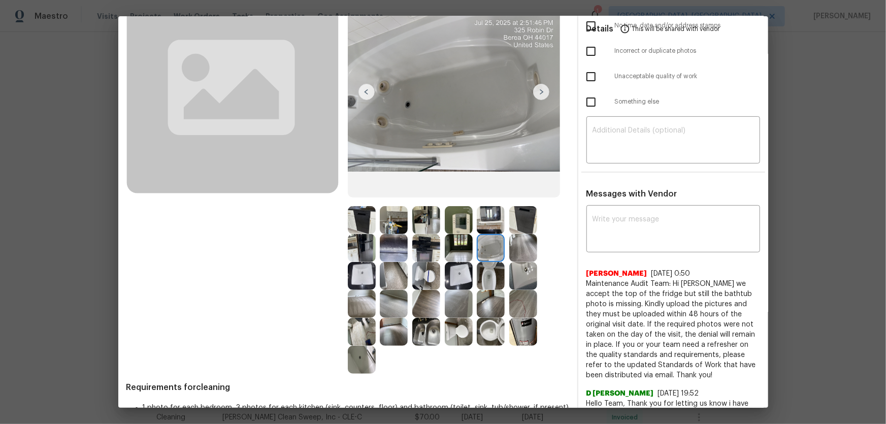
click at [487, 212] on img at bounding box center [491, 220] width 28 height 28
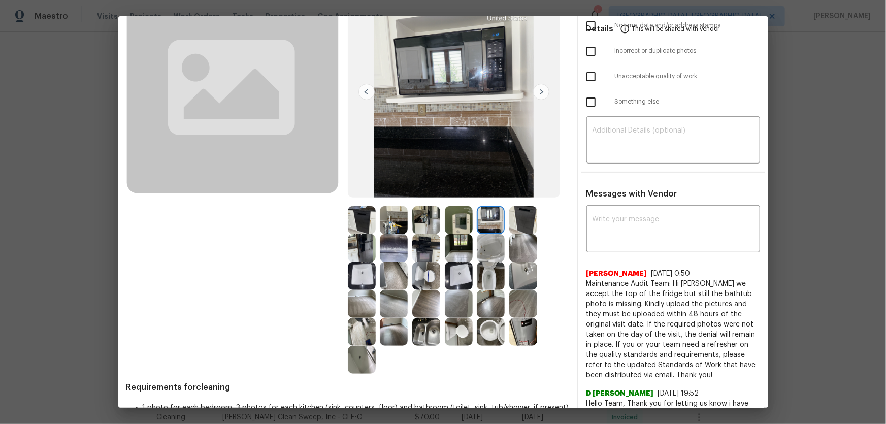
click at [456, 220] on img at bounding box center [459, 220] width 28 height 28
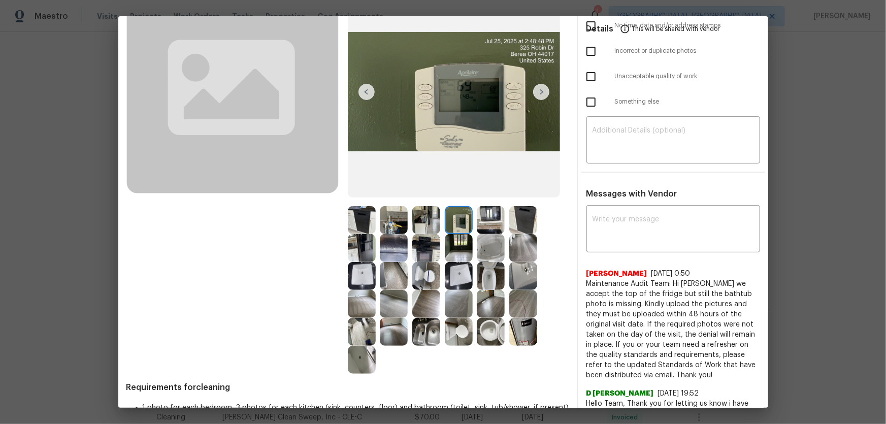
click at [420, 222] on img at bounding box center [426, 220] width 28 height 28
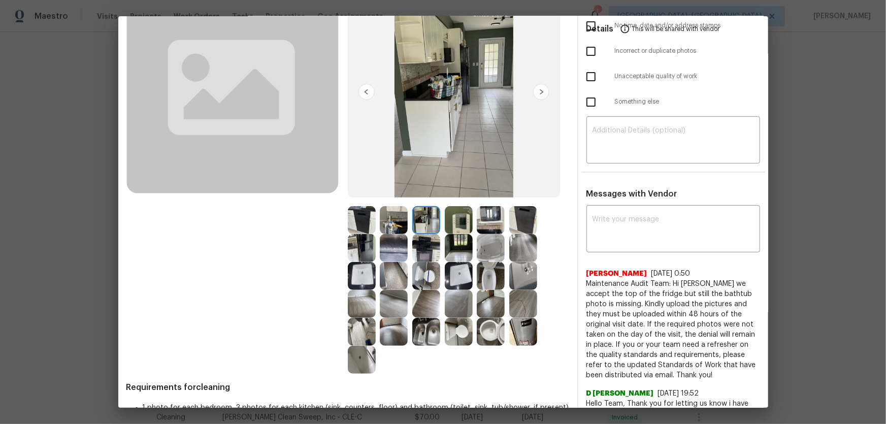
click at [393, 218] on img at bounding box center [394, 220] width 28 height 28
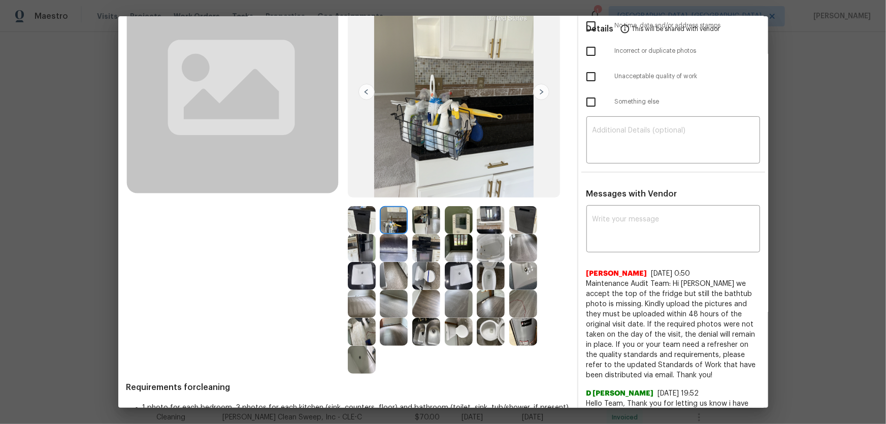
click at [363, 219] on img at bounding box center [362, 220] width 28 height 28
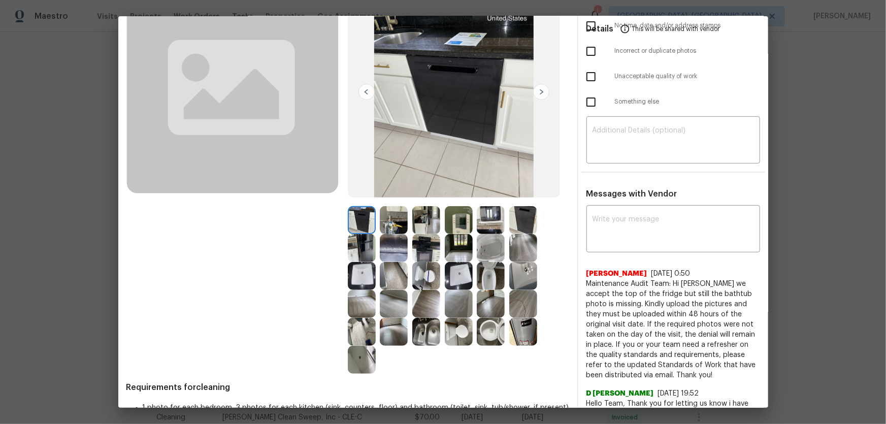
click at [365, 252] on img at bounding box center [362, 248] width 28 height 28
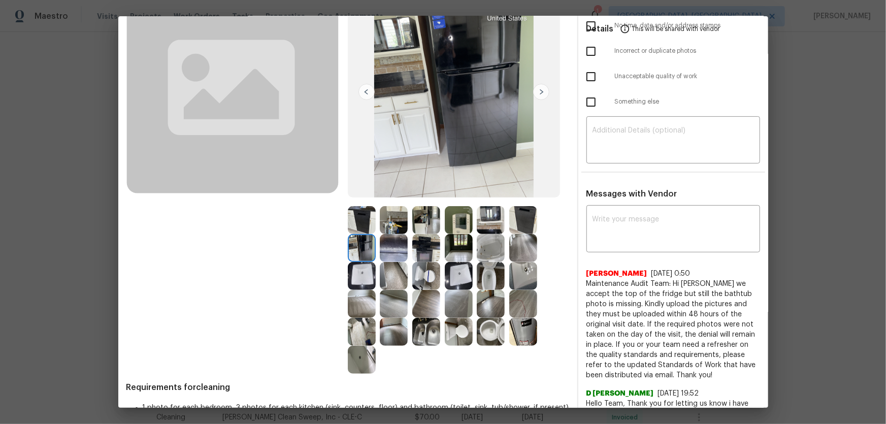
click at [390, 251] on img at bounding box center [394, 248] width 28 height 28
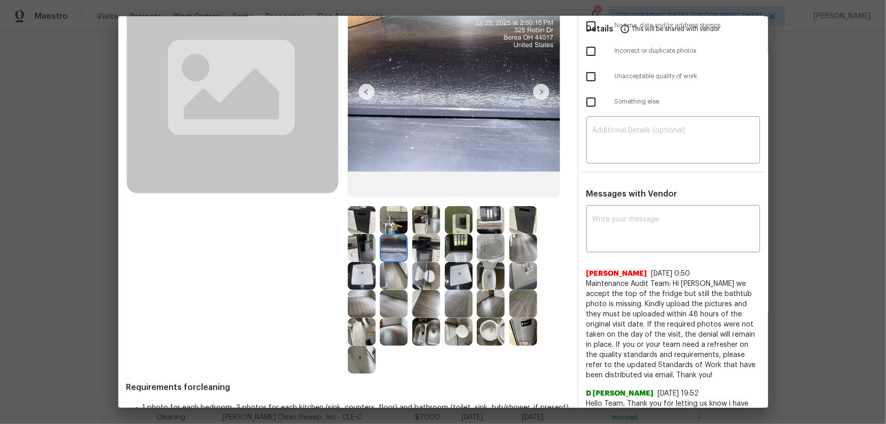
click at [415, 248] on img at bounding box center [426, 248] width 28 height 28
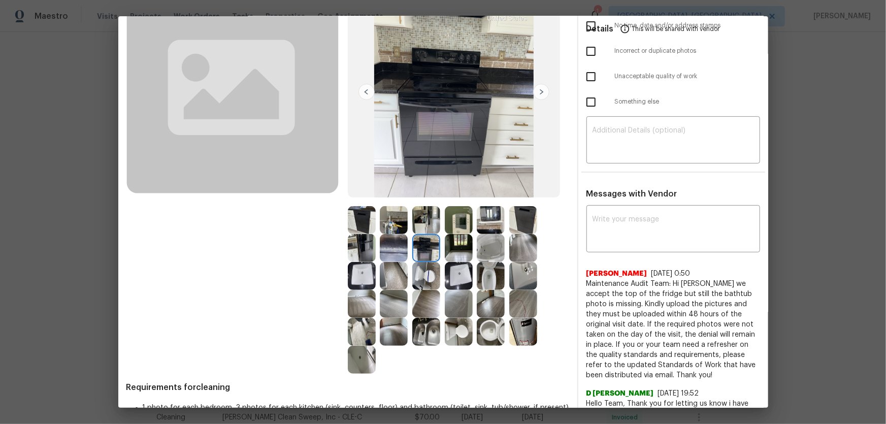
click at [514, 326] on img at bounding box center [523, 332] width 28 height 28
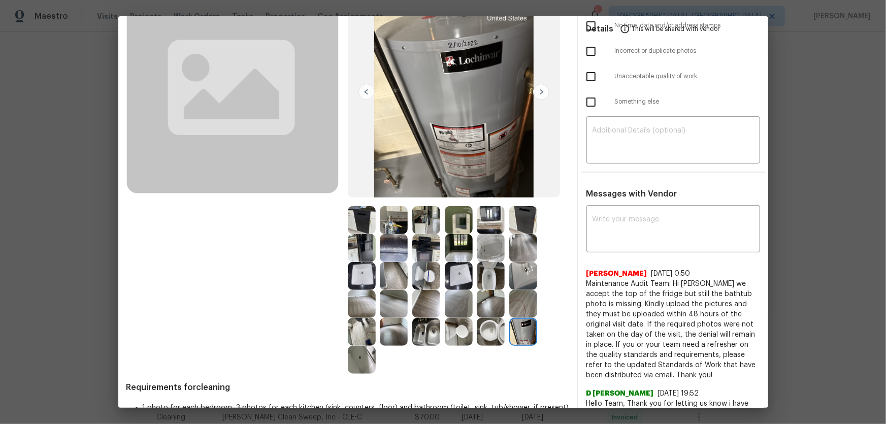
click at [506, 327] on div at bounding box center [493, 332] width 32 height 28
click at [358, 324] on img at bounding box center [362, 332] width 28 height 28
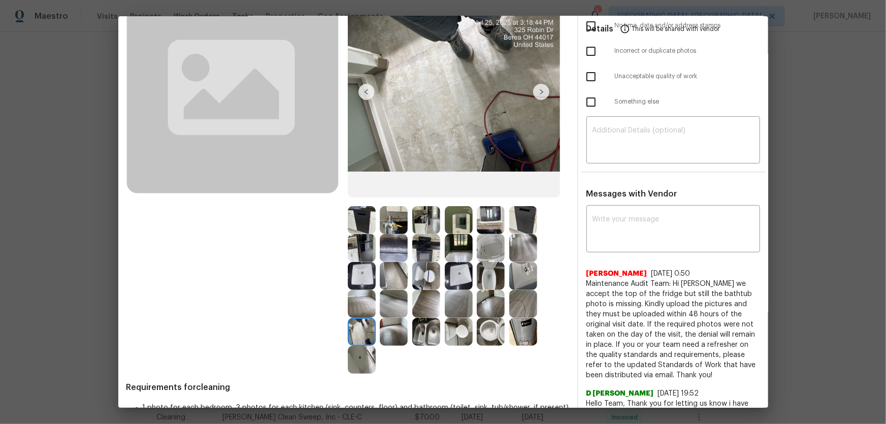
click at [357, 282] on img at bounding box center [362, 276] width 28 height 28
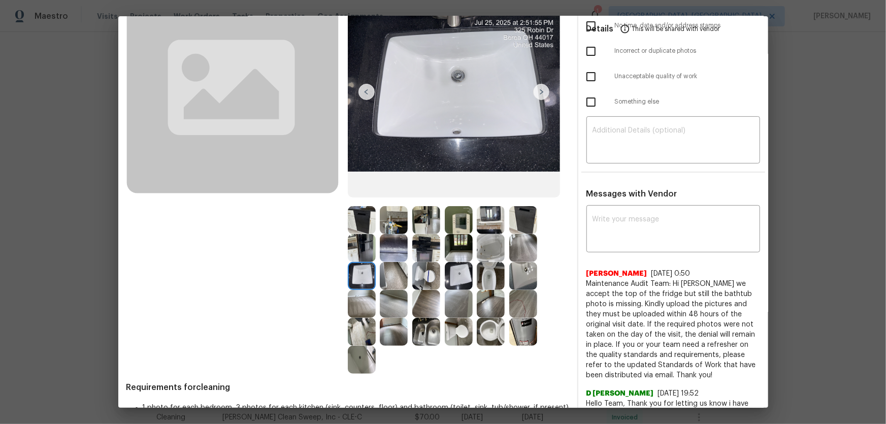
click at [383, 246] on img at bounding box center [394, 248] width 28 height 28
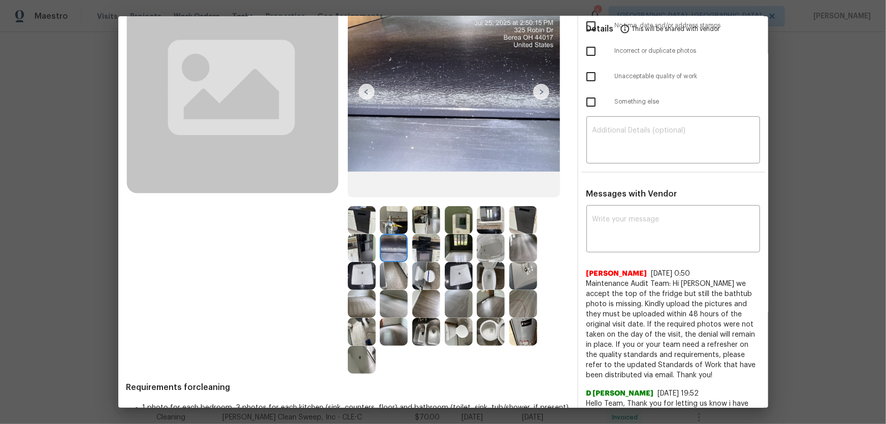
scroll to position [0, 0]
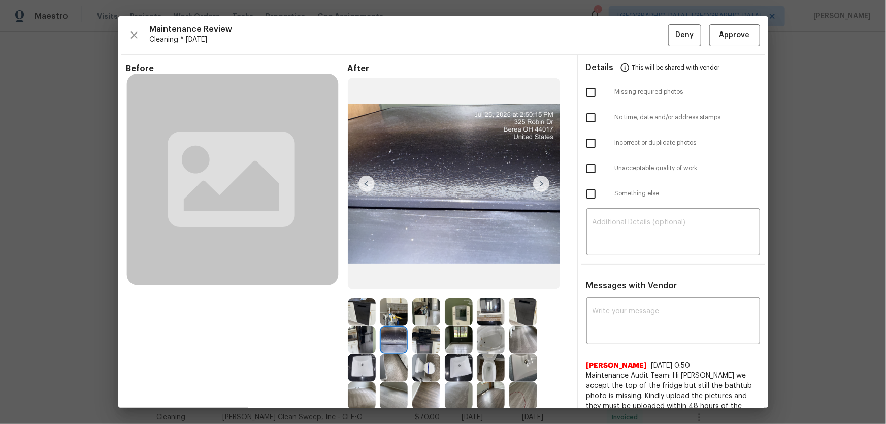
click at [396, 341] on img at bounding box center [394, 340] width 28 height 28
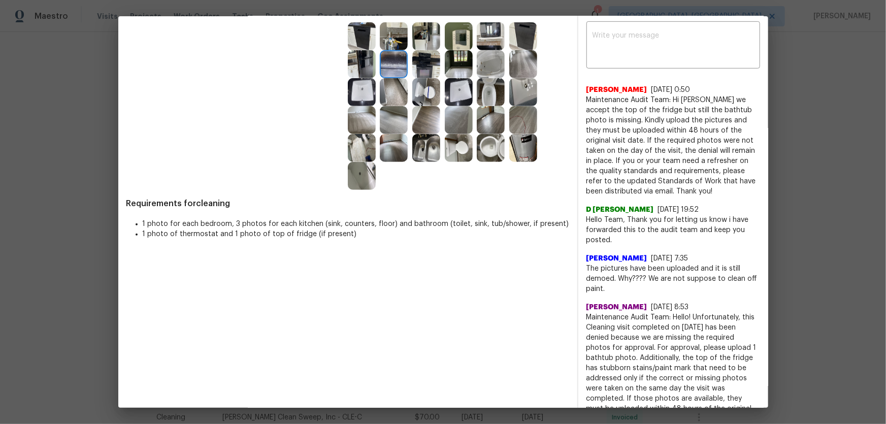
scroll to position [184, 0]
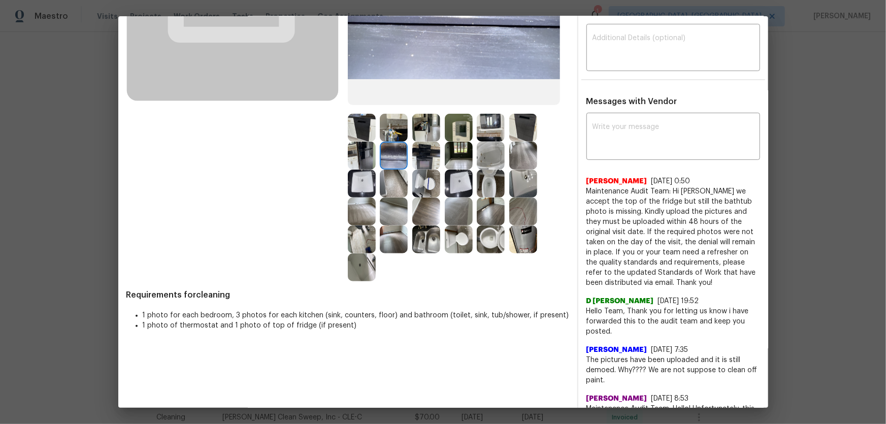
click at [359, 270] on img at bounding box center [362, 267] width 28 height 28
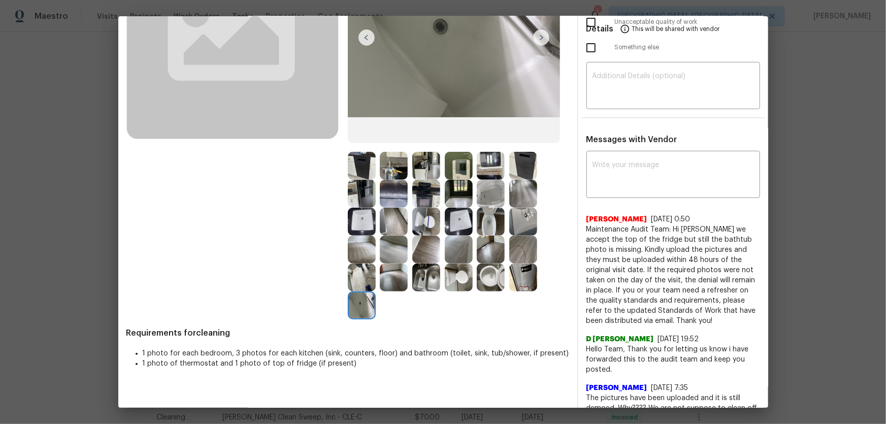
scroll to position [46, 0]
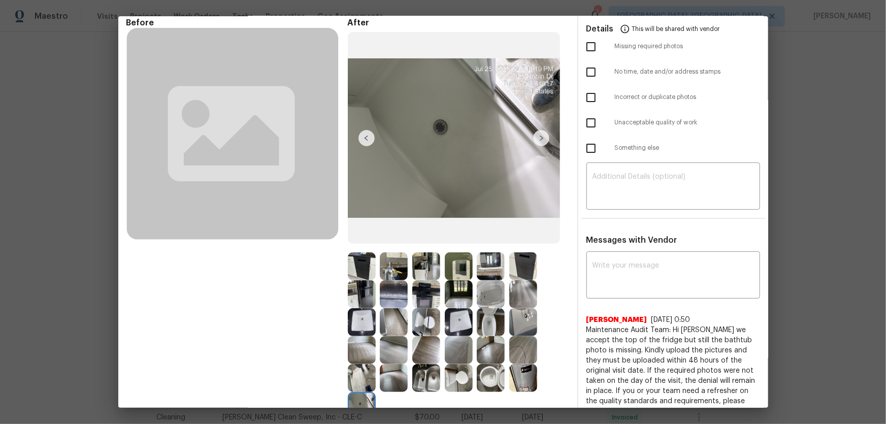
click at [496, 300] on img at bounding box center [491, 294] width 28 height 28
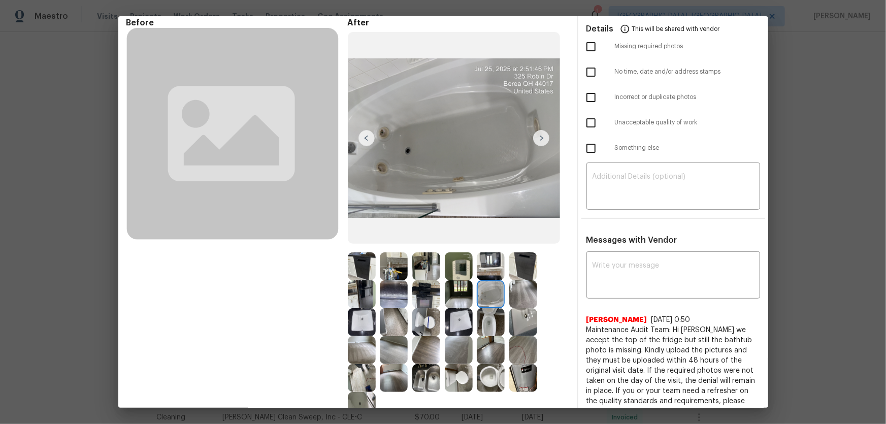
click at [457, 270] on img at bounding box center [459, 266] width 28 height 28
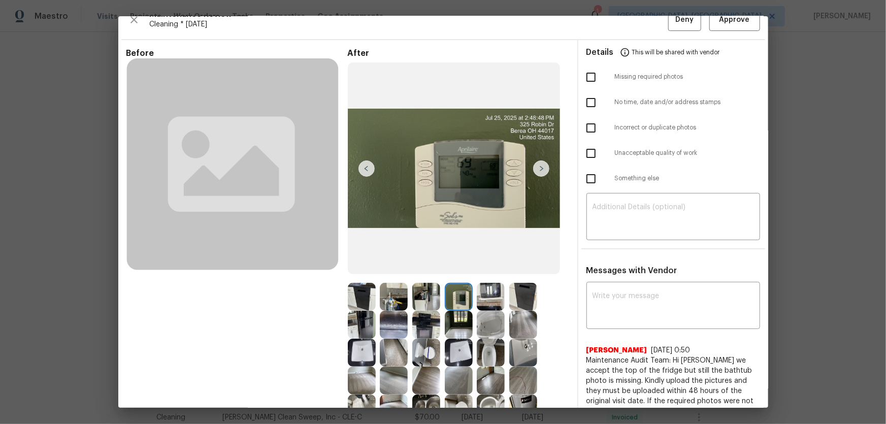
scroll to position [0, 0]
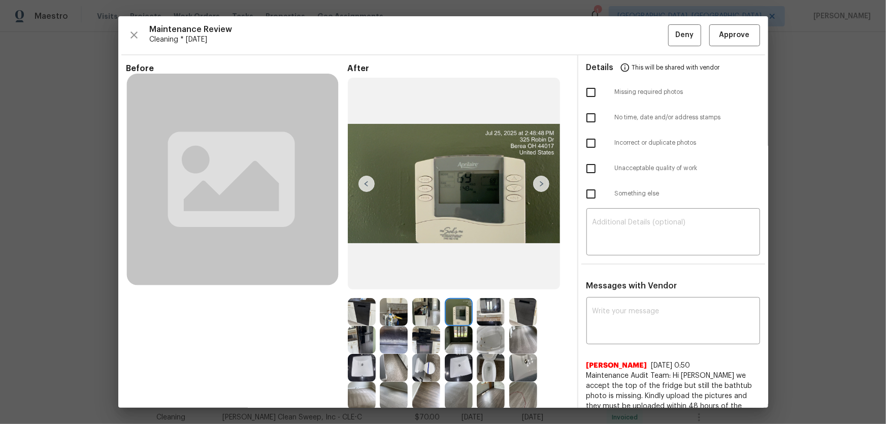
drag, startPoint x: 482, startPoint y: 202, endPoint x: 400, endPoint y: 340, distance: 160.7
click at [400, 340] on img at bounding box center [394, 340] width 28 height 28
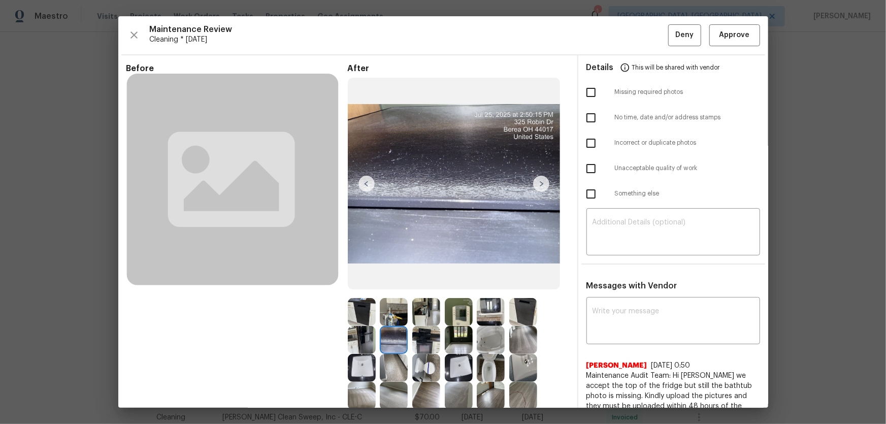
click at [459, 314] on img at bounding box center [459, 312] width 28 height 28
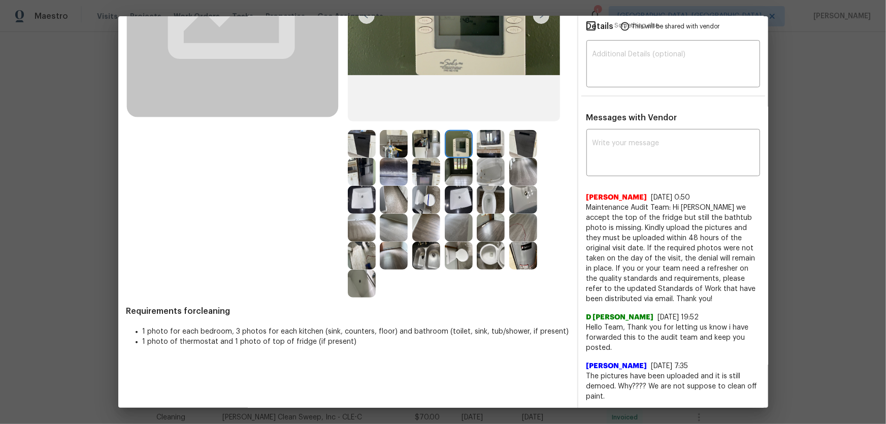
scroll to position [184, 0]
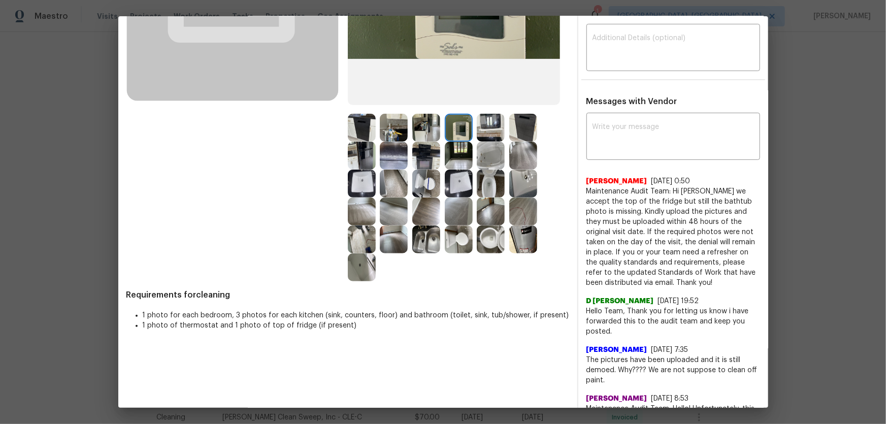
click at [520, 236] on img at bounding box center [523, 239] width 28 height 28
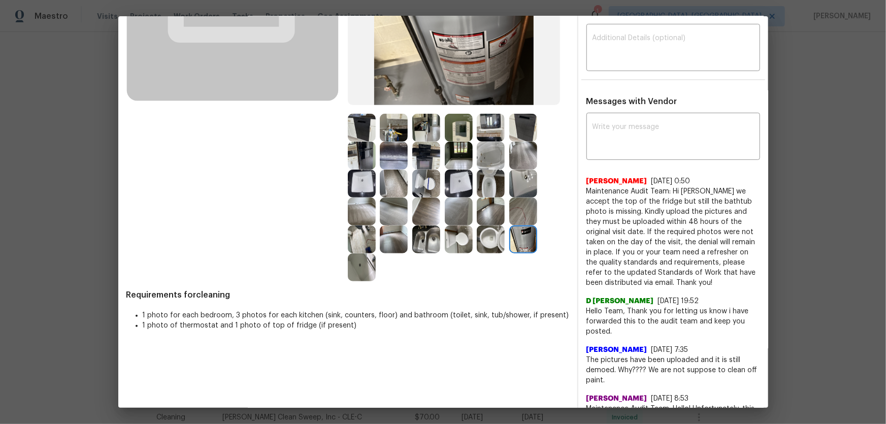
click at [364, 266] on img at bounding box center [362, 267] width 28 height 28
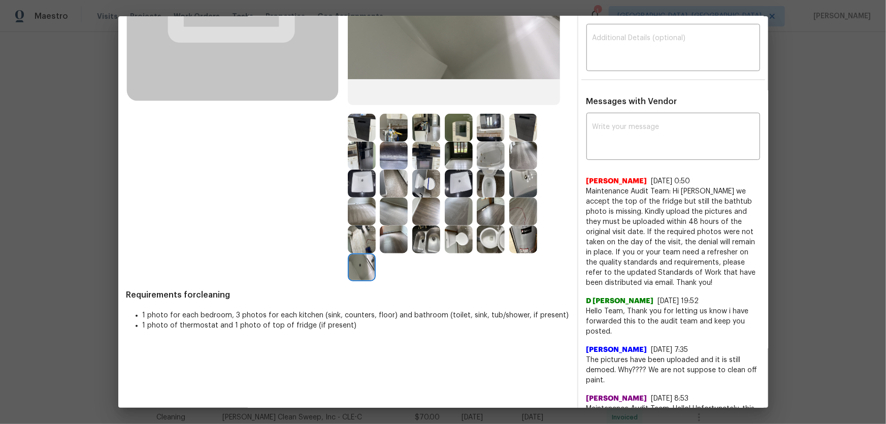
click at [355, 245] on img at bounding box center [362, 239] width 28 height 28
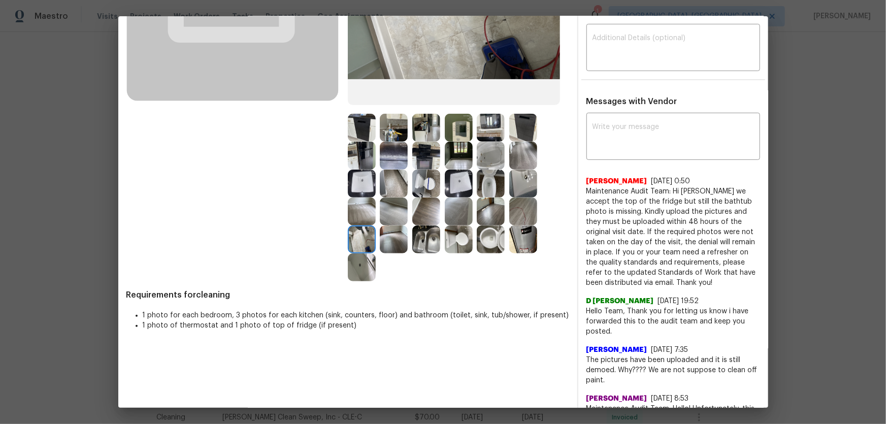
click at [382, 244] on img at bounding box center [394, 239] width 28 height 28
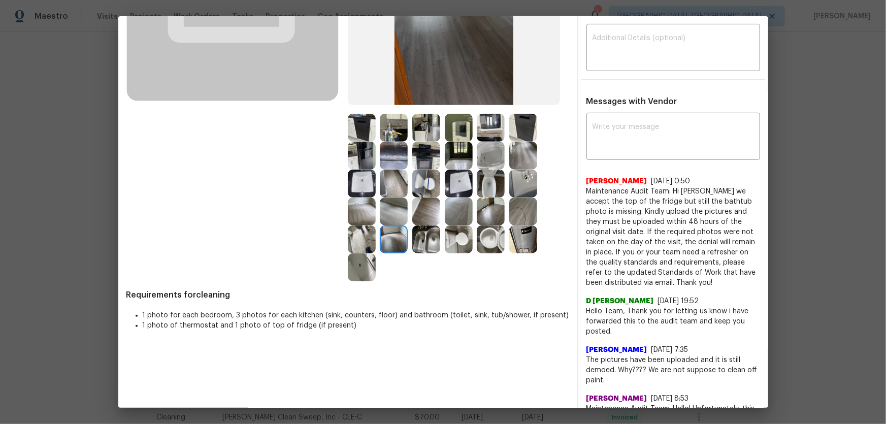
click at [380, 220] on img at bounding box center [394, 211] width 28 height 28
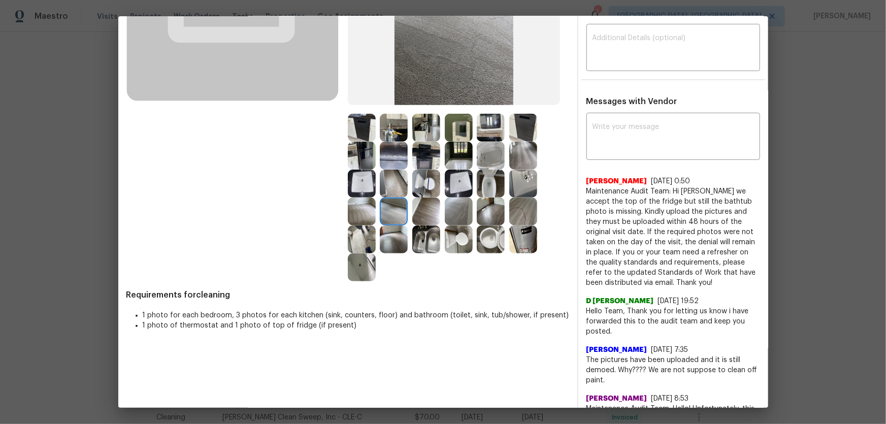
click at [425, 237] on img at bounding box center [426, 239] width 28 height 28
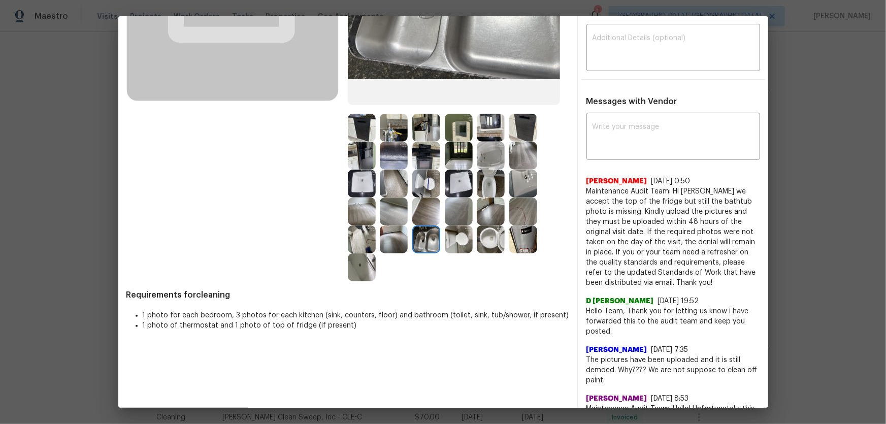
click at [451, 209] on img at bounding box center [459, 211] width 28 height 28
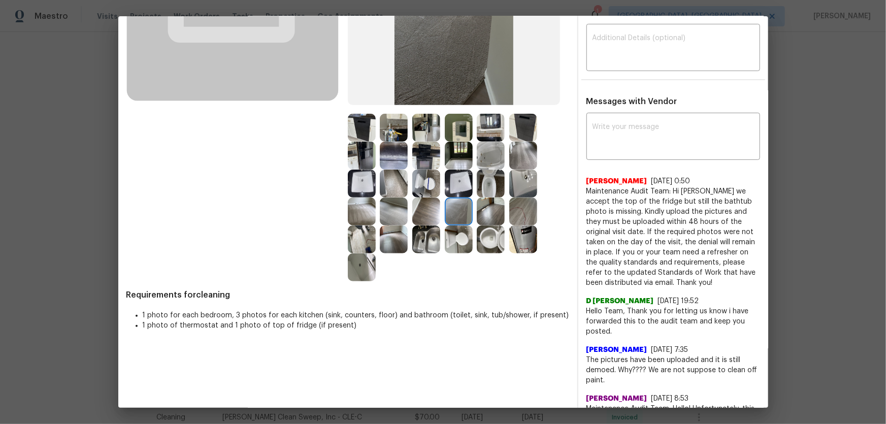
click at [396, 210] on img at bounding box center [394, 211] width 28 height 28
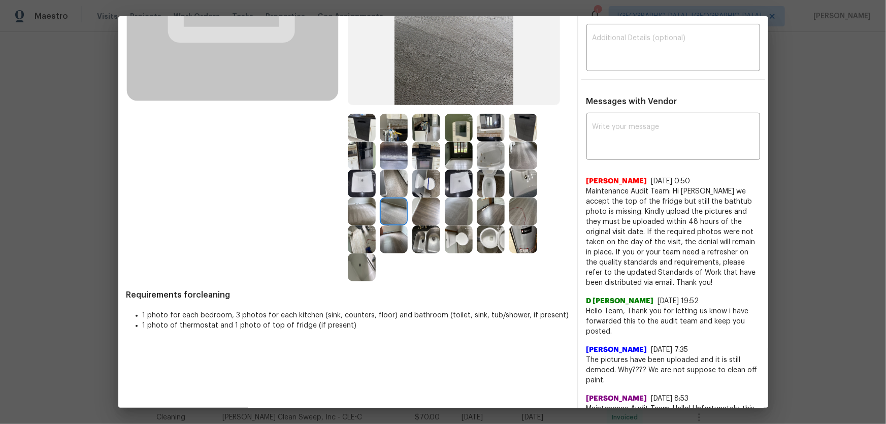
click at [360, 212] on img at bounding box center [362, 211] width 28 height 28
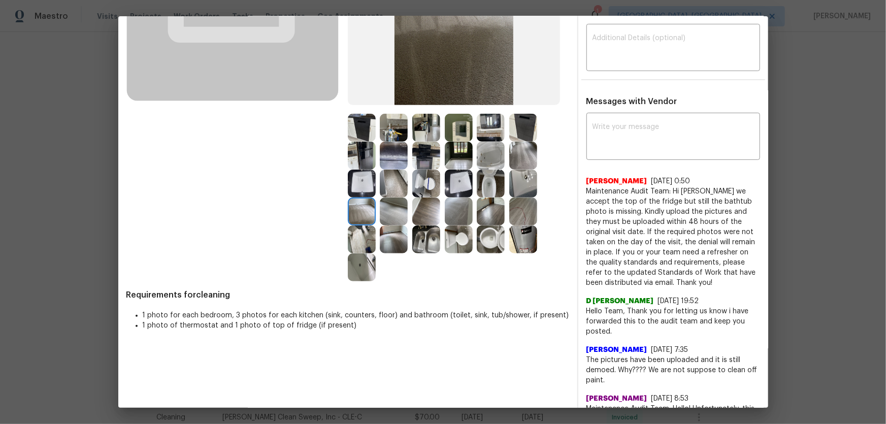
click at [492, 211] on img at bounding box center [491, 211] width 28 height 28
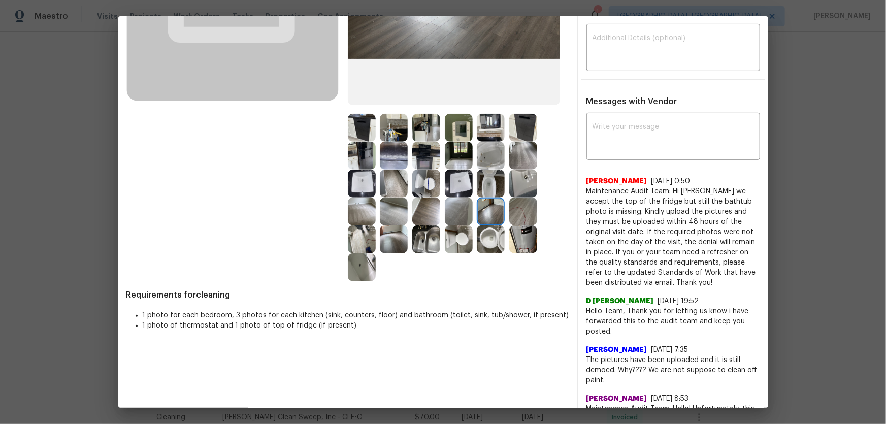
click at [515, 206] on img at bounding box center [523, 211] width 28 height 28
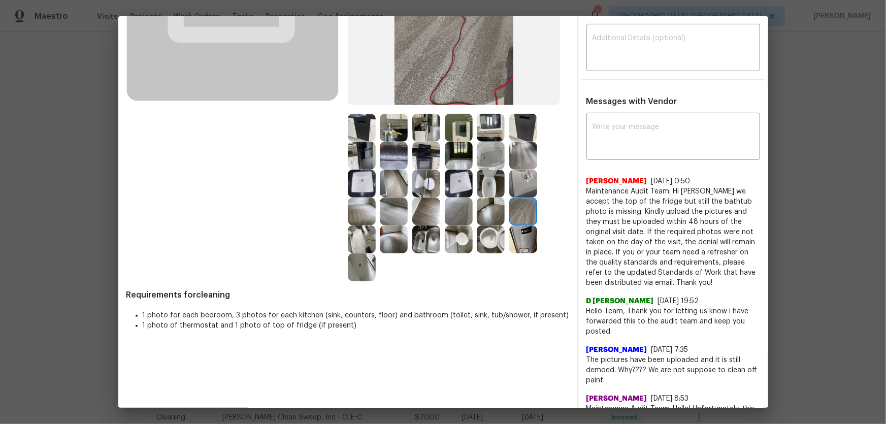
click at [520, 184] on img at bounding box center [523, 184] width 28 height 28
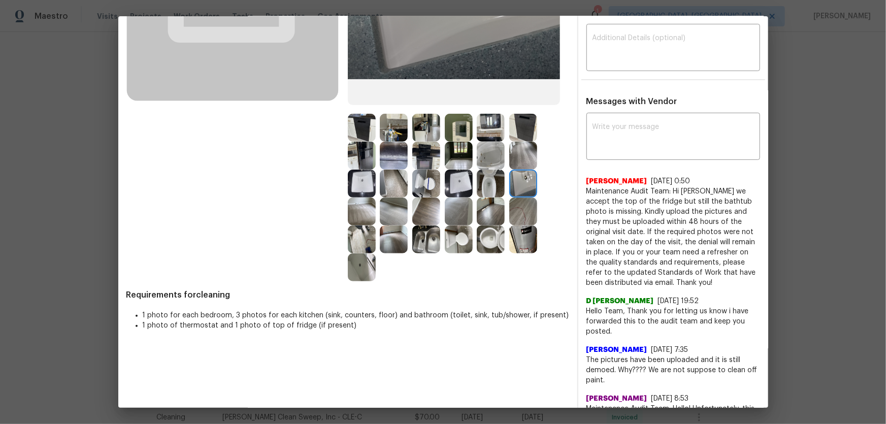
click at [520, 152] on img at bounding box center [523, 156] width 28 height 28
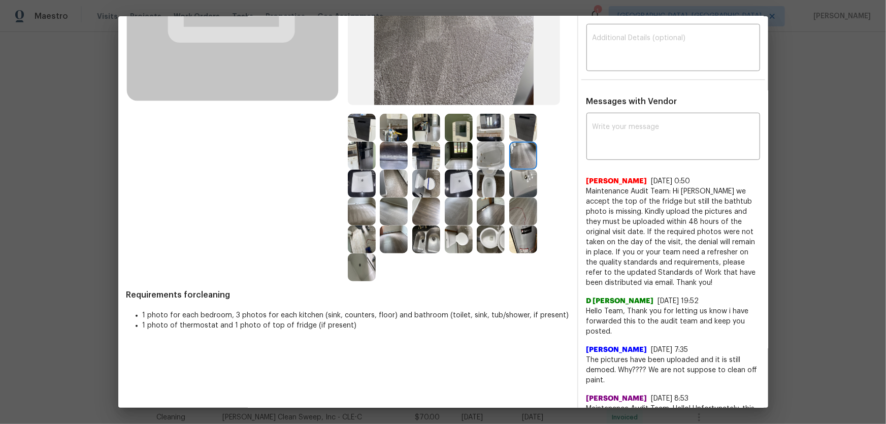
click at [495, 152] on img at bounding box center [491, 156] width 28 height 28
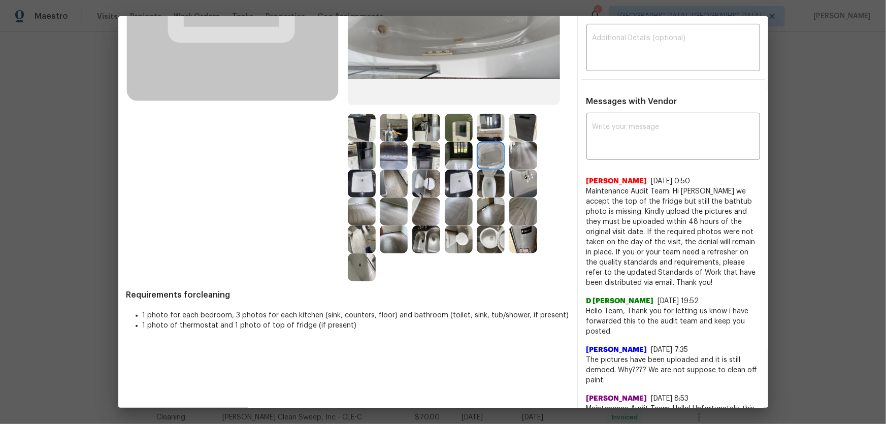
click at [453, 183] on img at bounding box center [459, 184] width 28 height 28
